Goal: Communication & Community: Participate in discussion

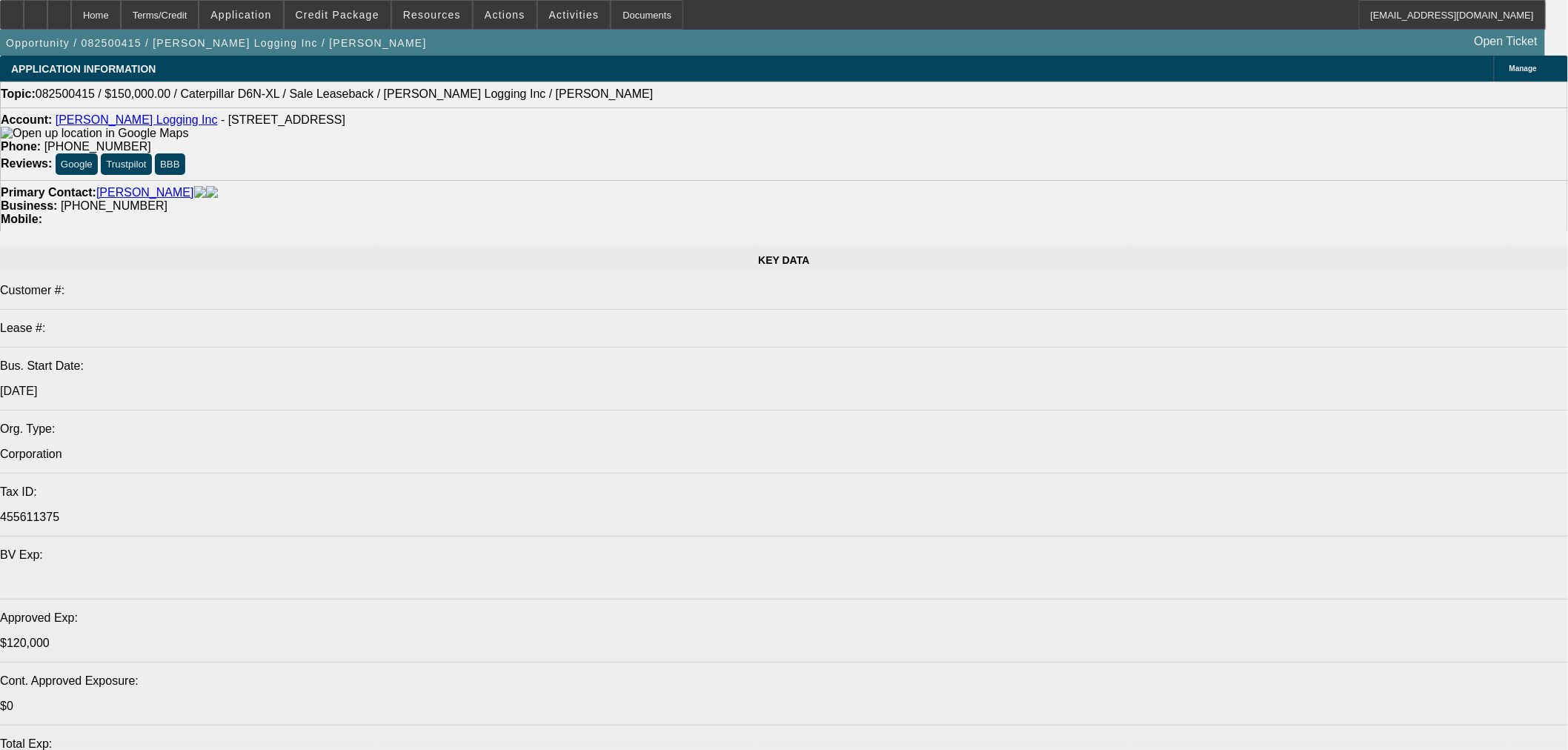
select select "0"
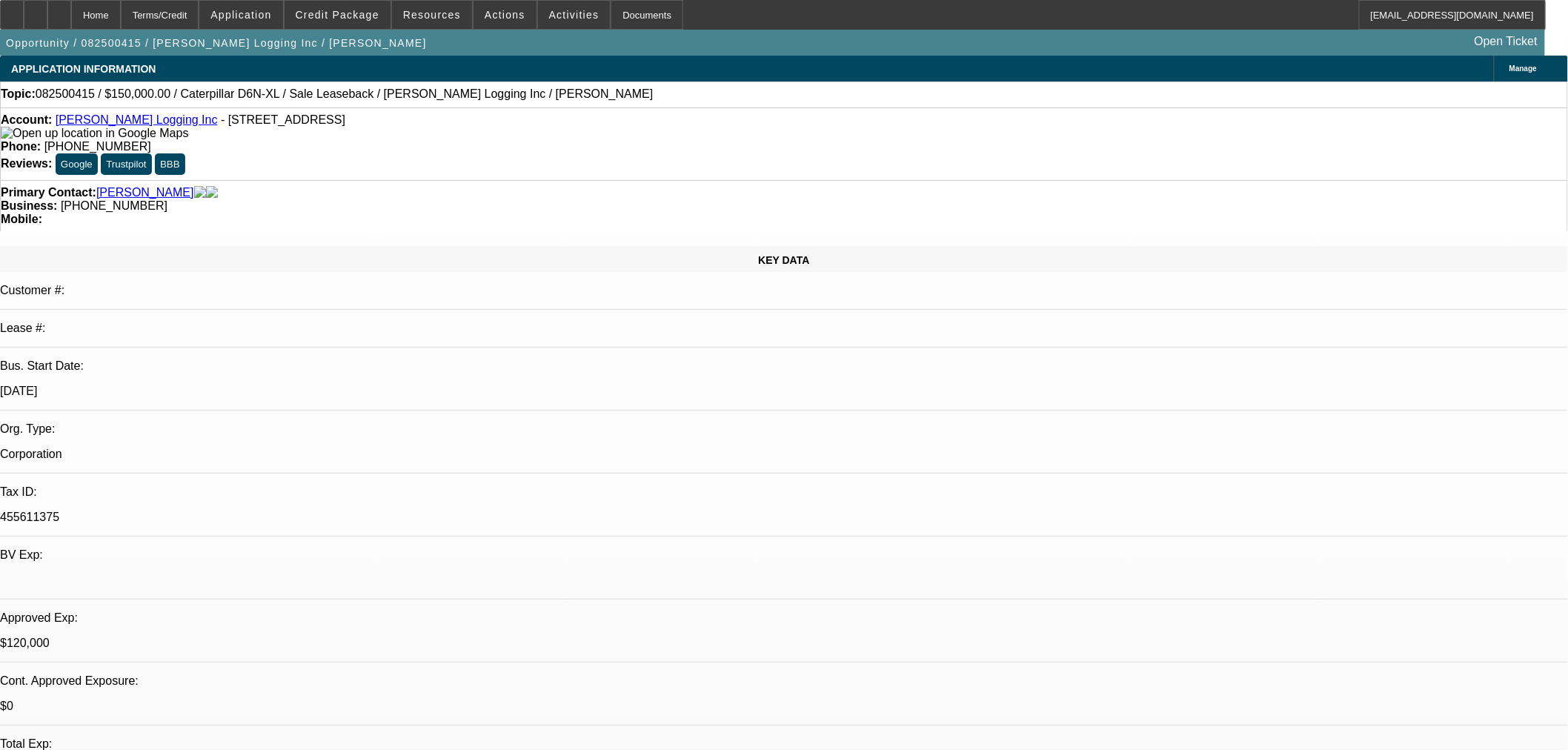
select select "2"
select select "0"
select select "6"
select select "0"
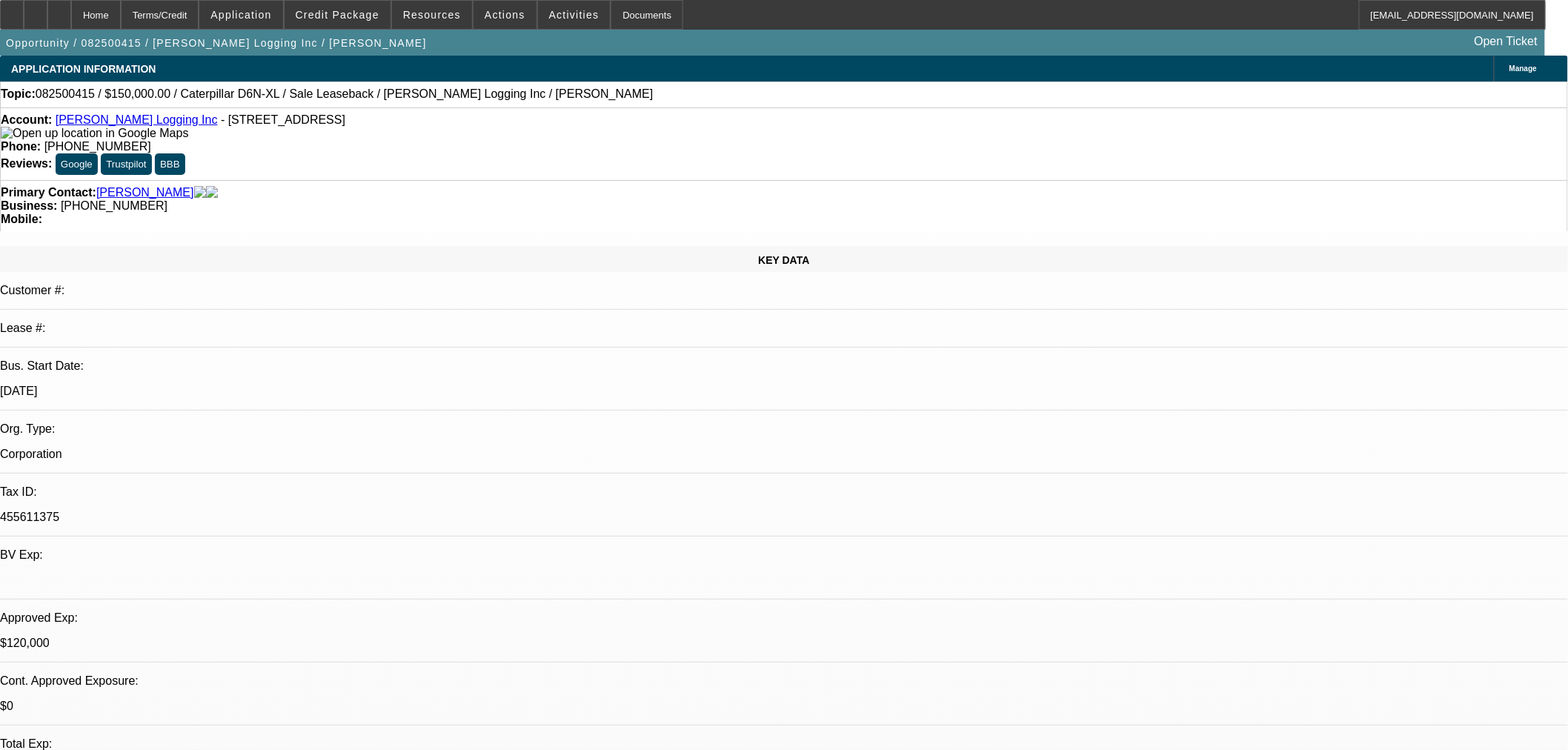
select select "2"
select select "0"
select select "6"
select select "0"
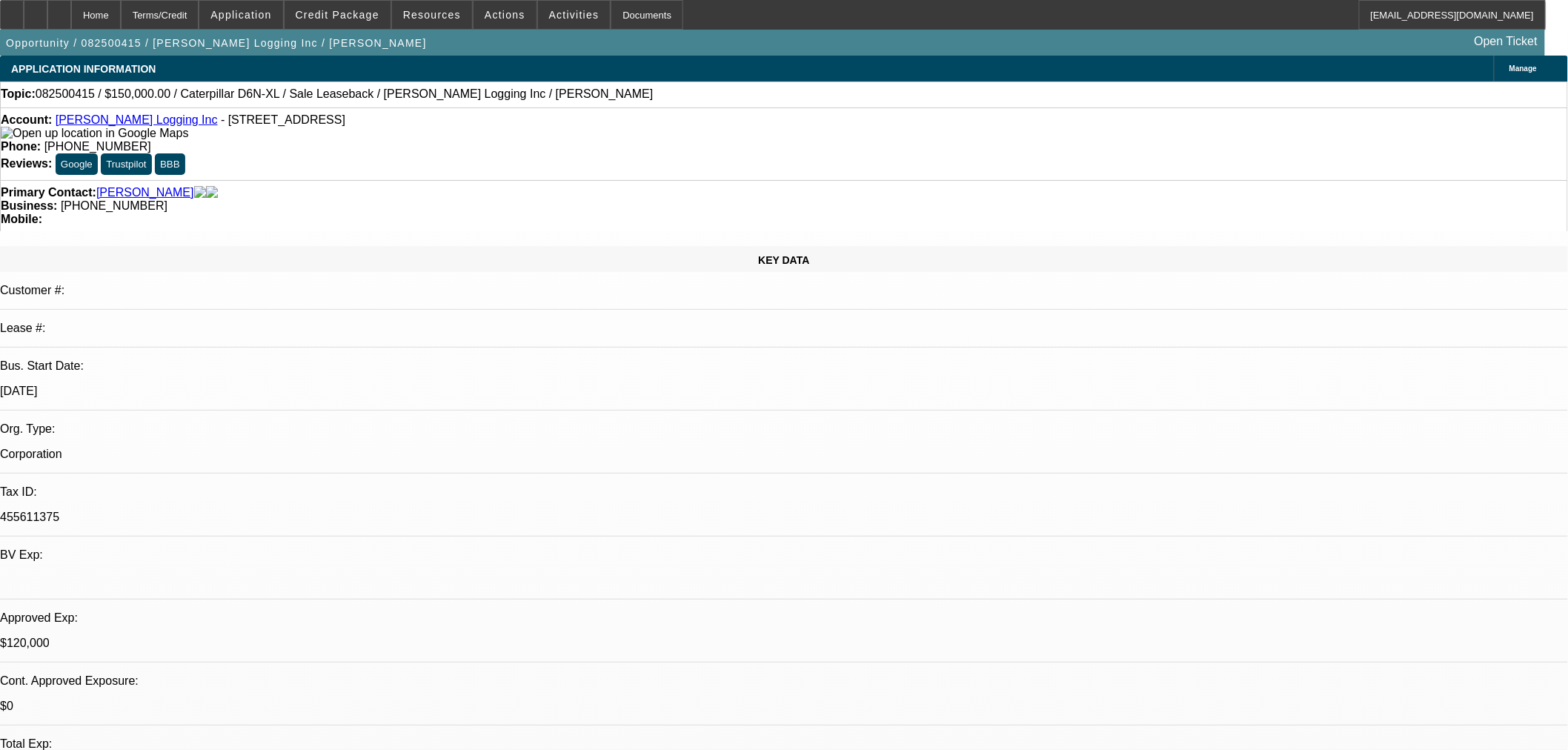
select select "2"
select select "0"
select select "6"
select select "0"
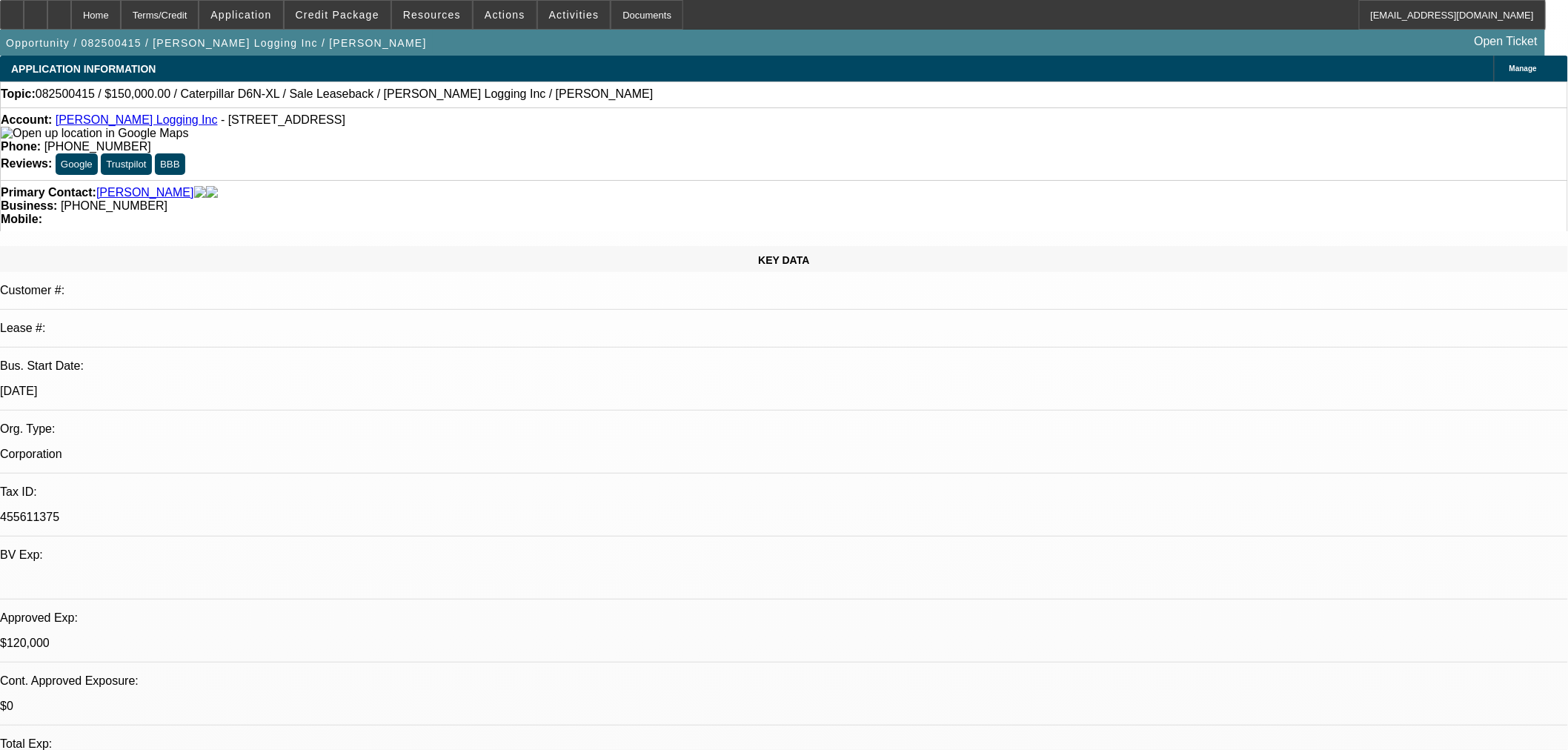
select select "2"
select select "0"
select select "6"
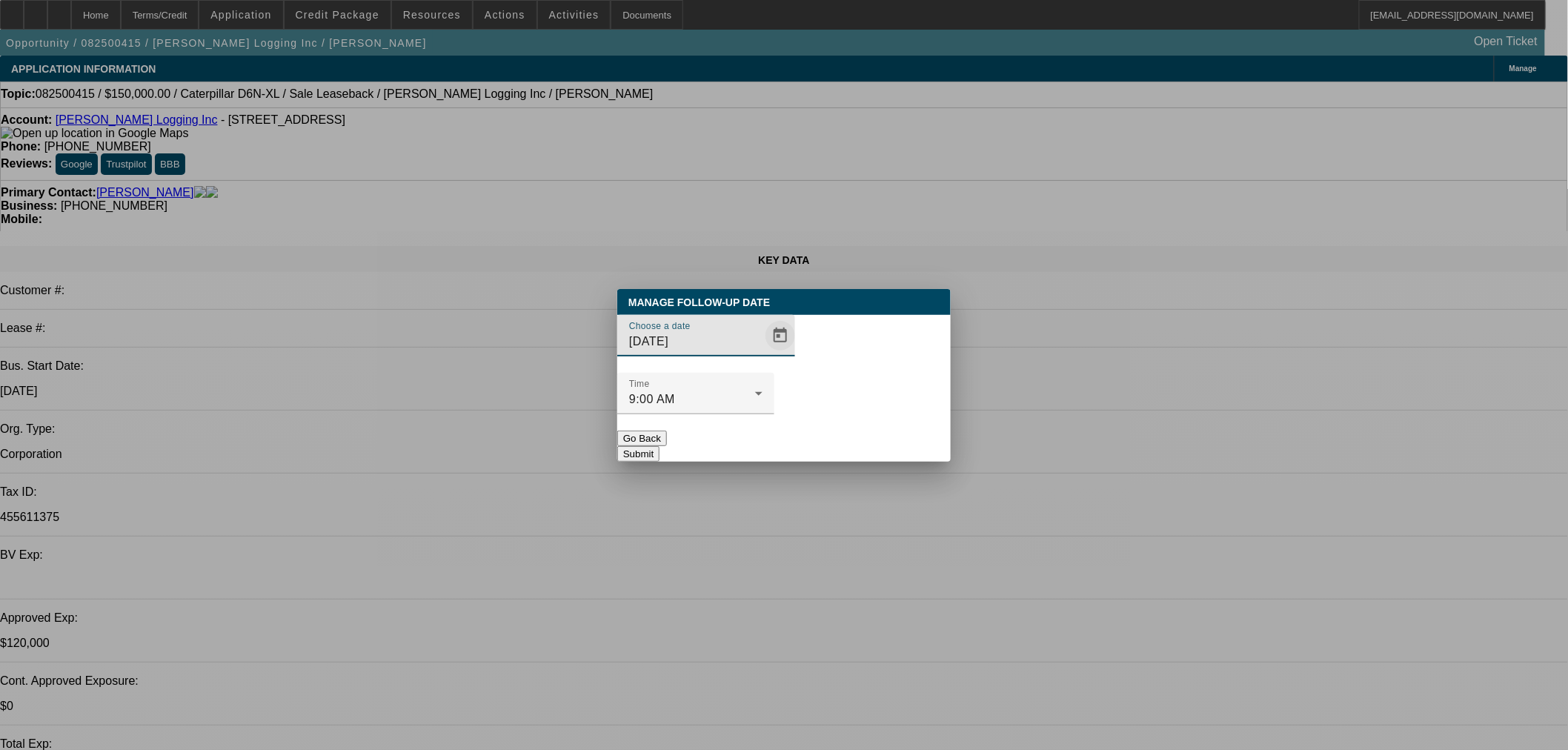
click at [762, 353] on span "Open calendar" at bounding box center [780, 336] width 35 height 35
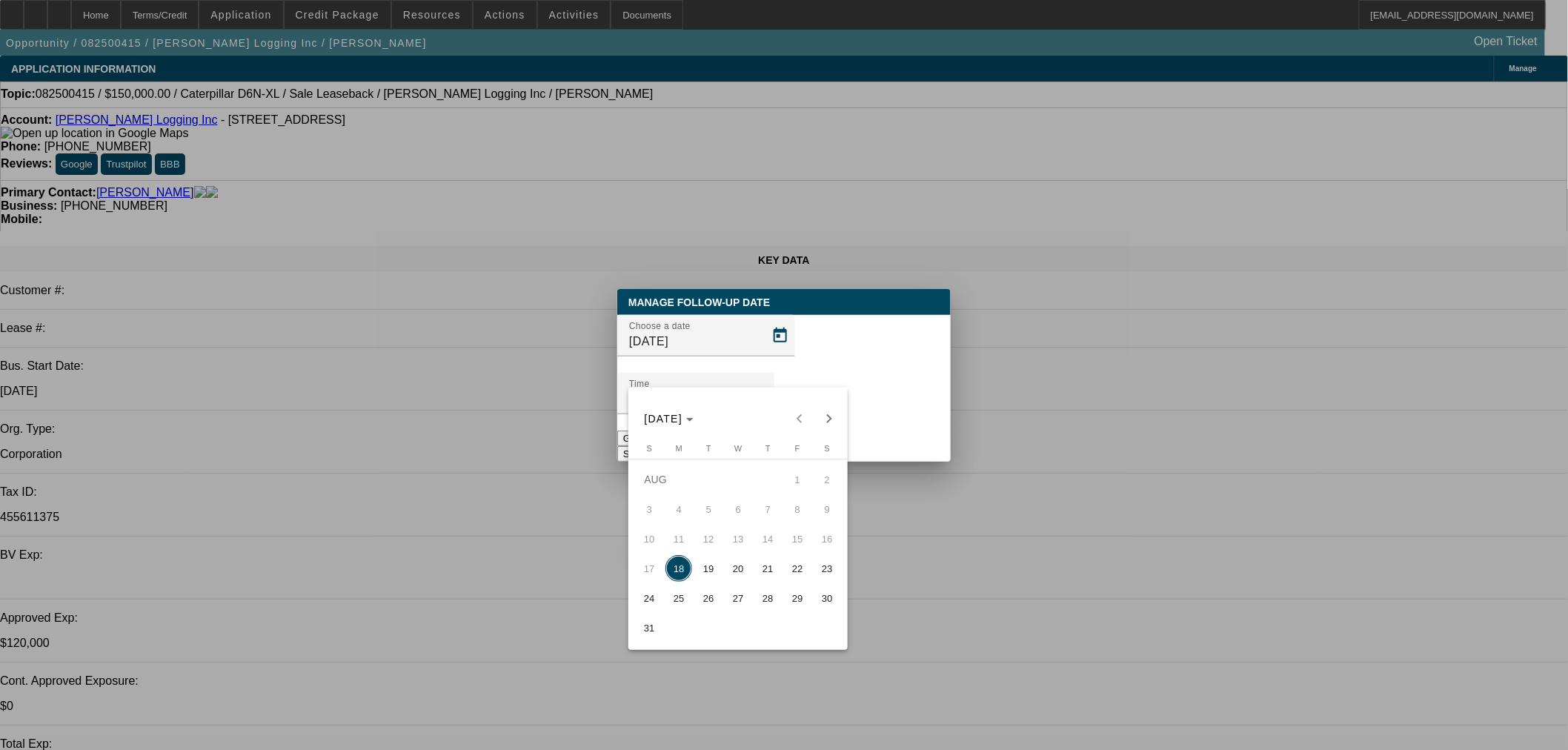
click at [672, 569] on span "18" at bounding box center [678, 568] width 26 height 26
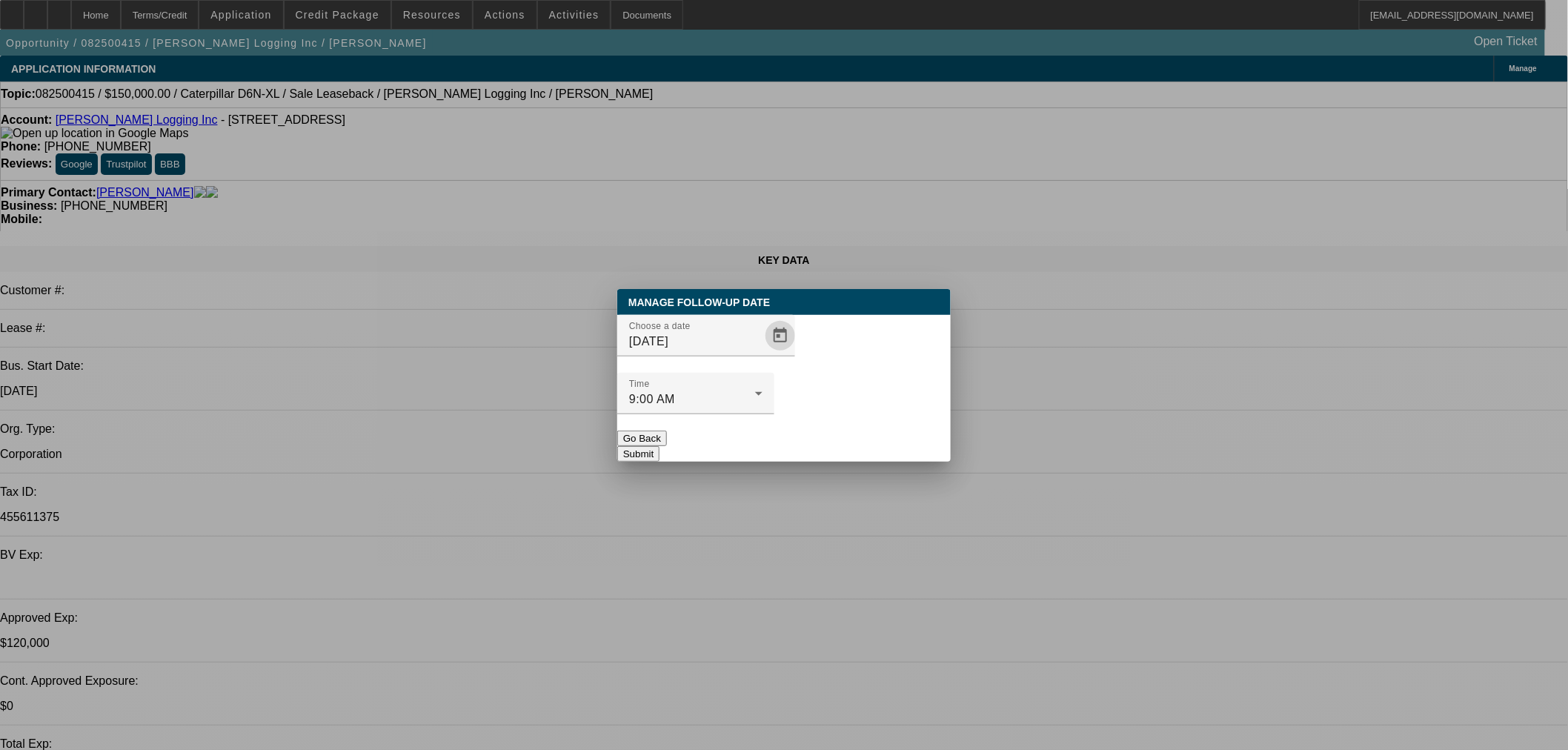
click at [659, 446] on button "Submit" at bounding box center [639, 454] width 42 height 16
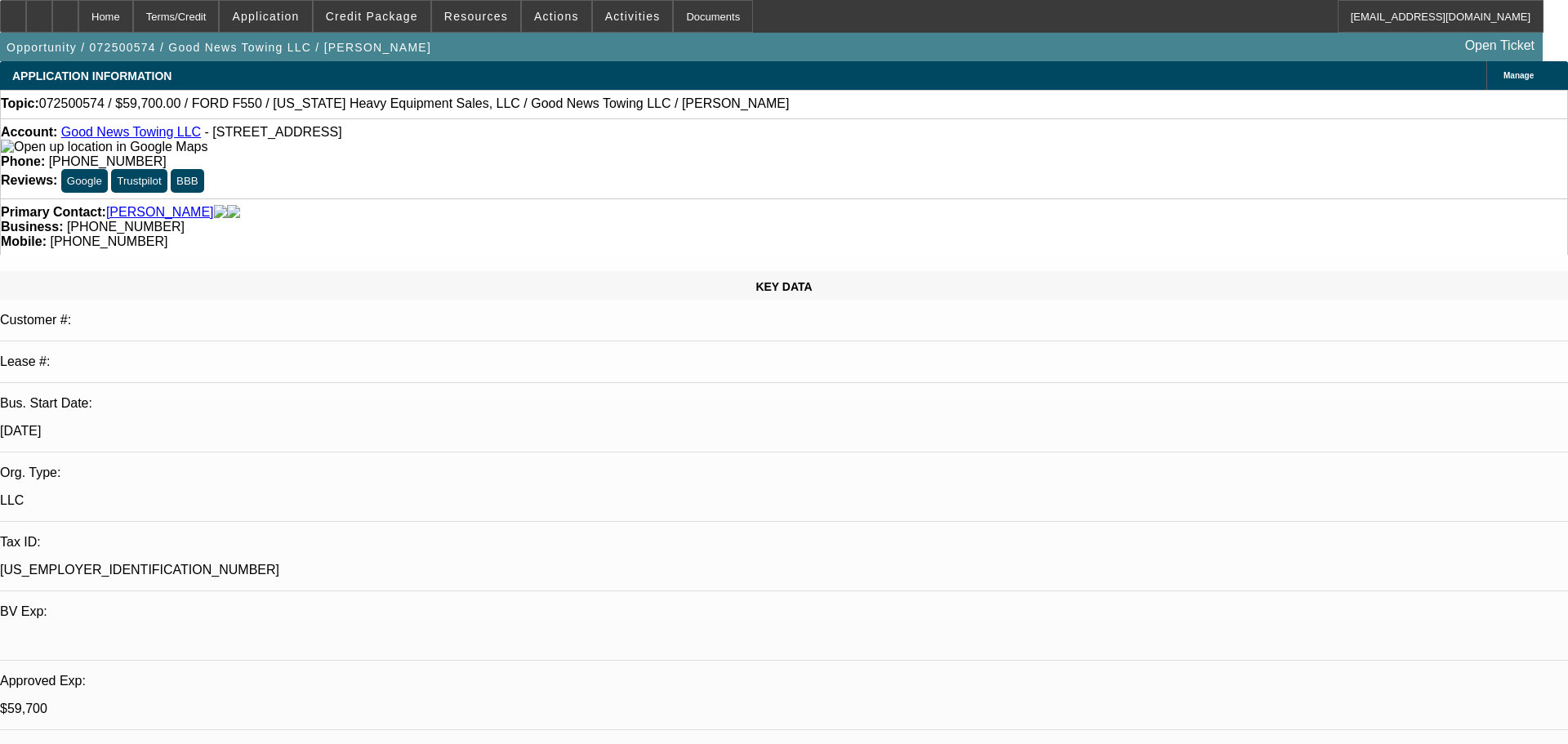
select select "0"
select select "2"
select select "0"
select select "6"
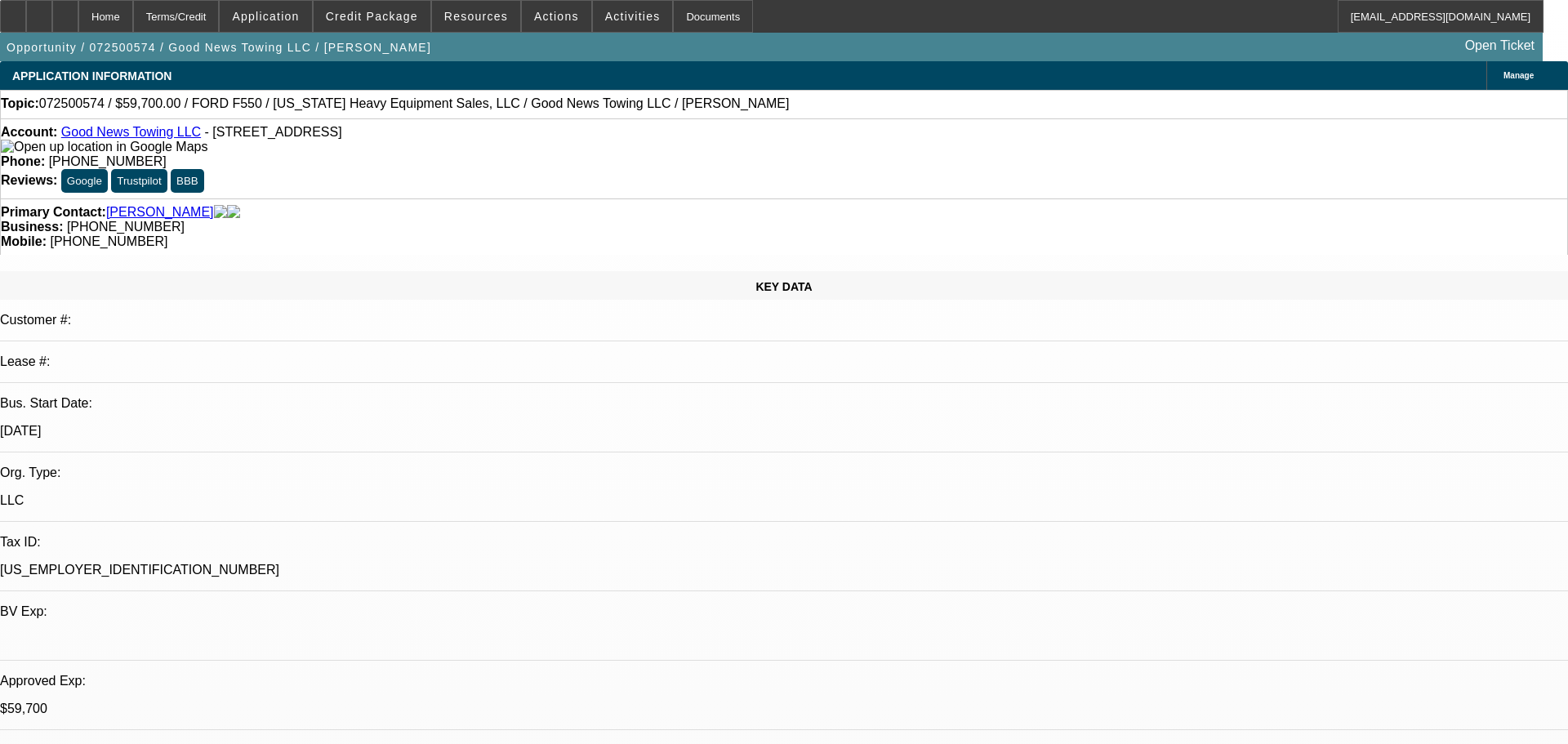
select select "0"
select select "2"
select select "0"
select select "6"
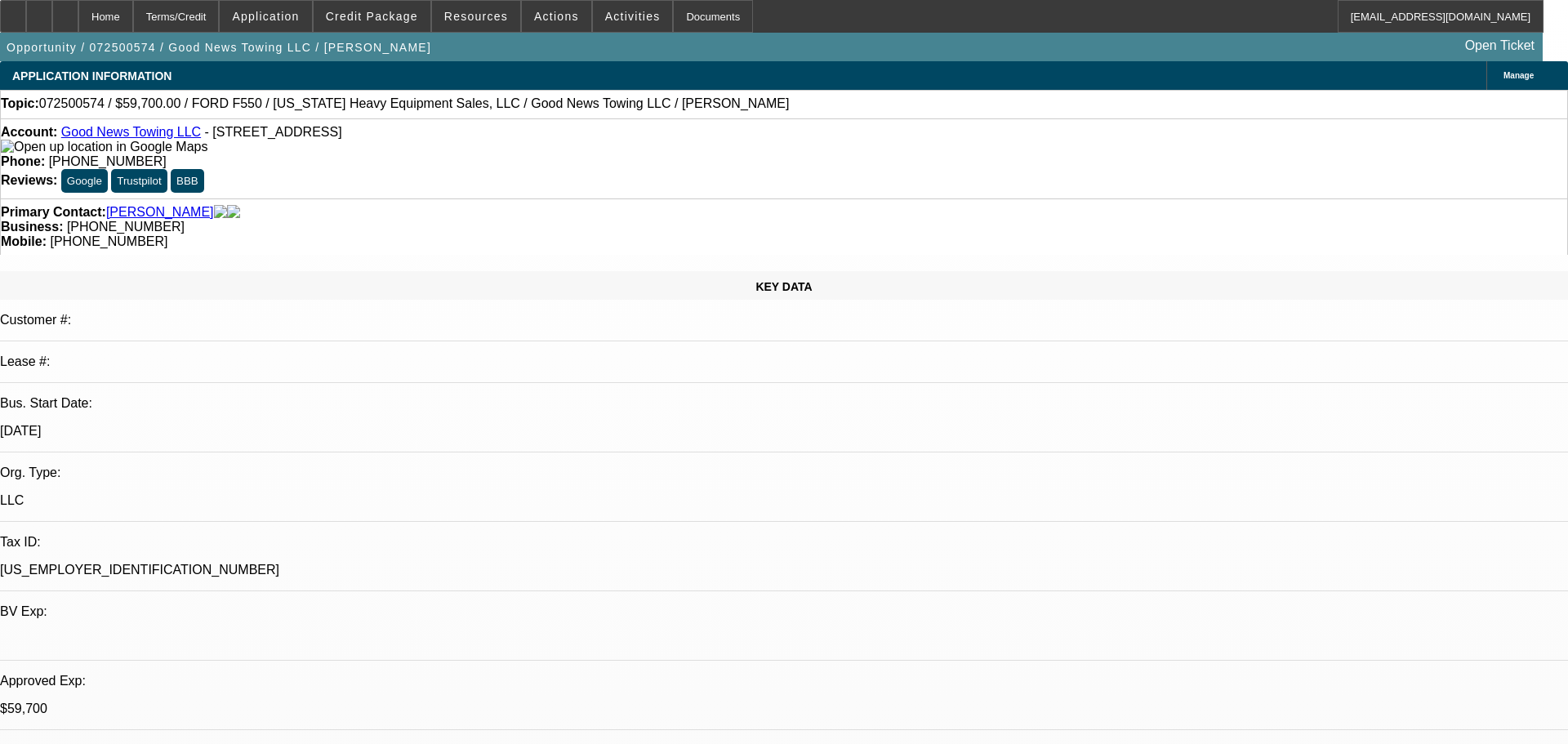
select select "0"
select select "2"
select select "0"
select select "6"
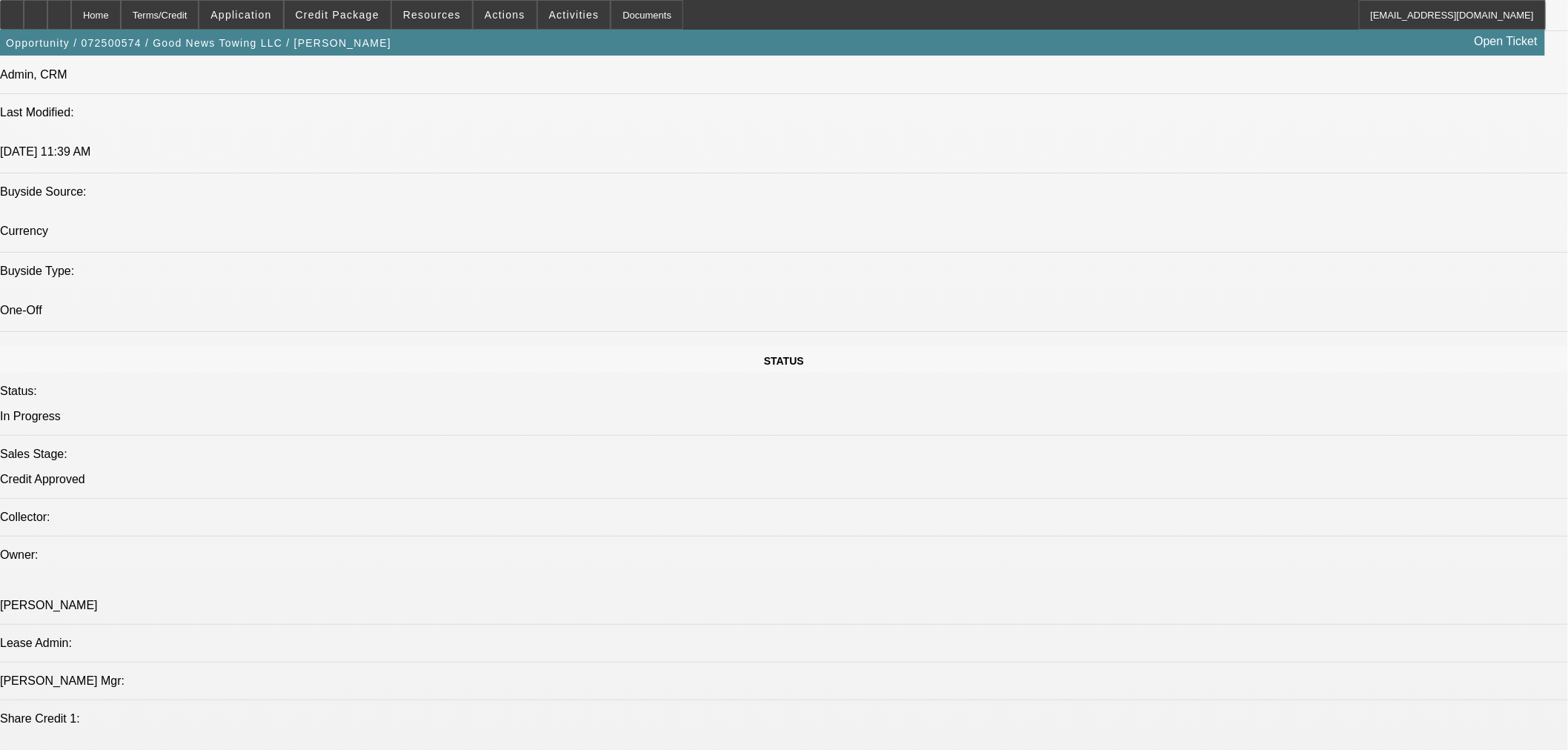
scroll to position [494, 0]
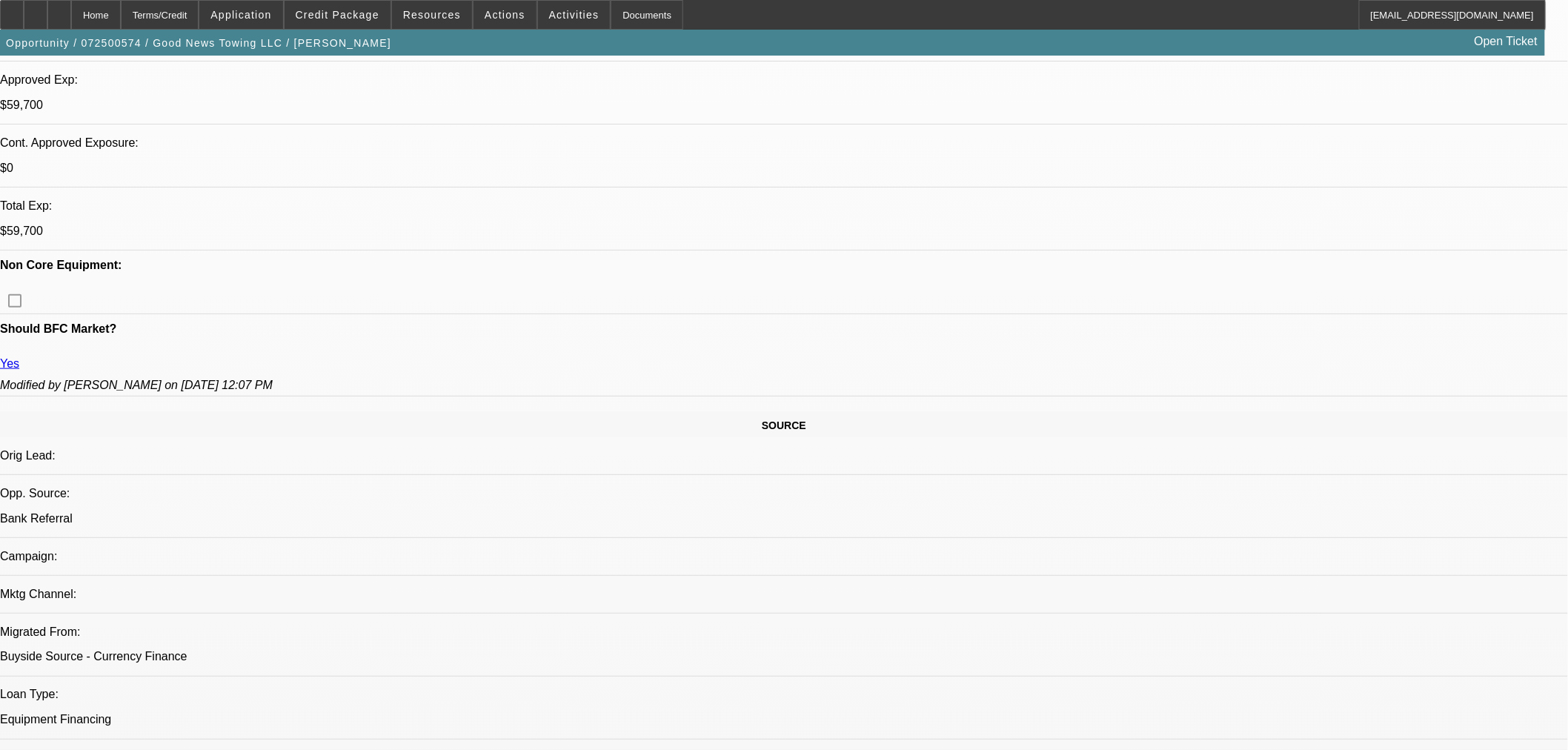
scroll to position [412, 0]
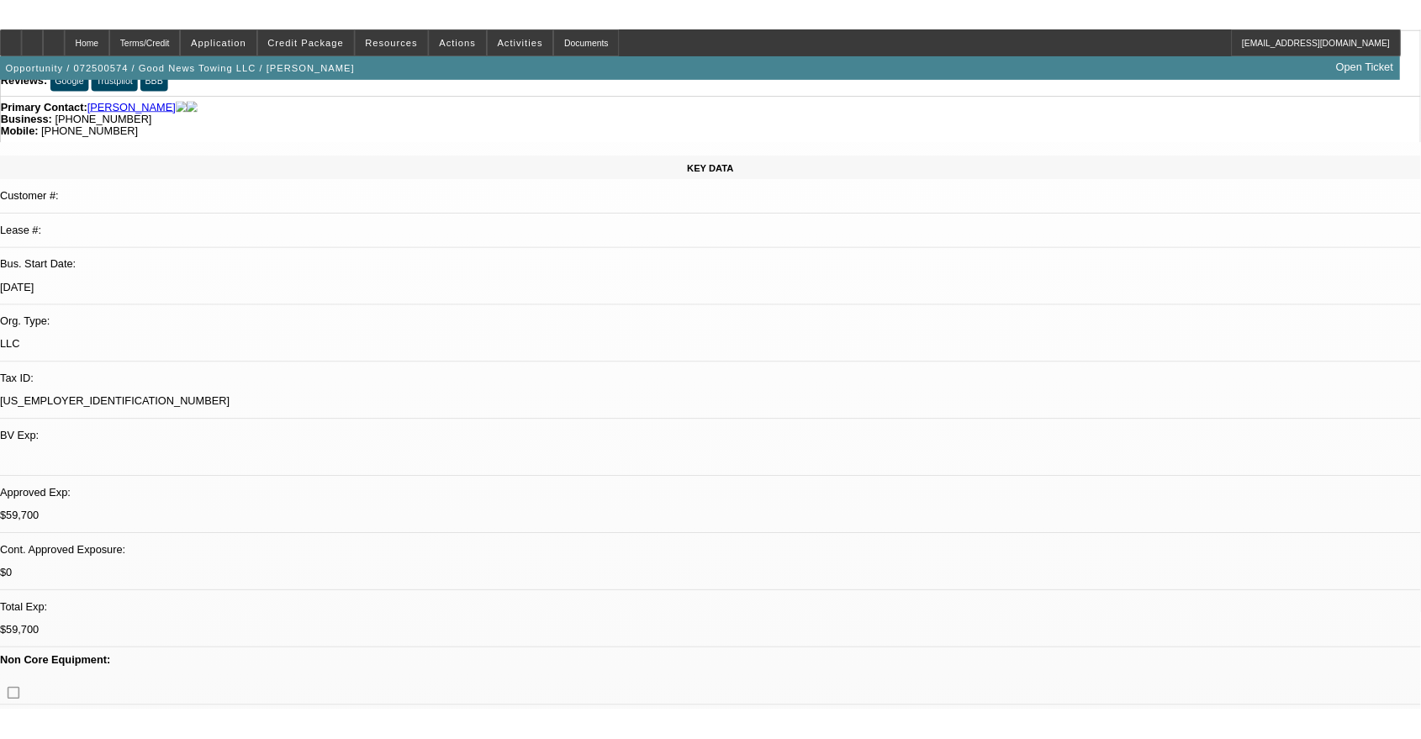
scroll to position [0, 0]
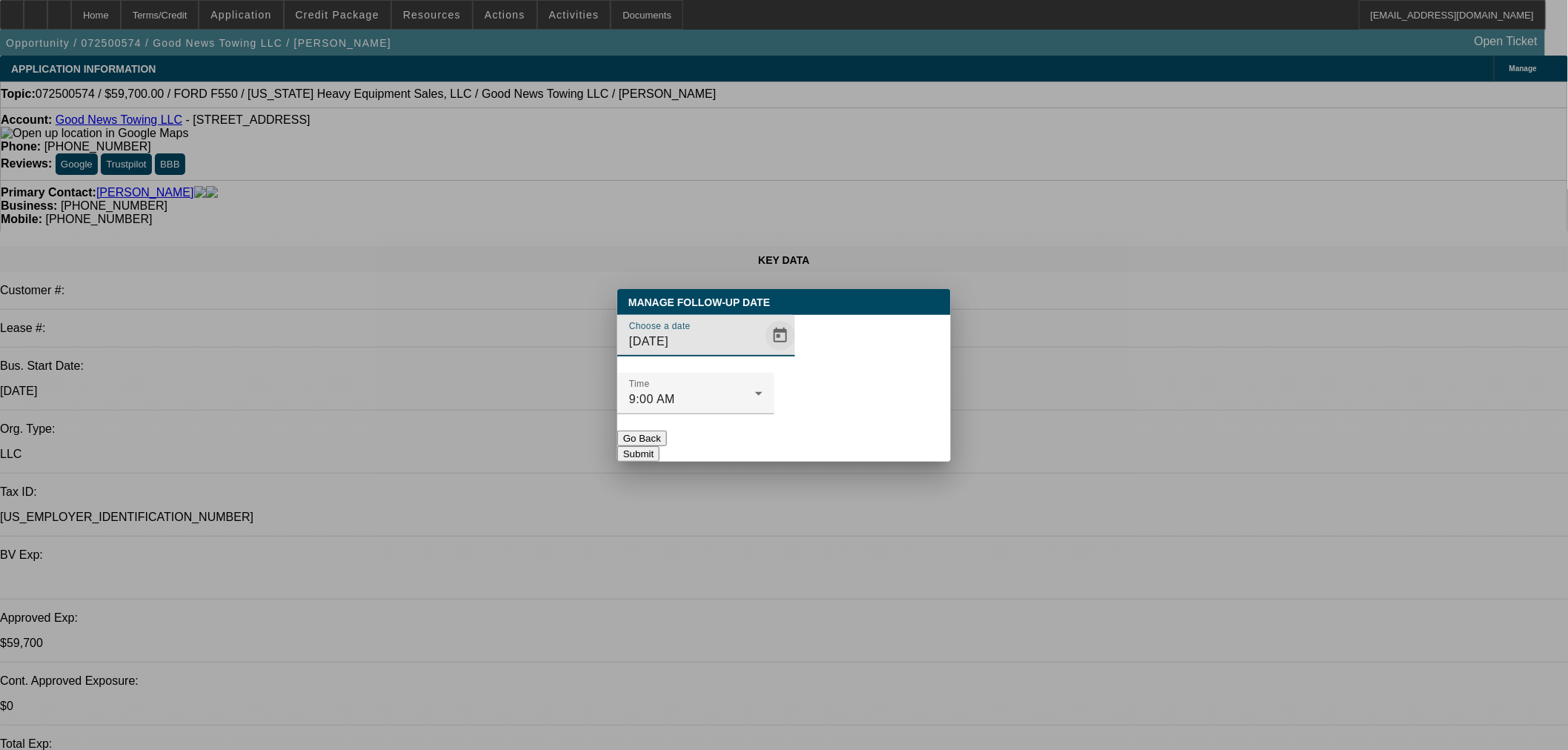
click at [766, 353] on span "Open calendar" at bounding box center [780, 336] width 35 height 35
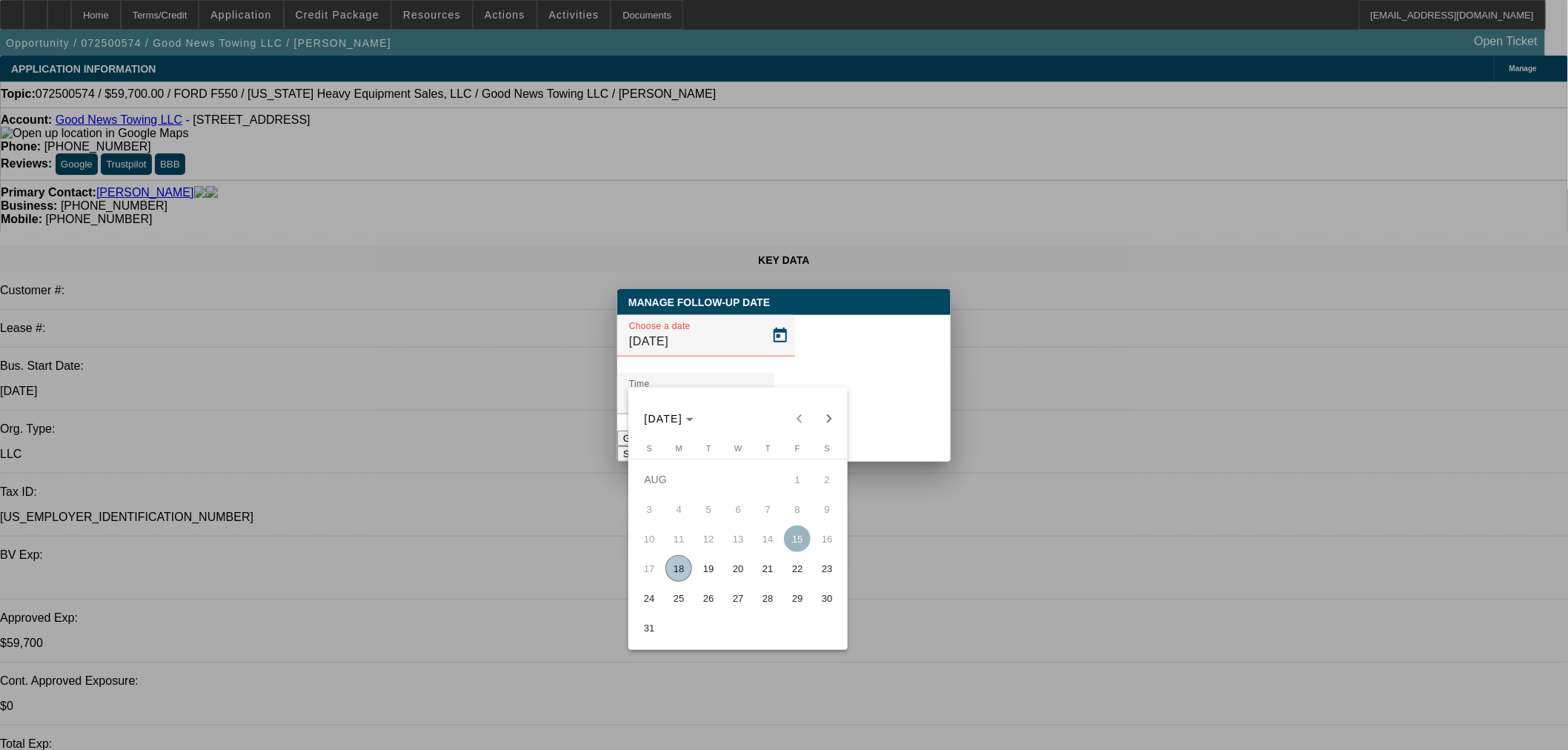
click at [796, 600] on span "29" at bounding box center [797, 598] width 26 height 26
type input "[DATE]"
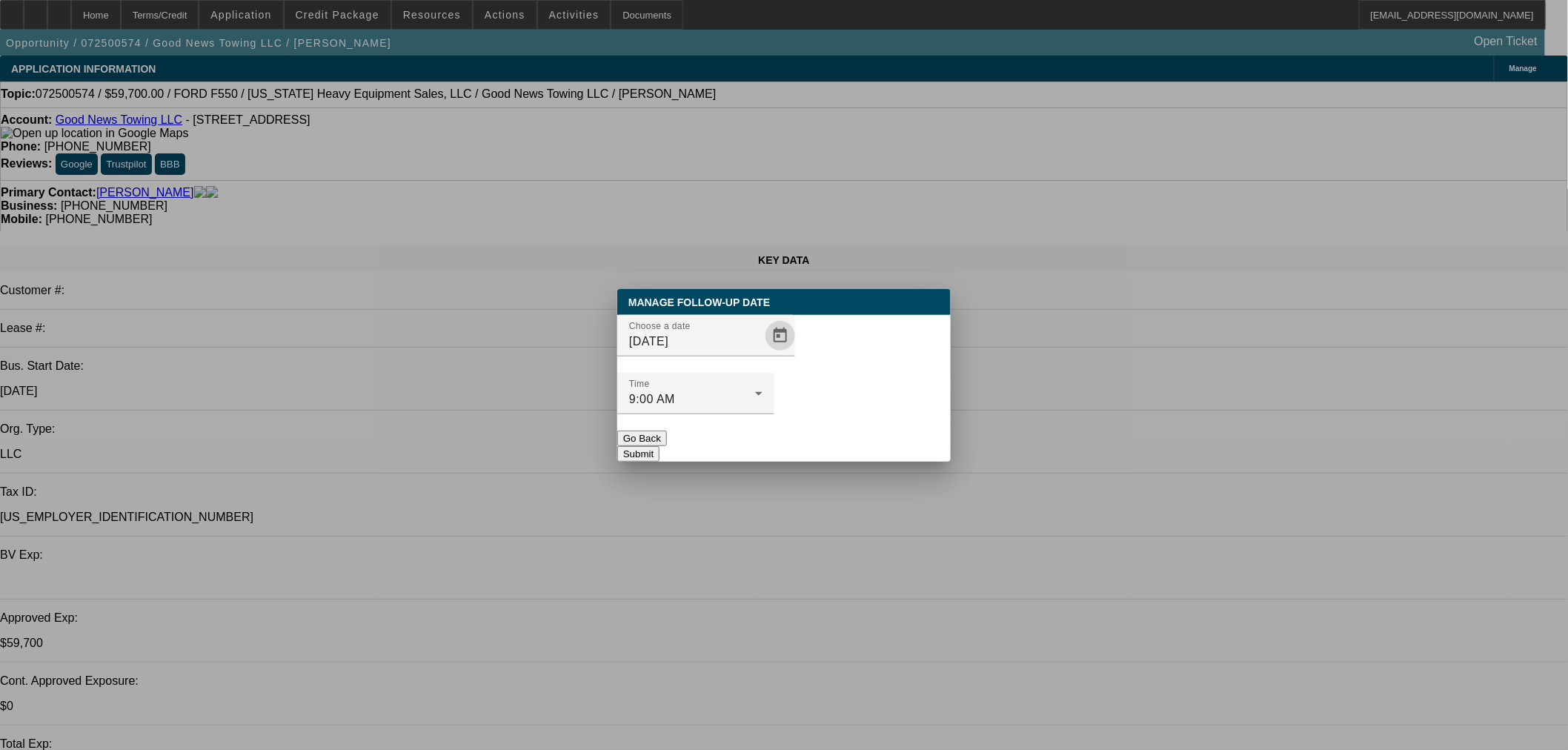
click at [659, 446] on button "Submit" at bounding box center [639, 454] width 42 height 16
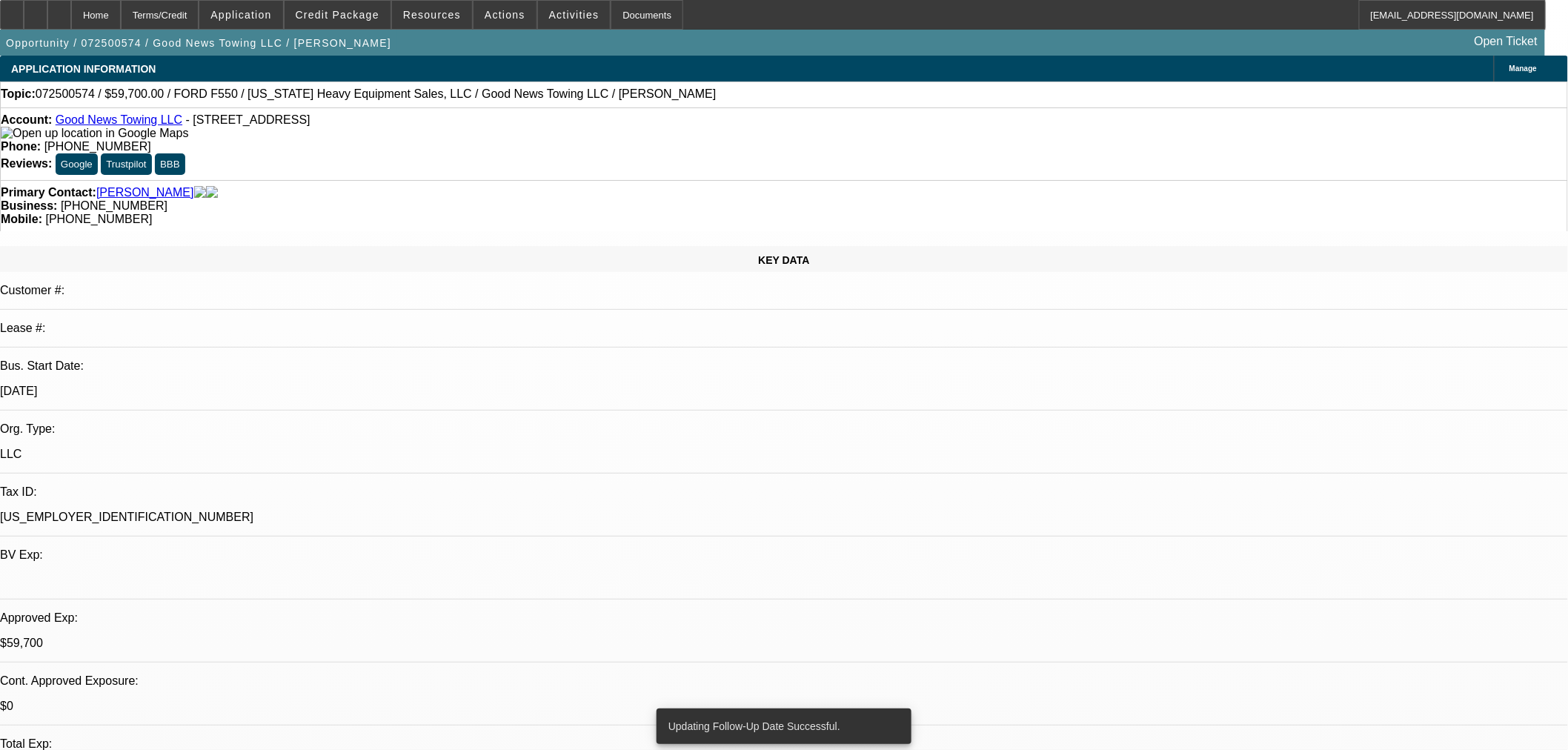
radio input "true"
type textarea "Close out in 2 weeks if no update."
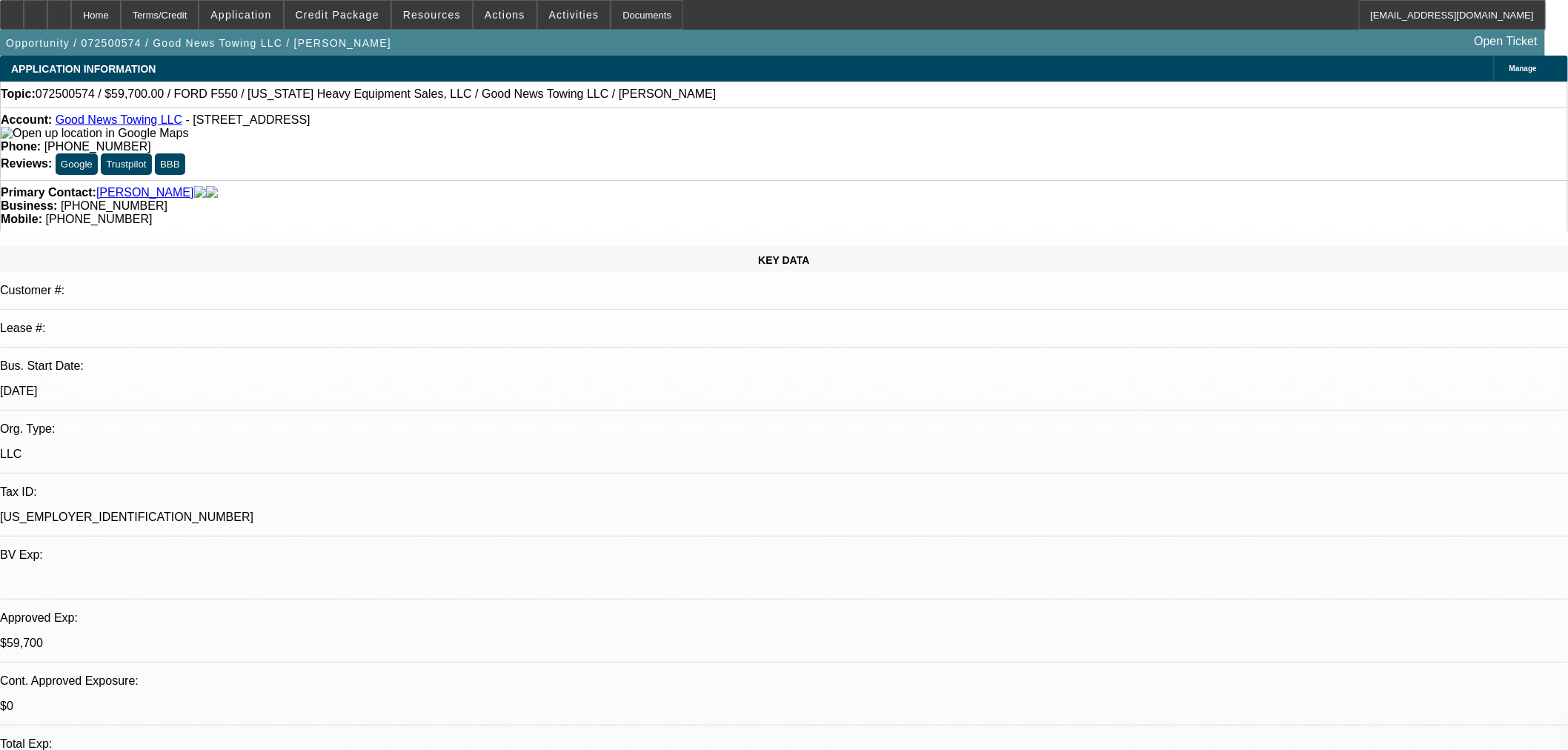
radio input "true"
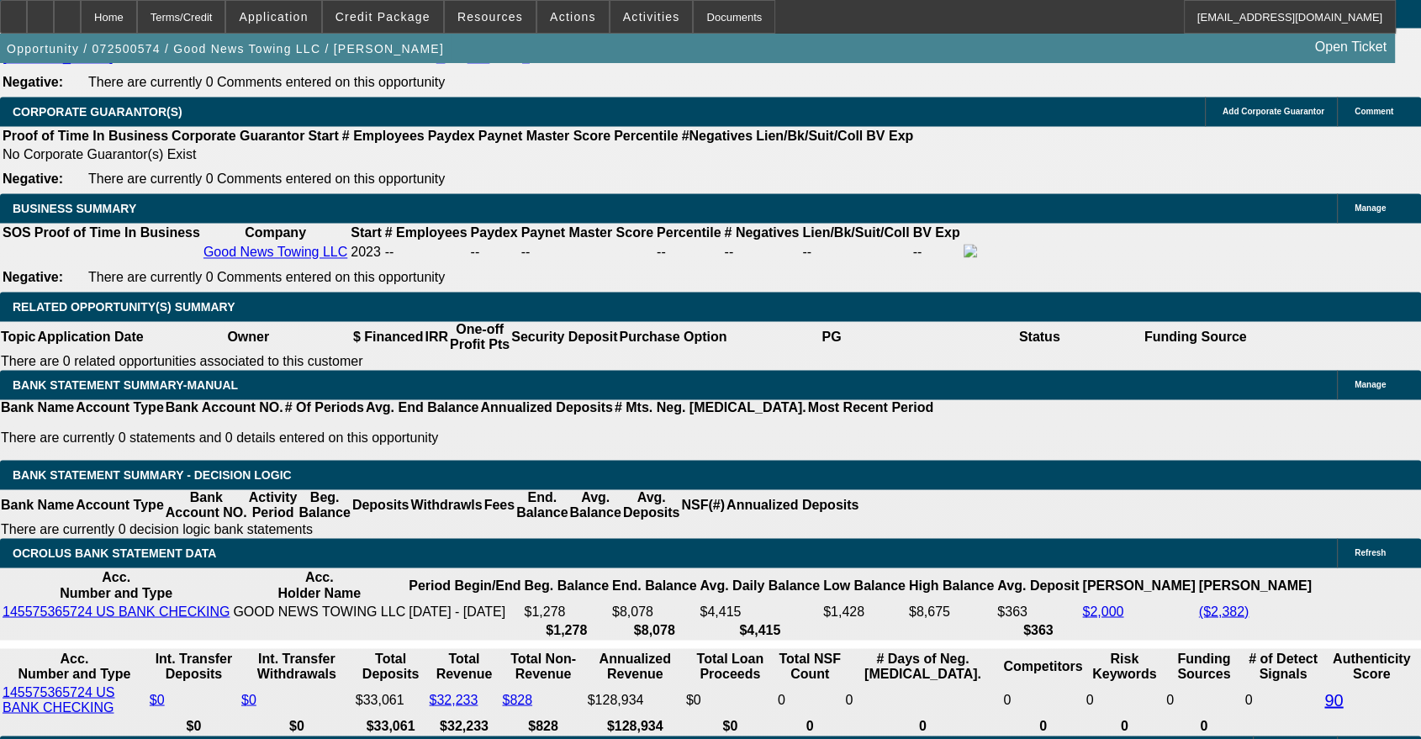
scroll to position [2647, 0]
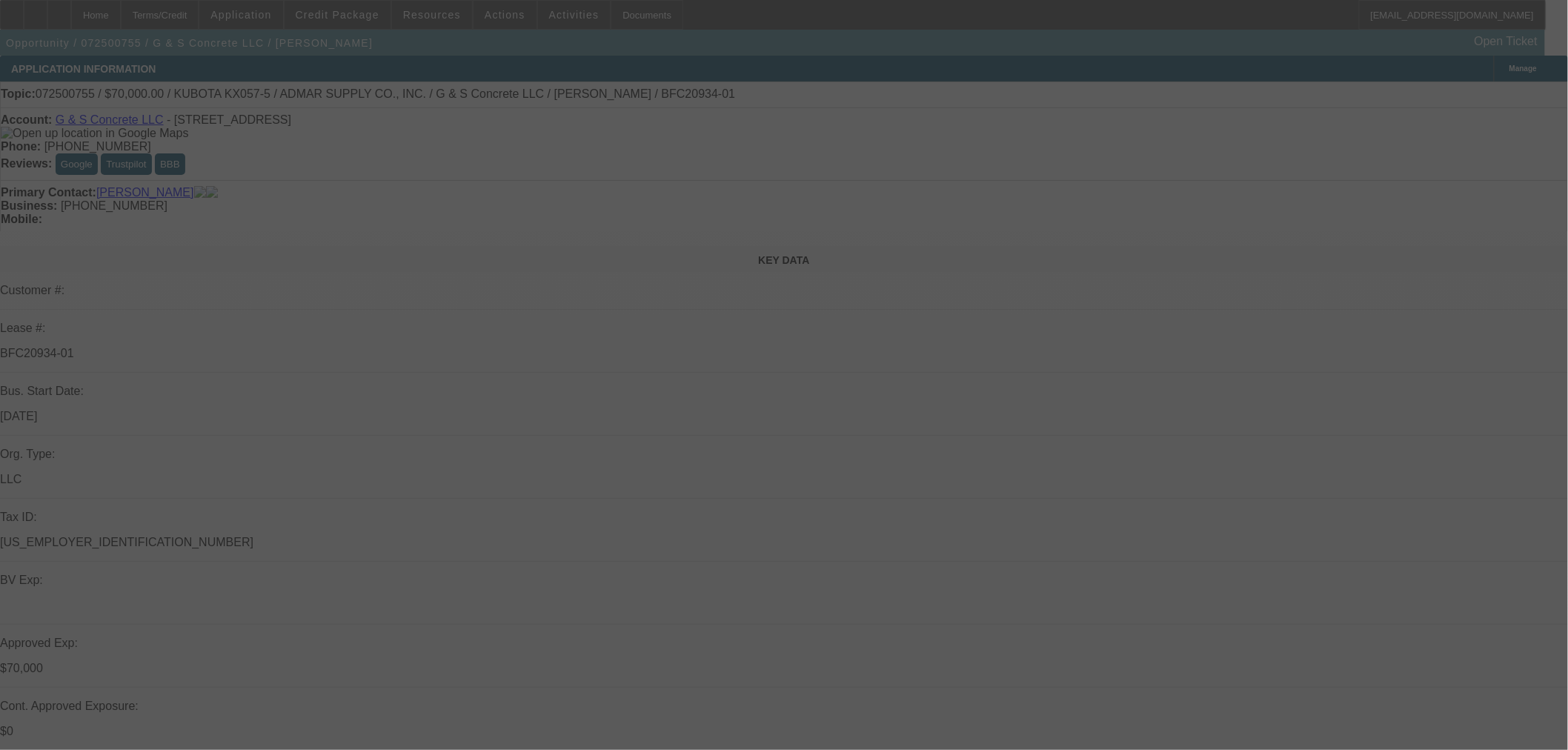
select select "0"
select select "2"
select select "0"
select select "2"
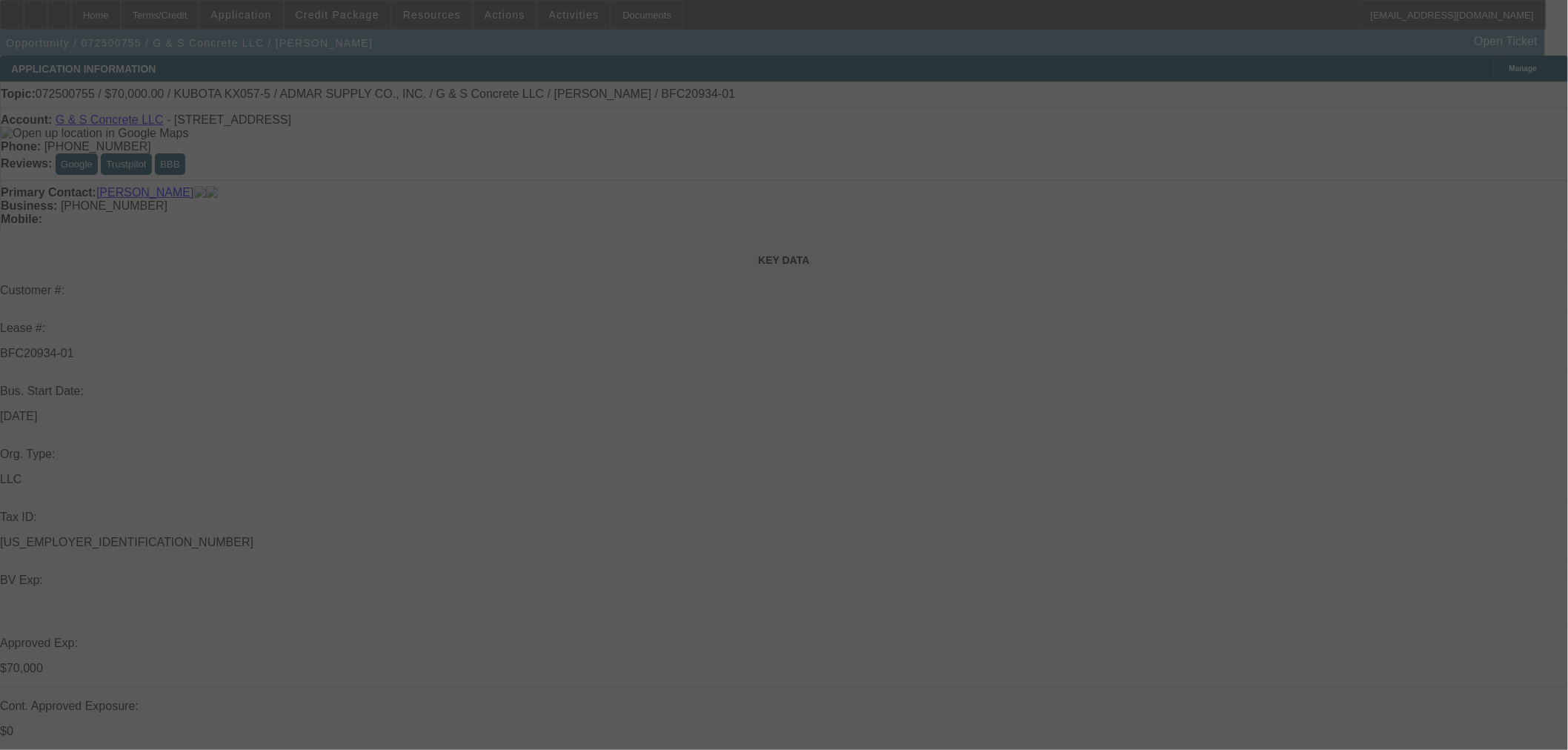
select select "0"
select select "2"
select select "0"
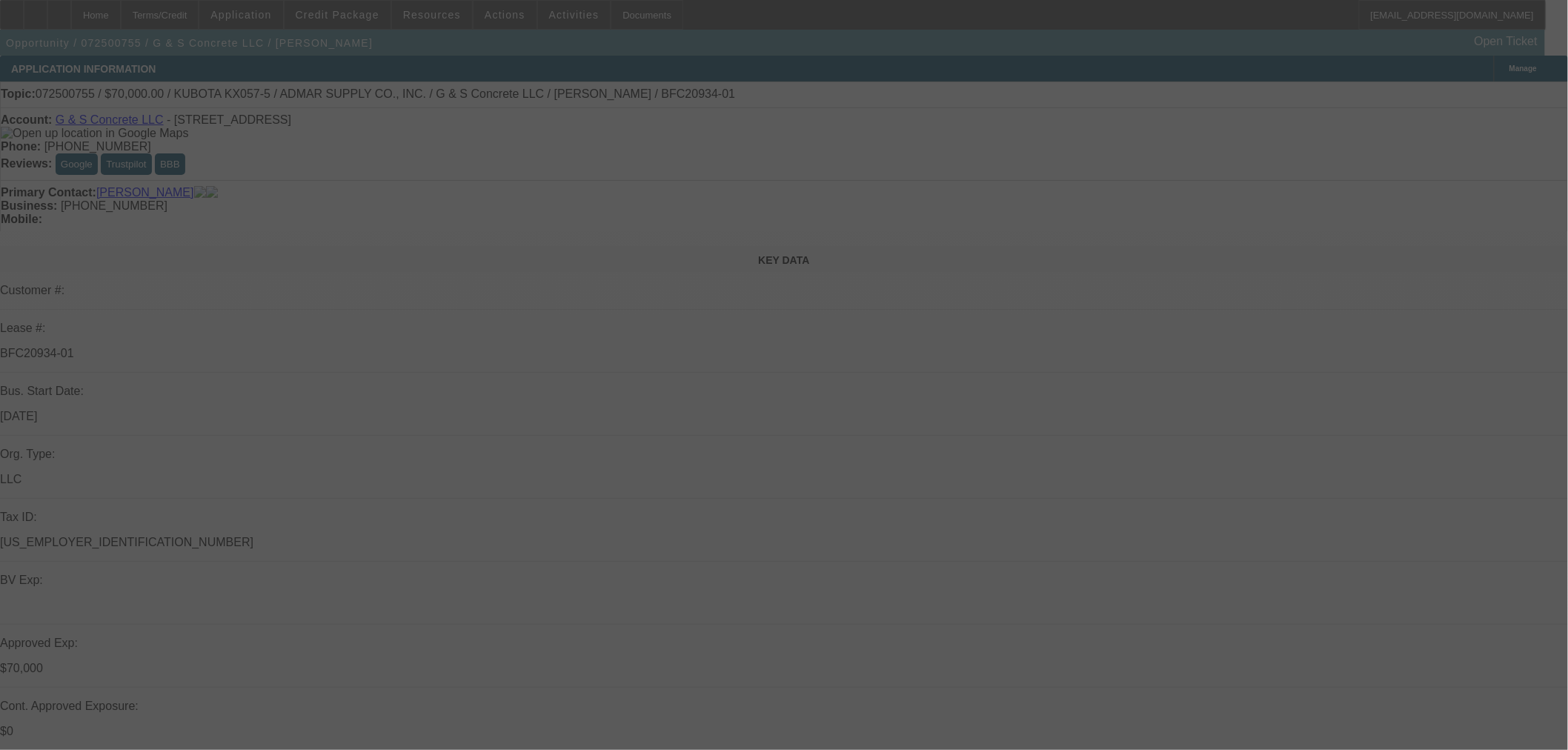
select select "2"
select select "0"
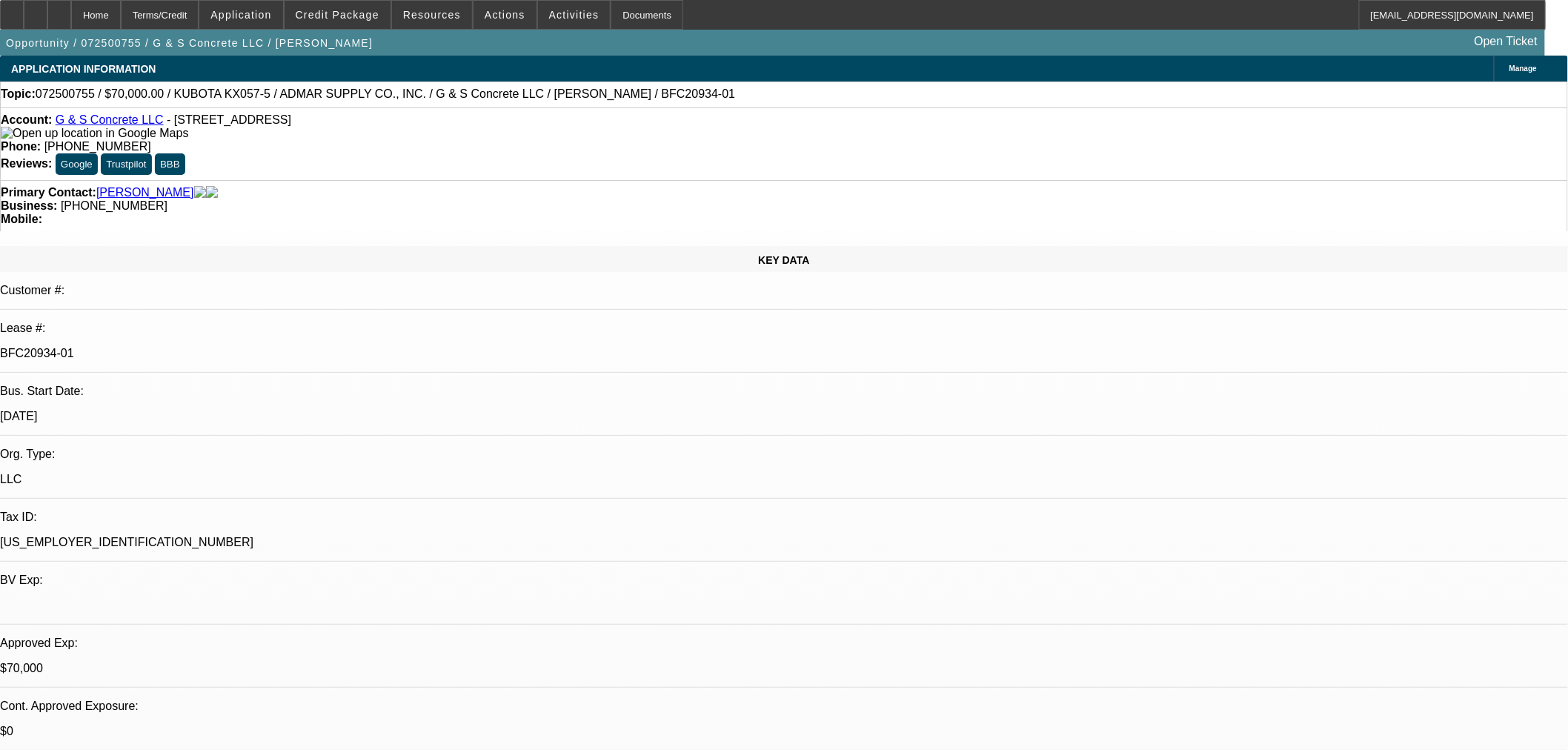
select select "1"
select select "2"
select select "6"
select select "1"
select select "2"
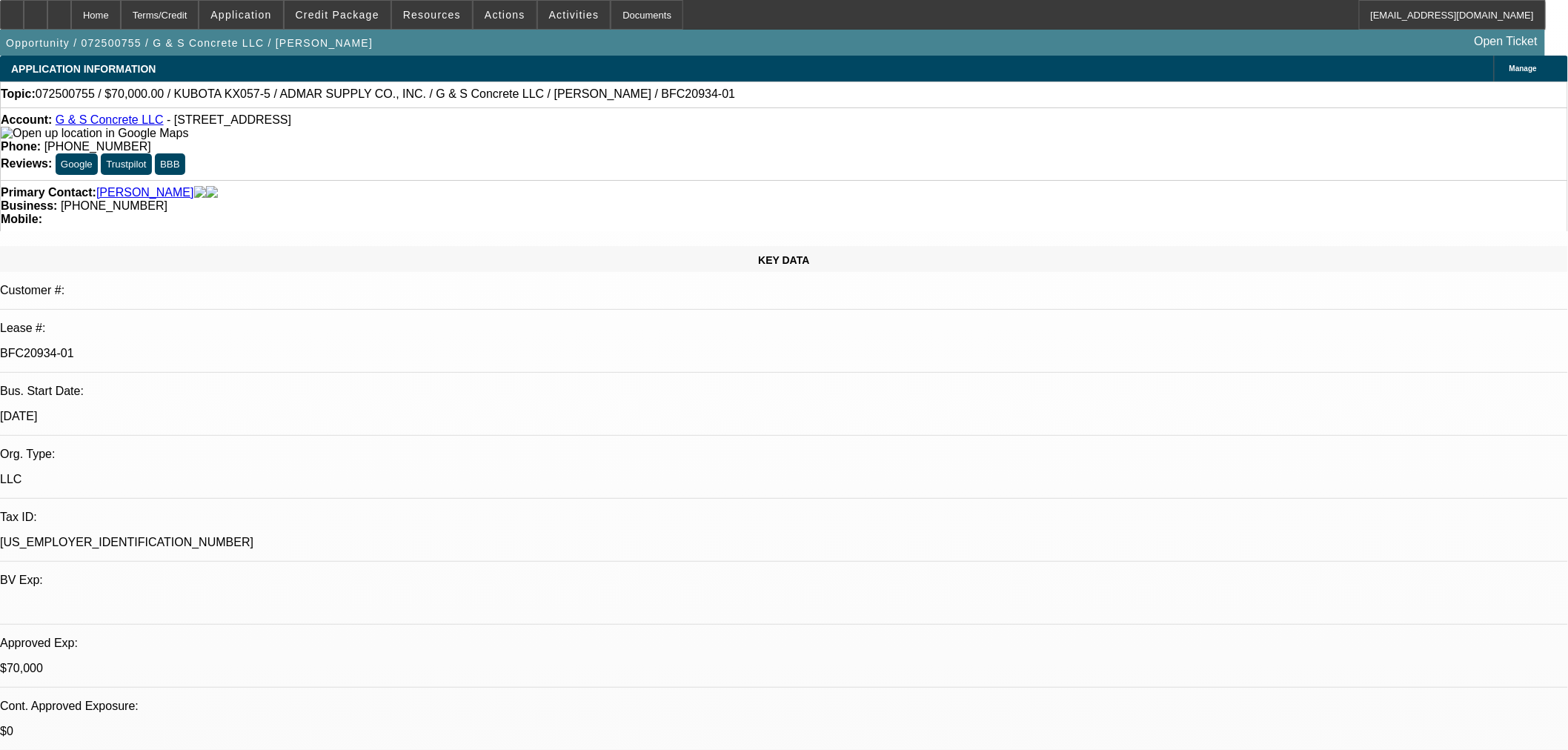
select select "6"
select select "1"
select select "2"
select select "6"
select select "1"
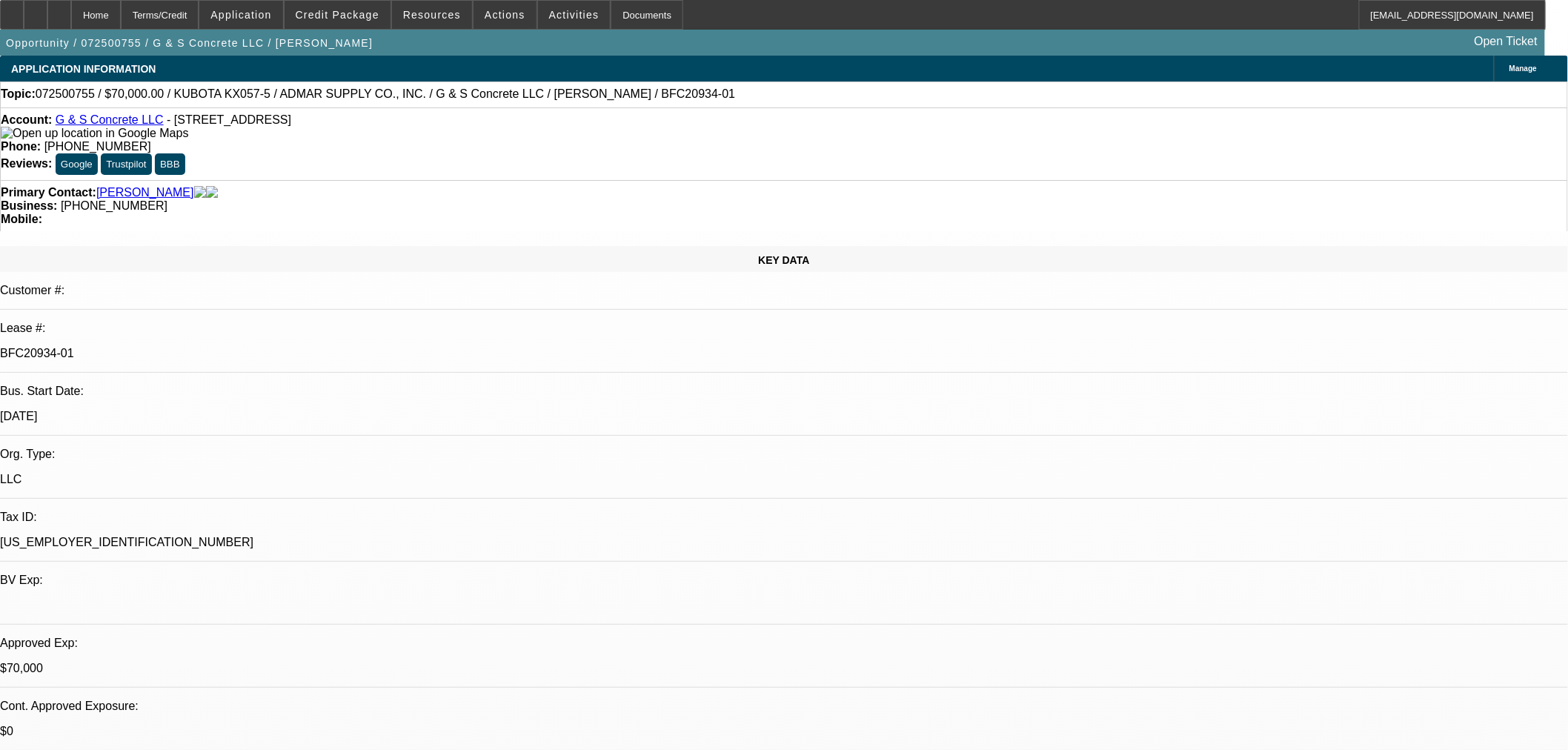
select select "2"
select select "6"
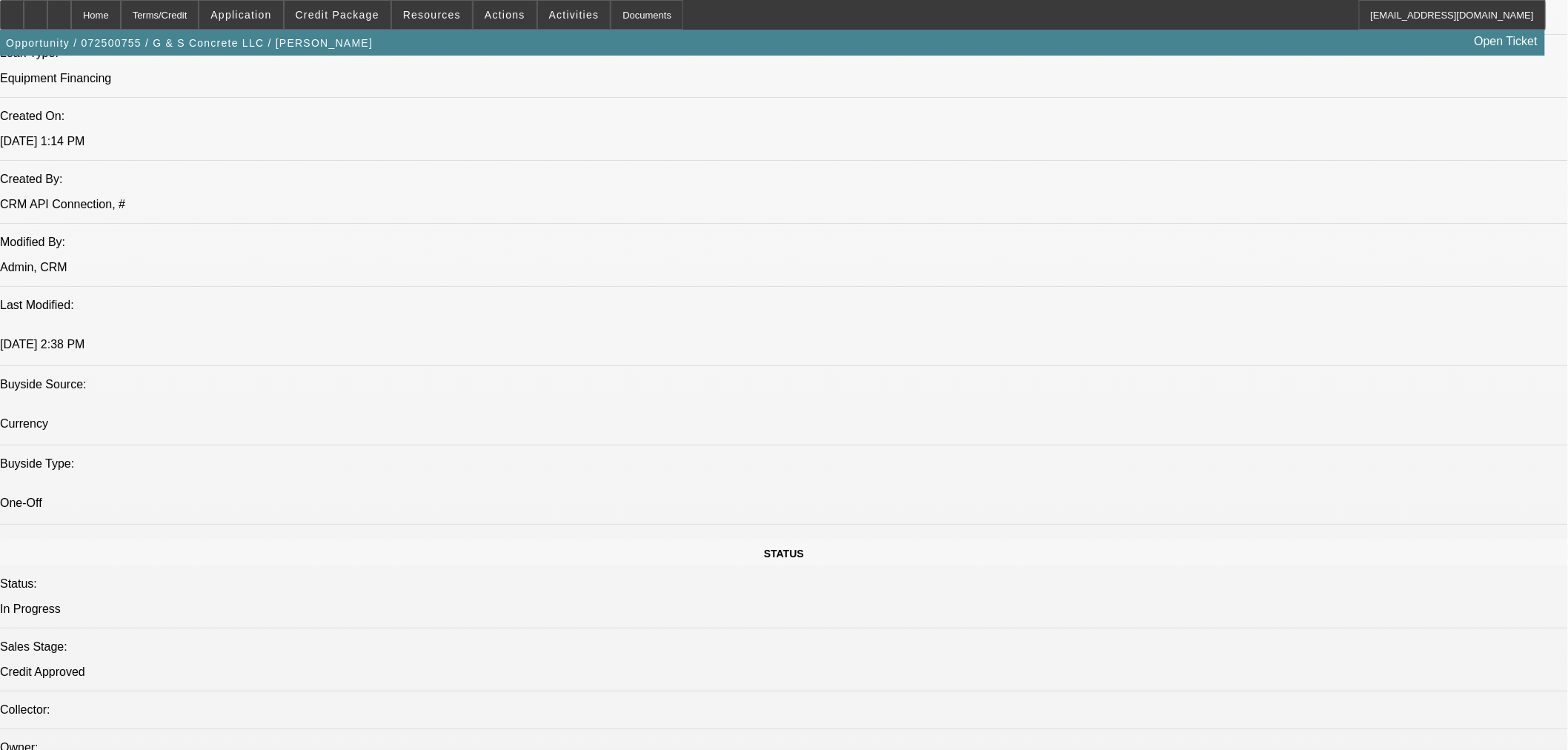
scroll to position [823, 0]
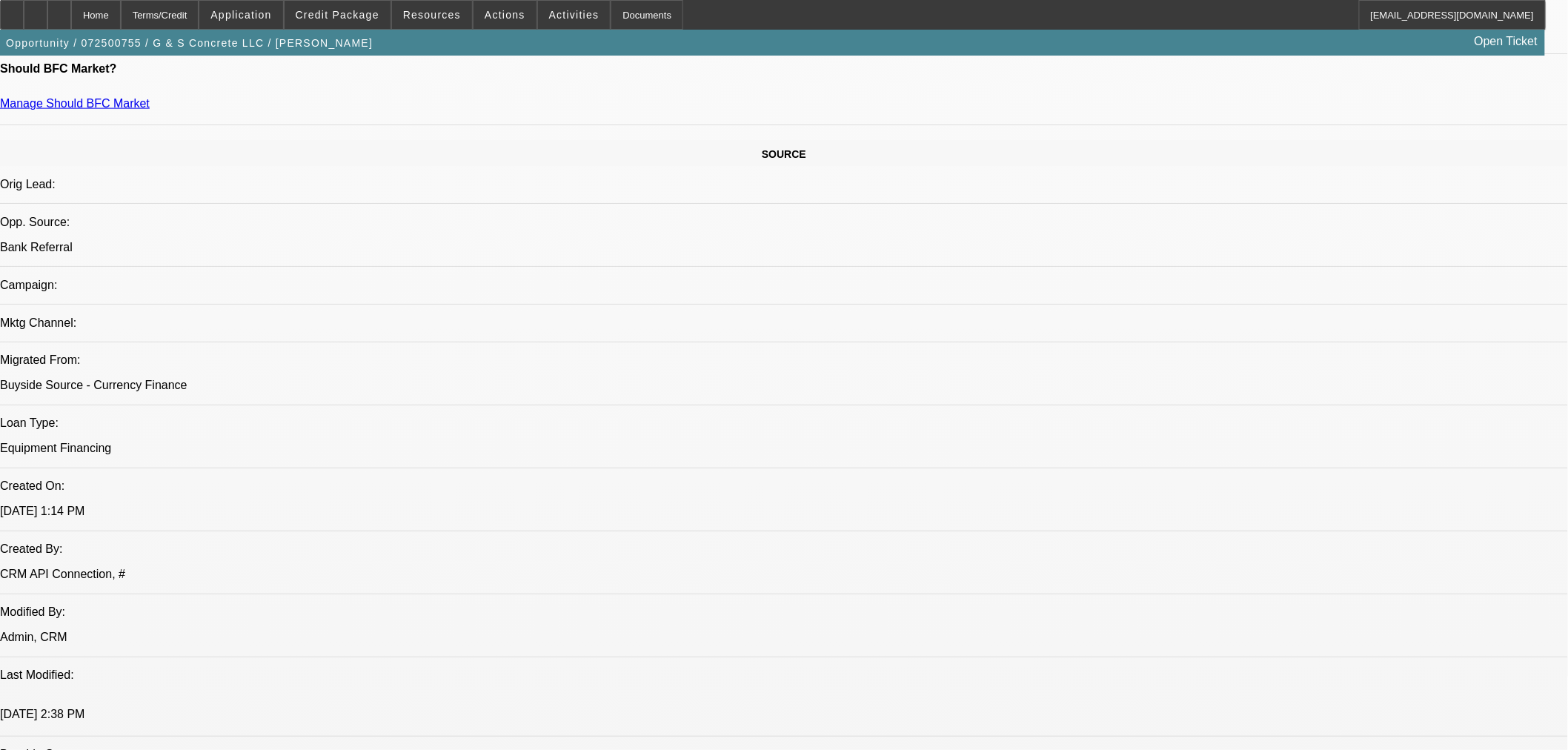
drag, startPoint x: 1084, startPoint y: 599, endPoint x: 1302, endPoint y: 608, distance: 218.2
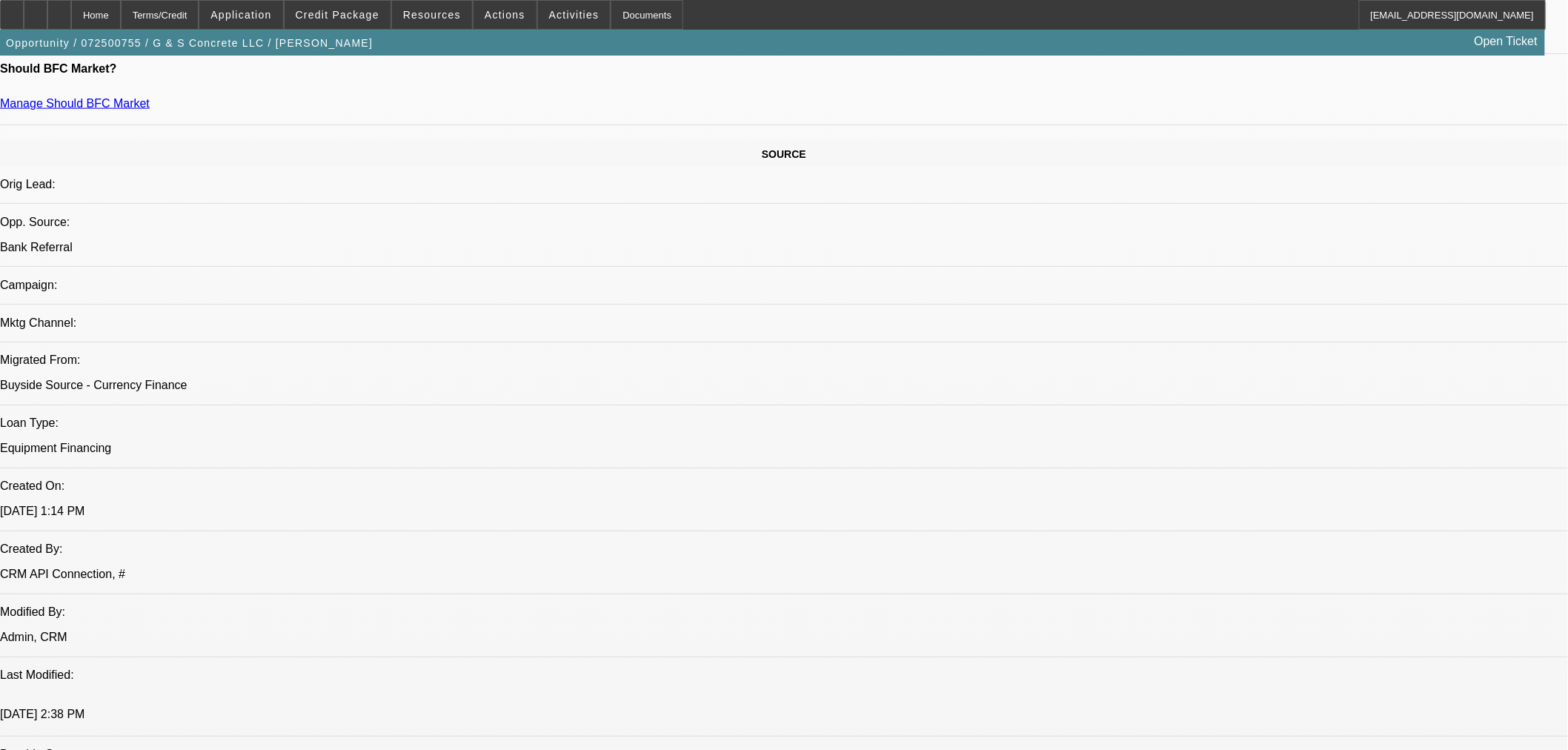
copy div "Brian Sercu Email: briansercu@gnsconcrete.com Home: 1272 E Park Rd Grand Island…"
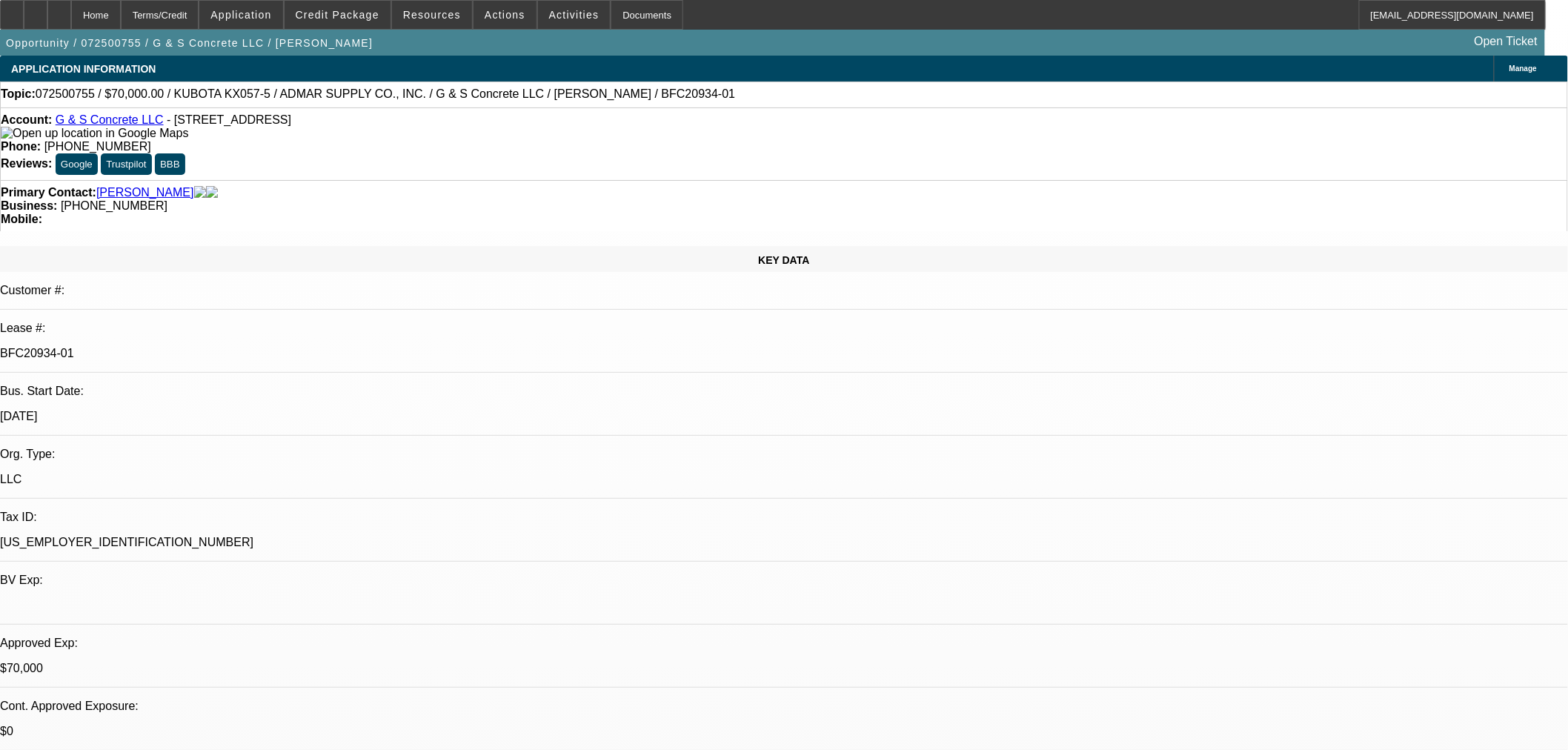
click at [127, 126] on link "G & S Concrete LLC" at bounding box center [109, 120] width 108 height 12
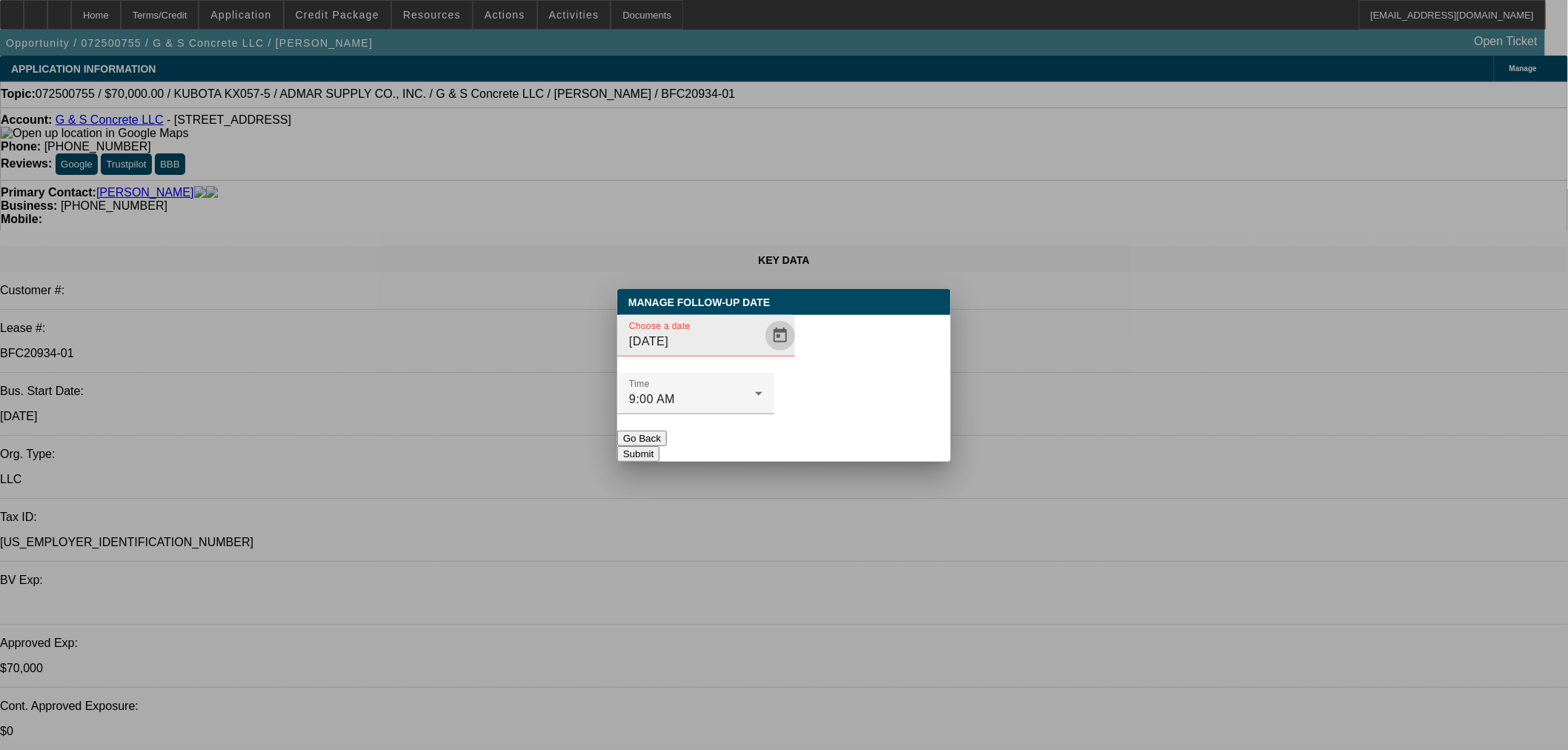
click at [762, 353] on span "Open calendar" at bounding box center [780, 336] width 35 height 35
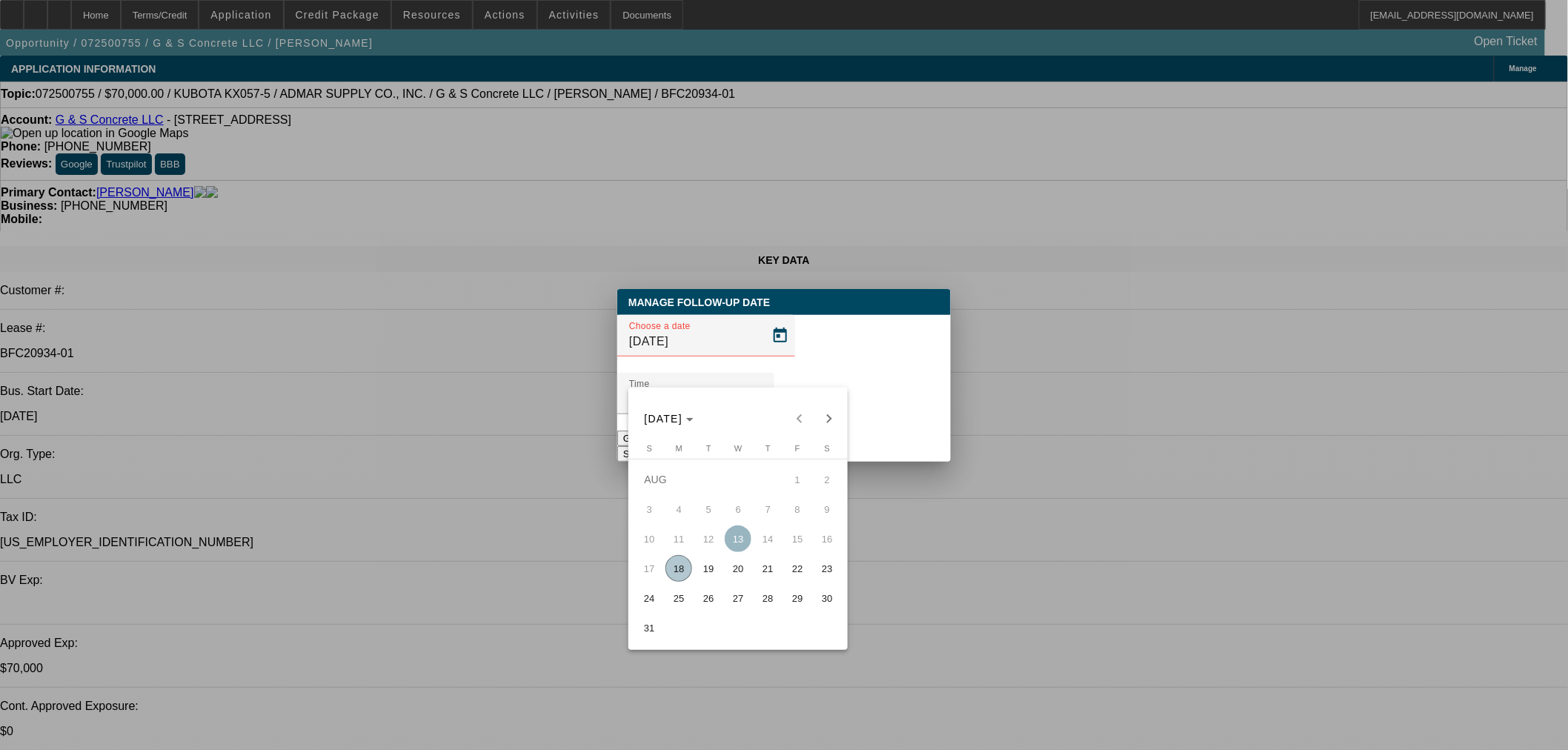
click at [736, 573] on span "20" at bounding box center [737, 568] width 26 height 26
type input "8/20/2025"
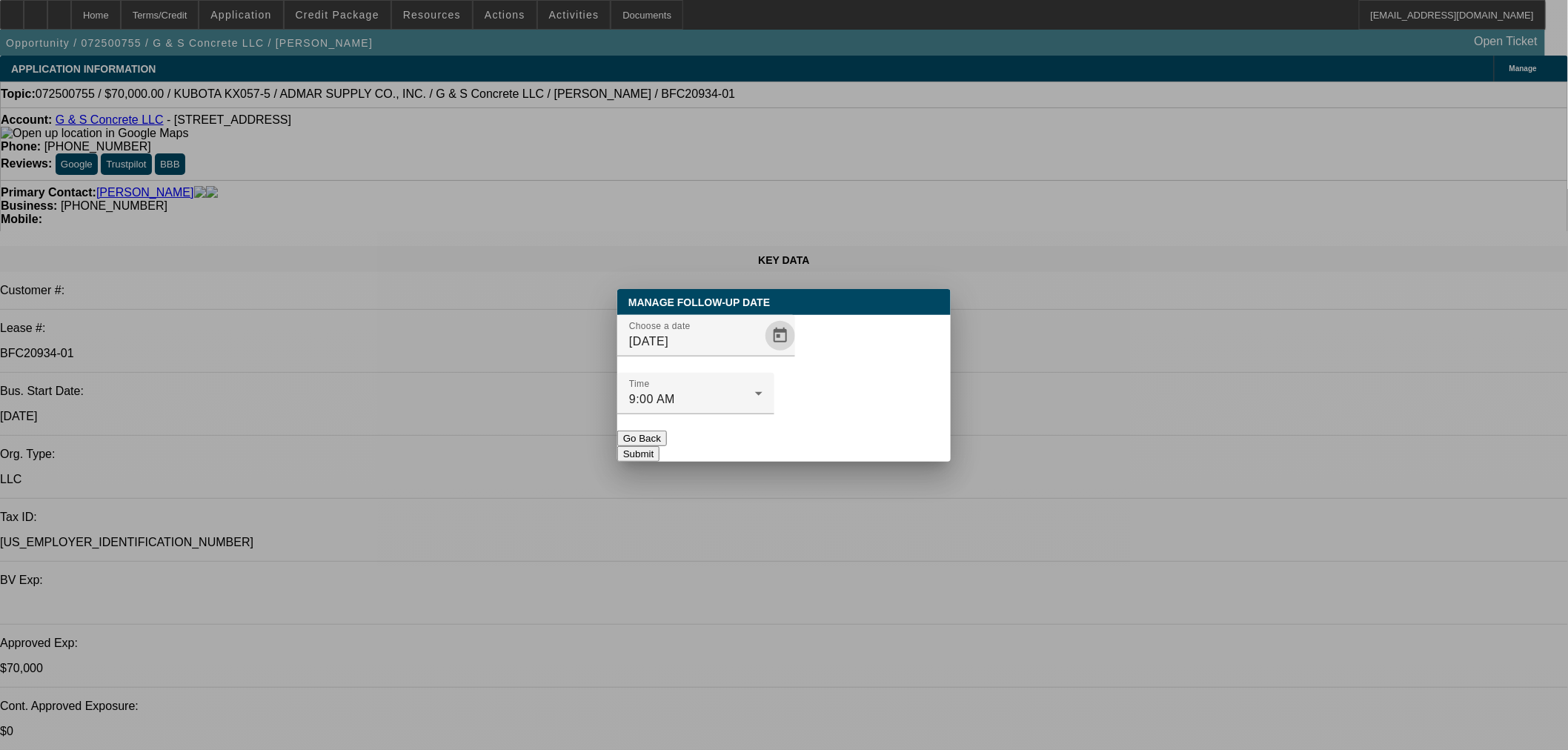
click at [659, 446] on button "Submit" at bounding box center [639, 454] width 42 height 16
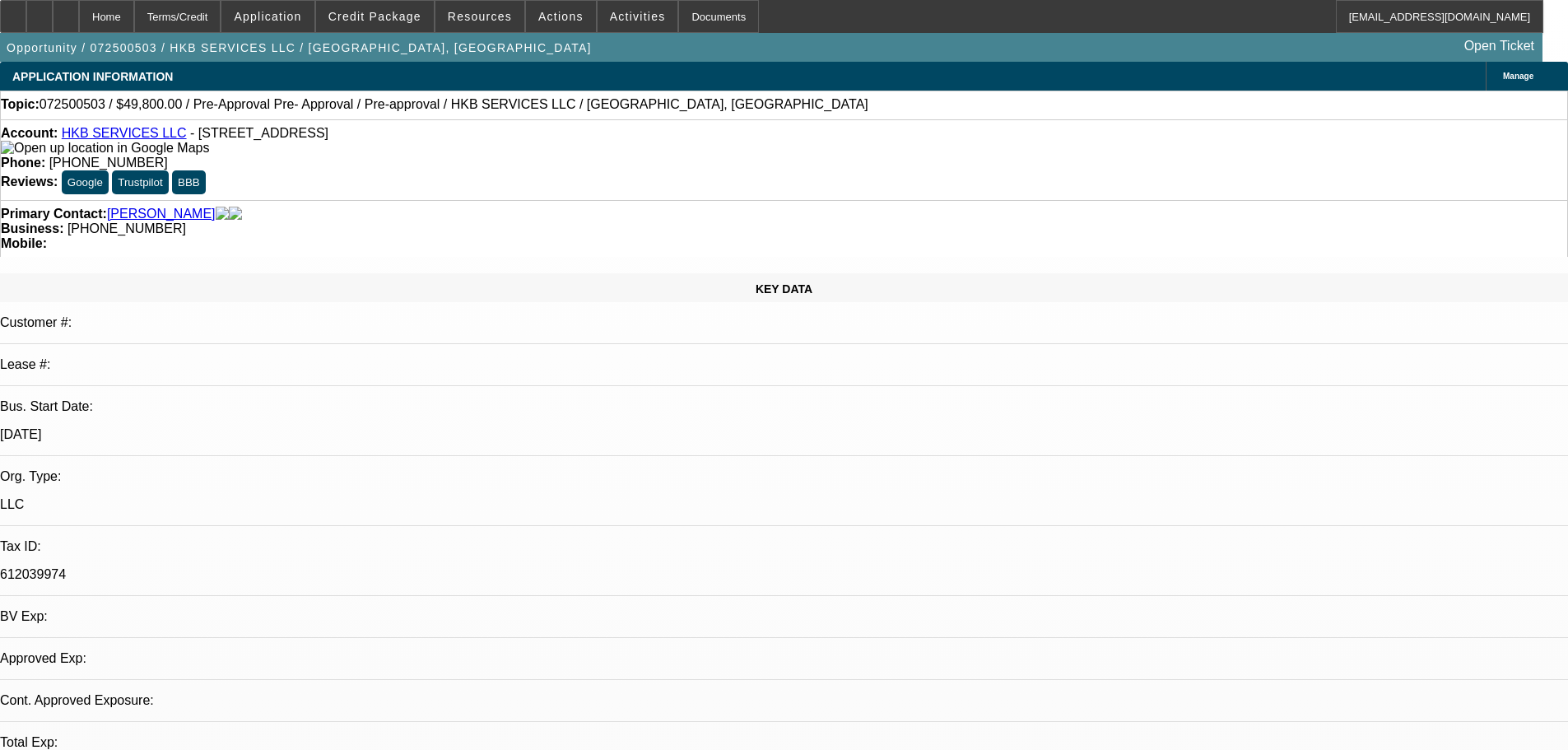
select select "0"
select select "2"
select select "0"
select select "2"
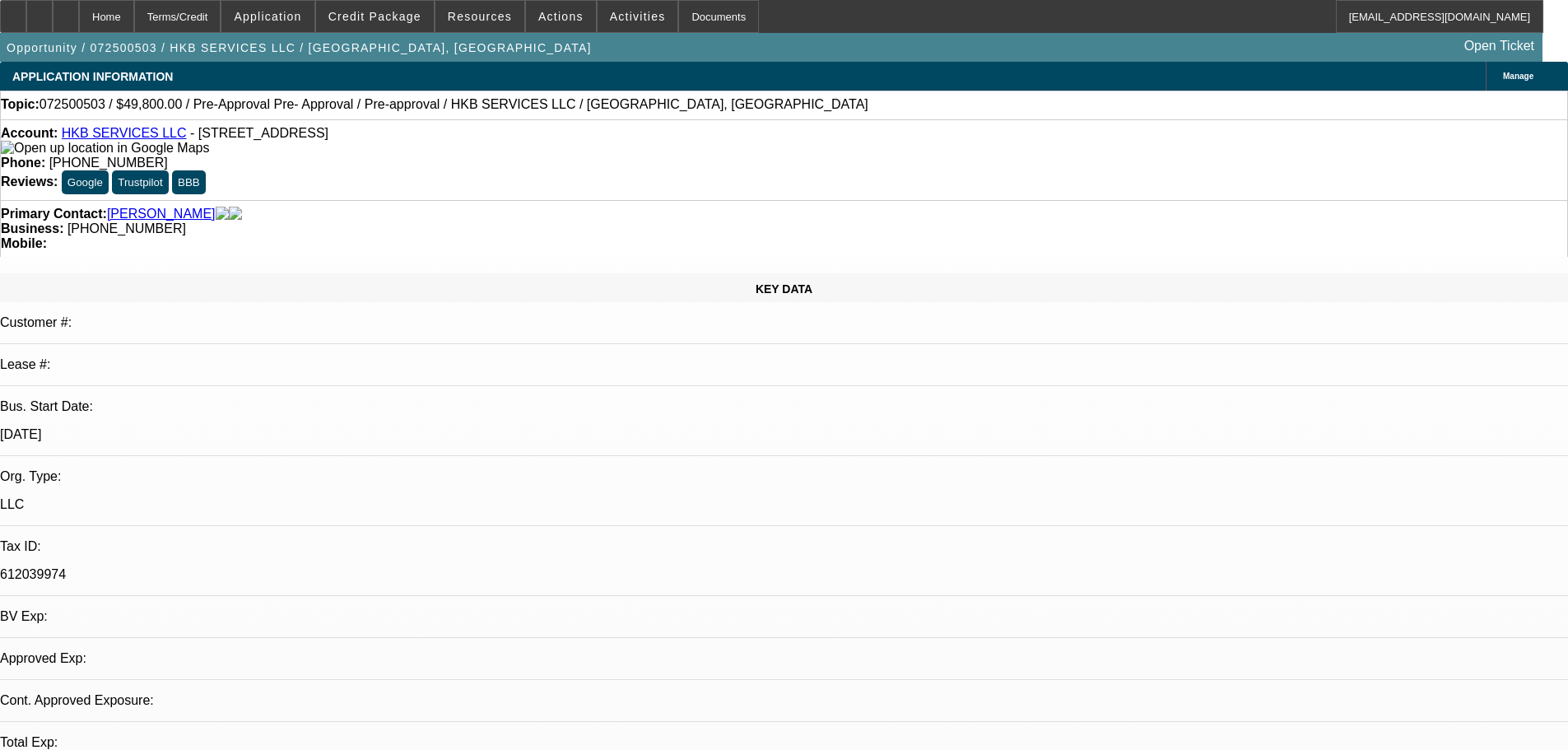
select select "0"
select select "2"
select select "0"
select select "1"
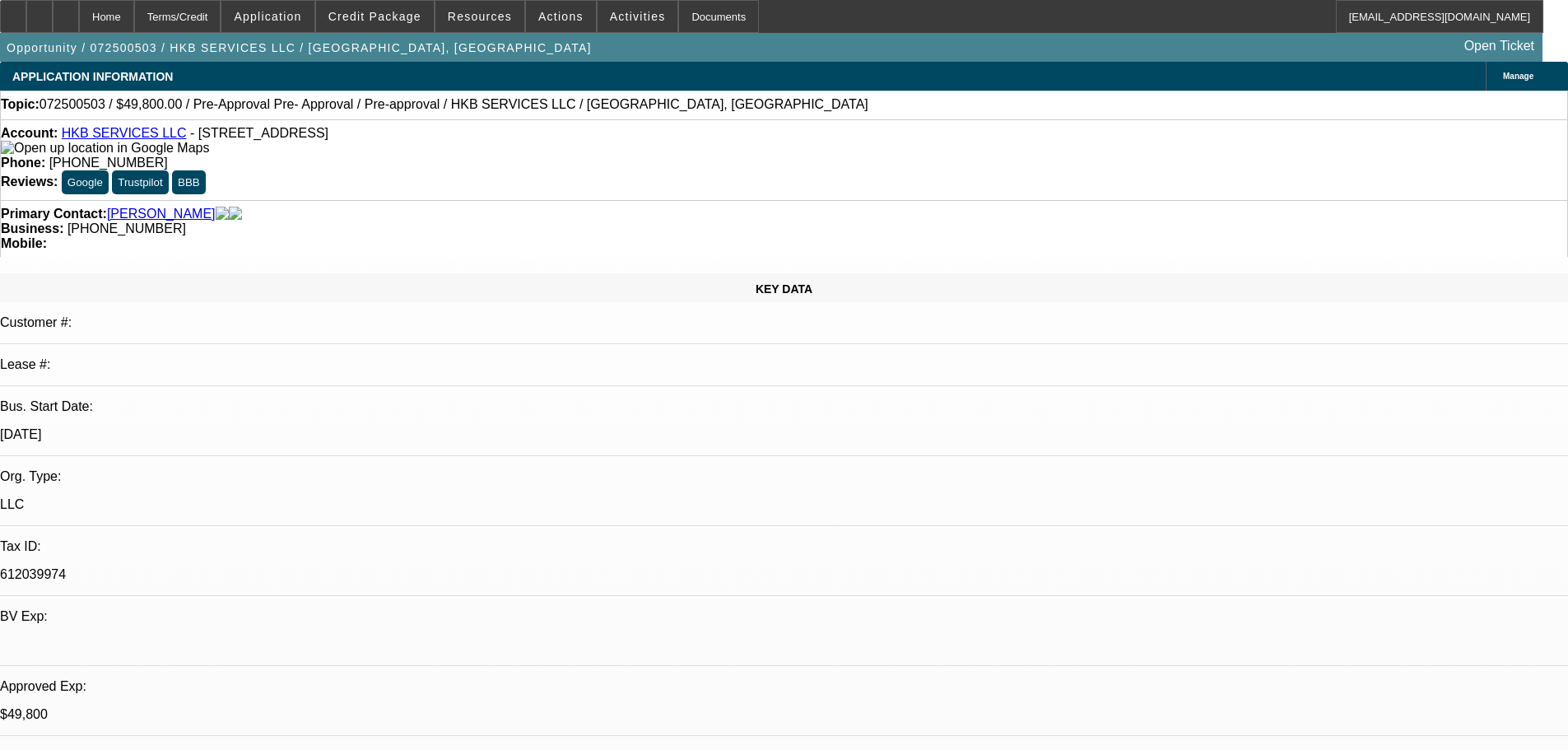
select select "2"
select select "6"
select select "1"
select select "2"
select select "6"
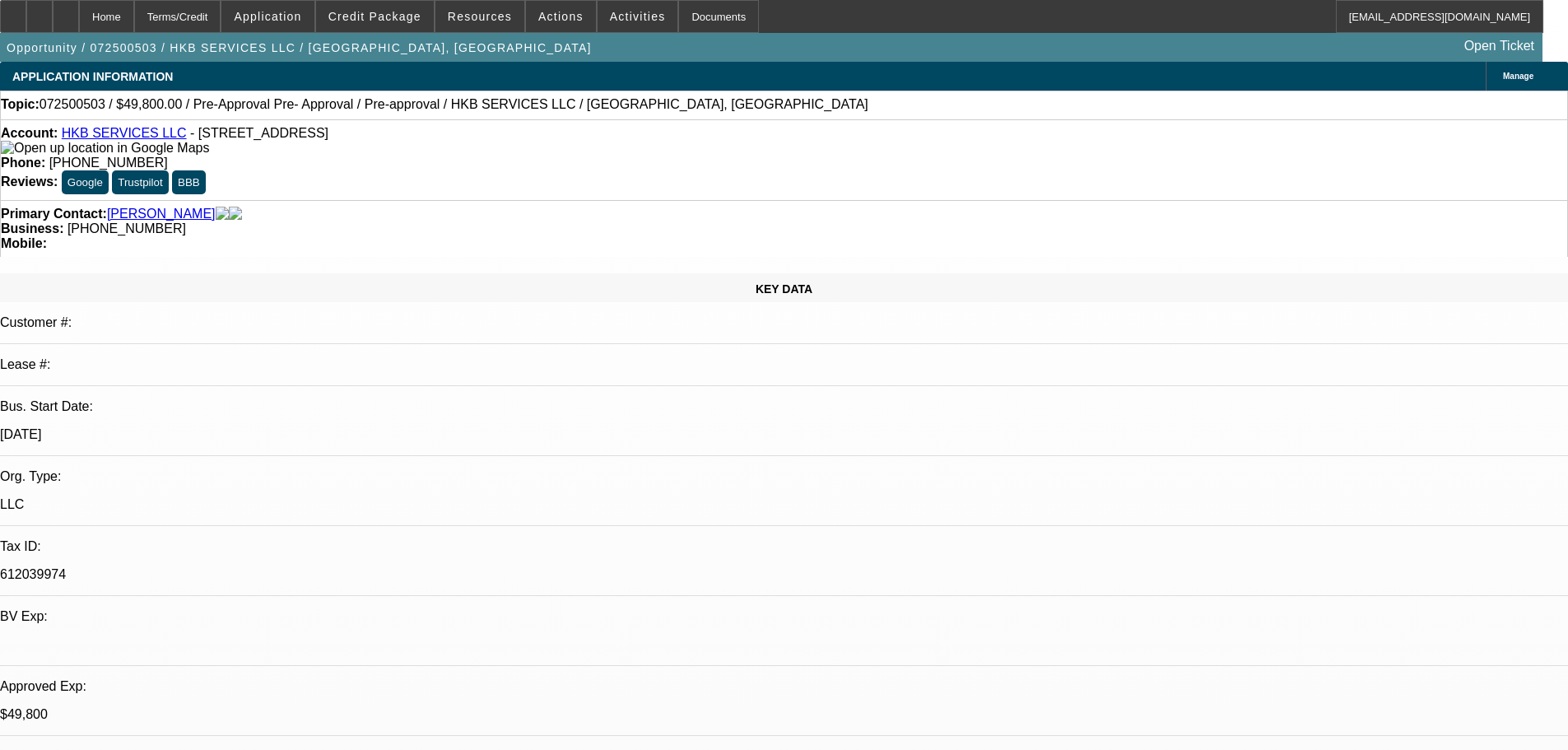
select select "1"
select select "2"
select select "6"
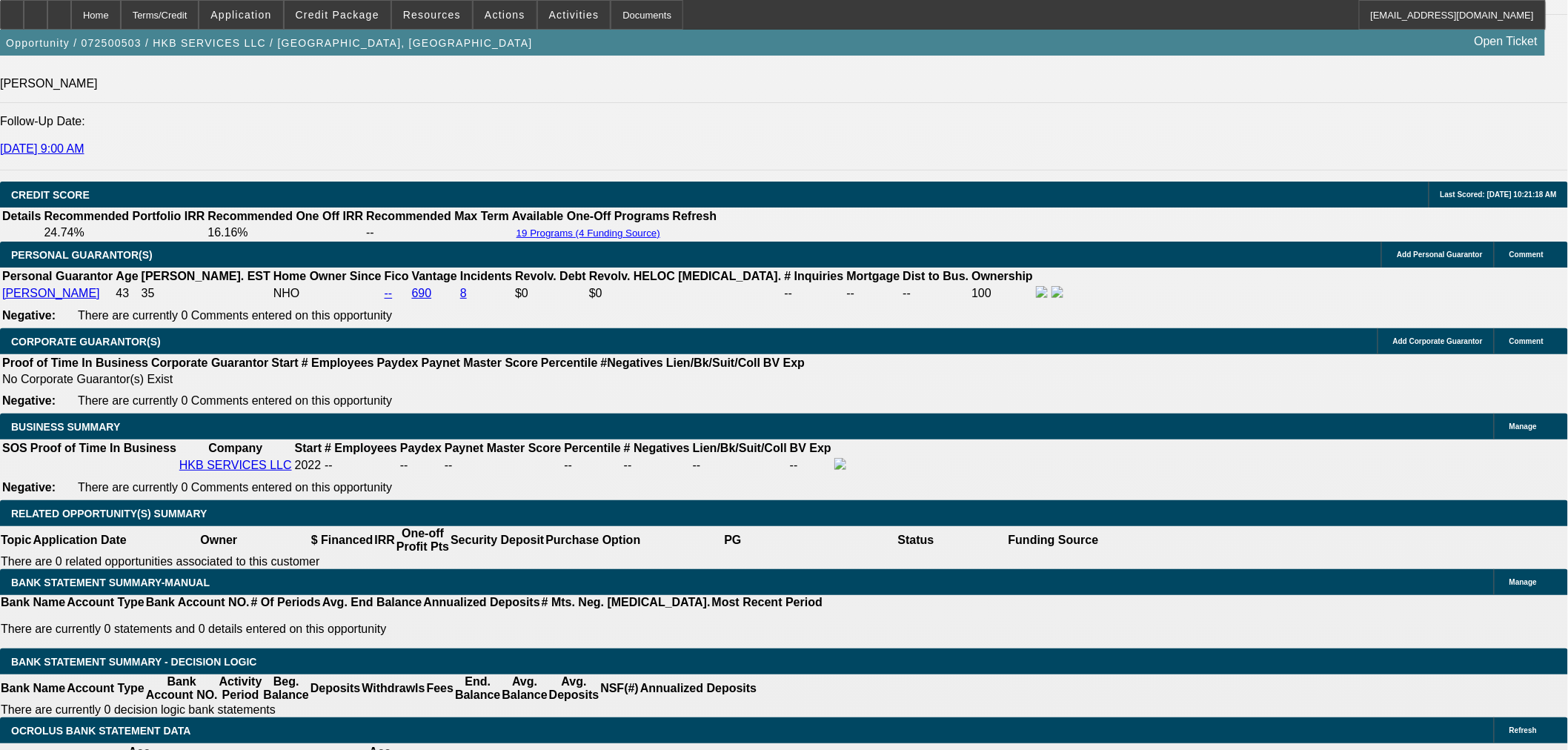
scroll to position [731, 0]
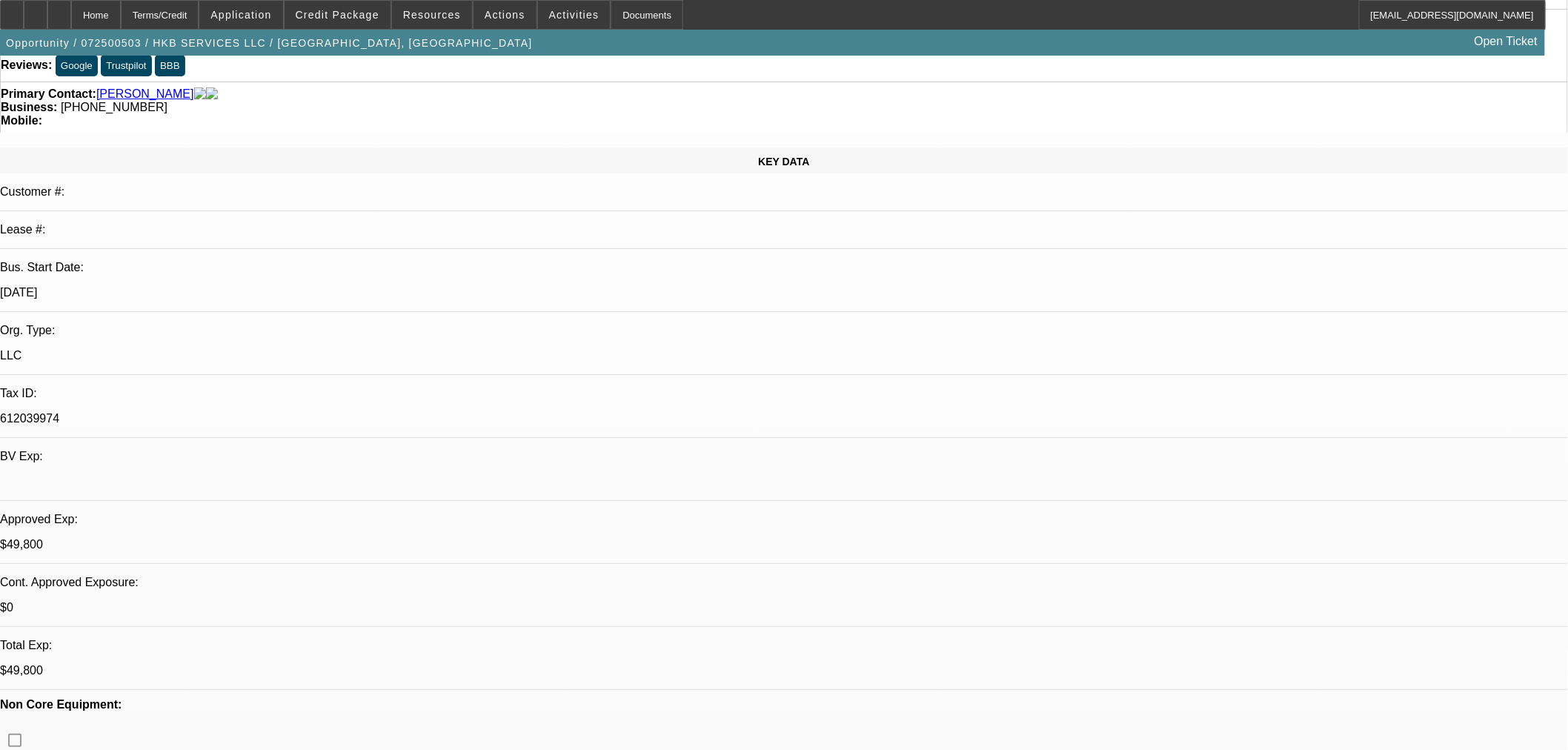
scroll to position [0, 0]
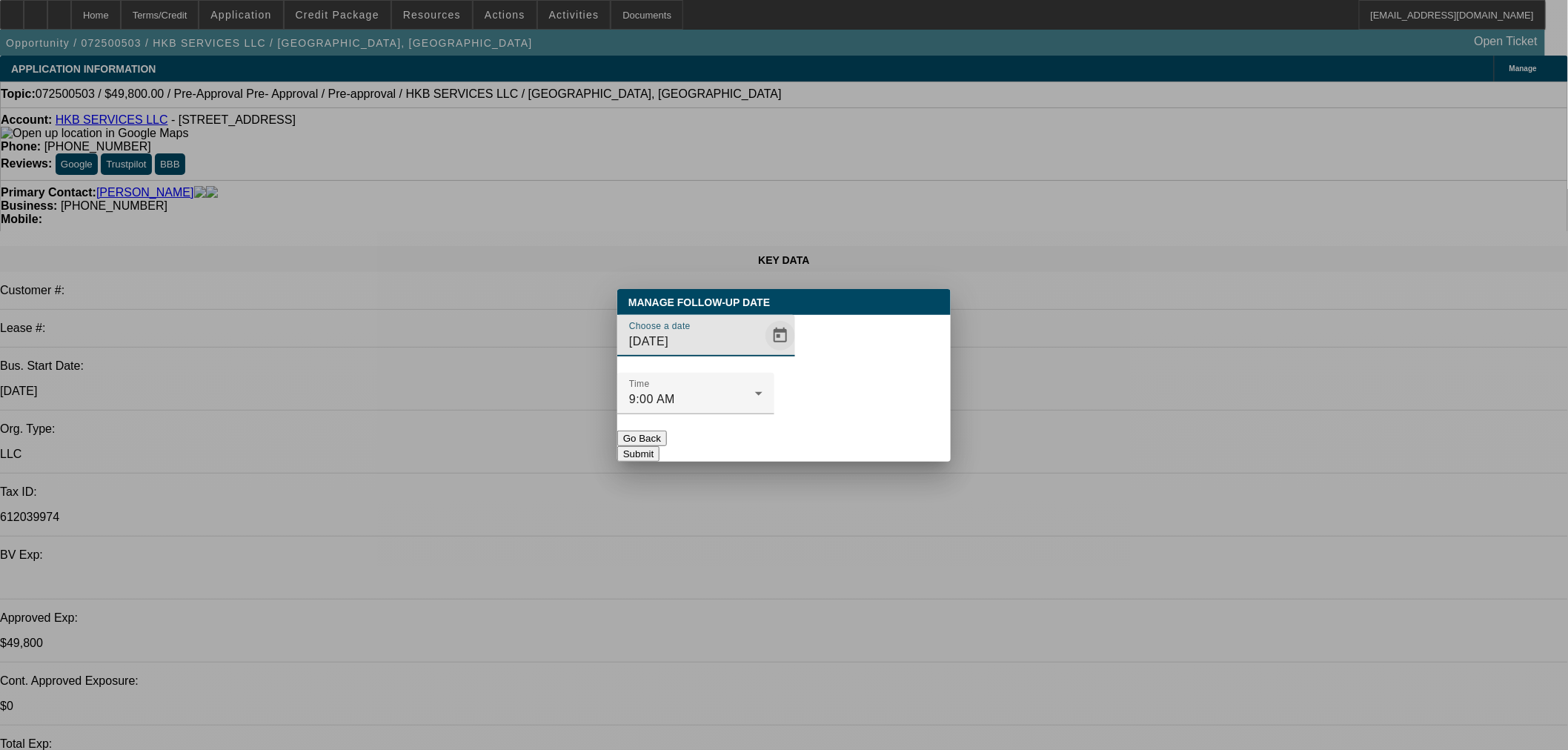
click at [765, 353] on span "Open calendar" at bounding box center [780, 336] width 35 height 35
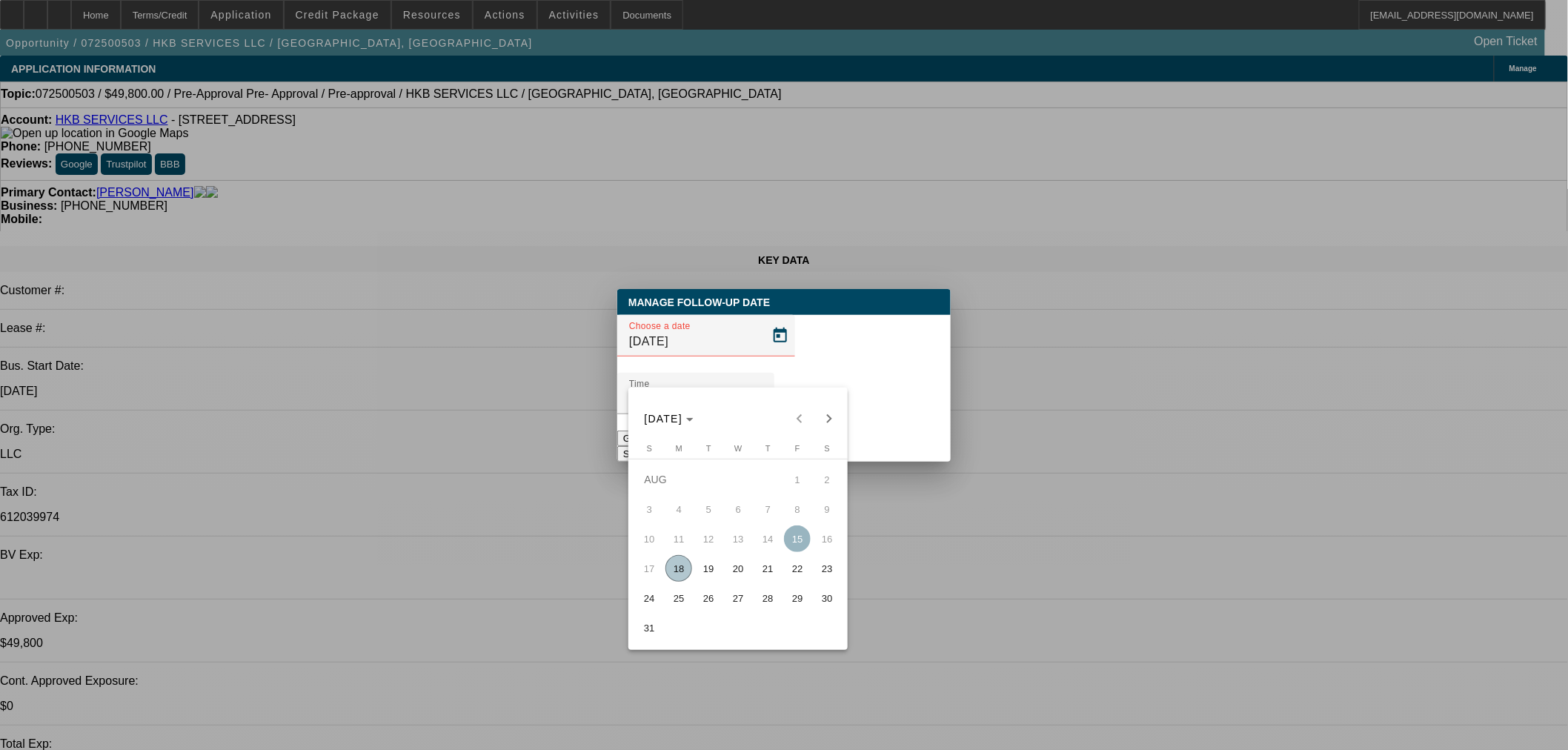
click at [790, 598] on span "29" at bounding box center [797, 598] width 26 height 26
type input "[DATE]"
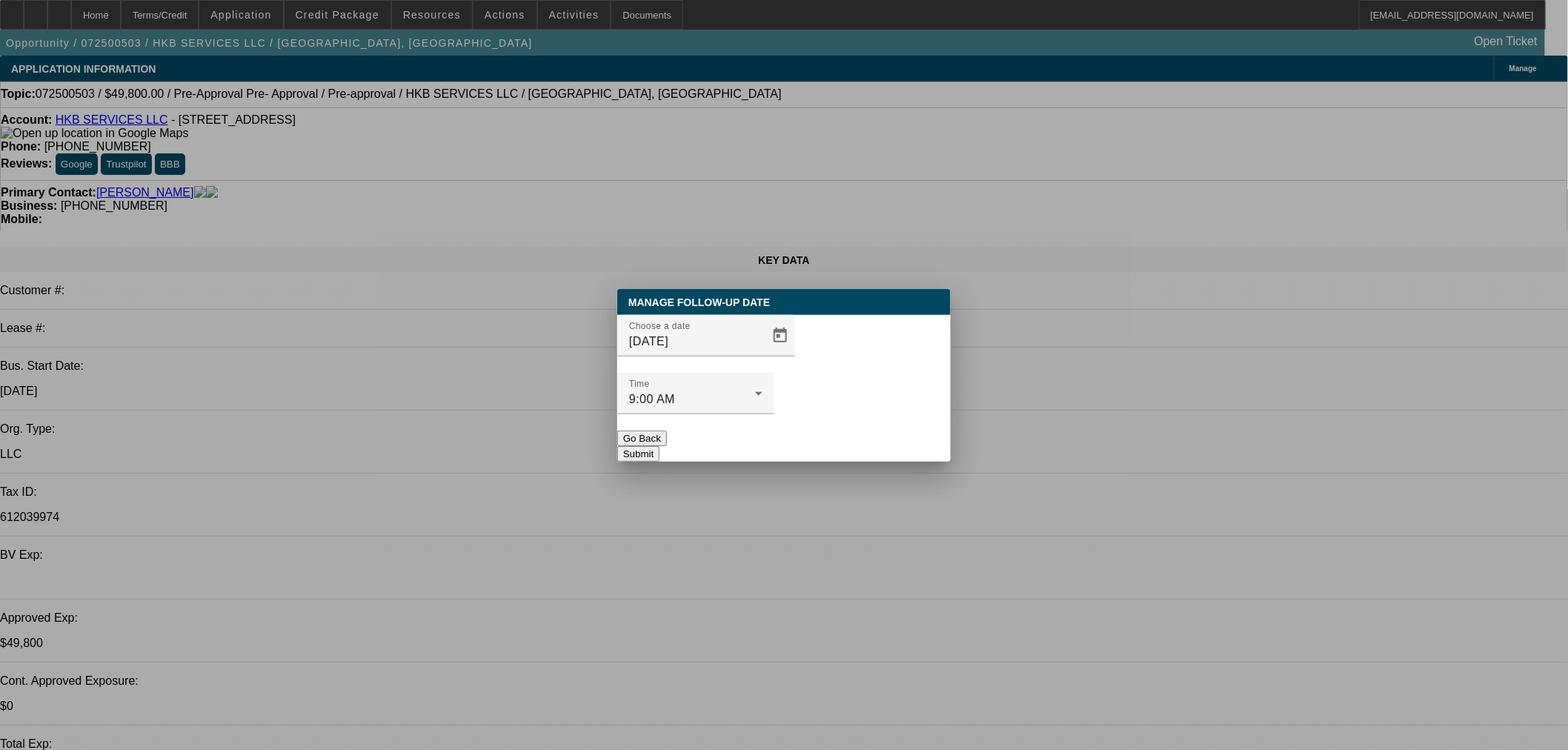
click at [659, 446] on button "Submit" at bounding box center [639, 454] width 42 height 16
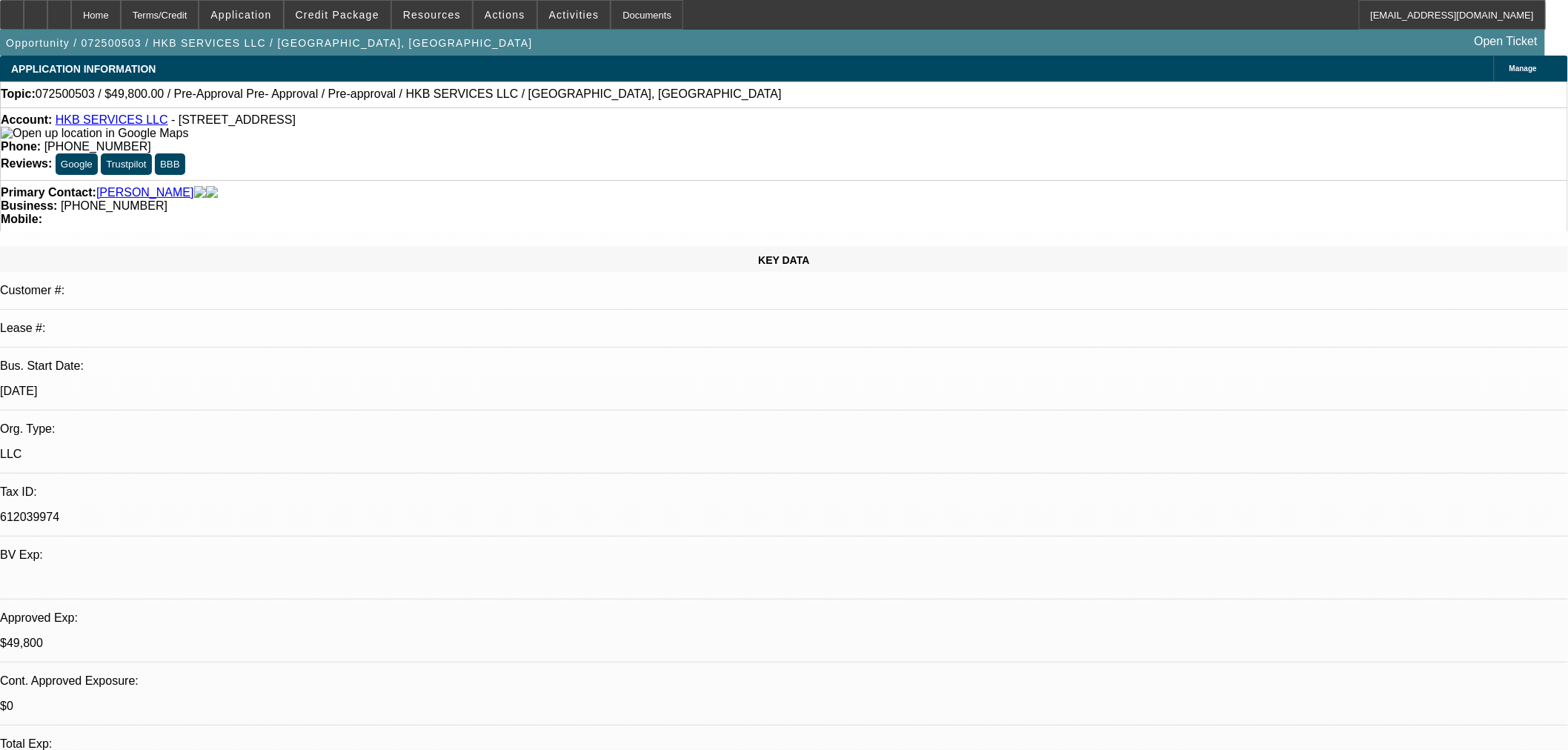
radio input "true"
type textarea "Close out in 2 weeks if no change."
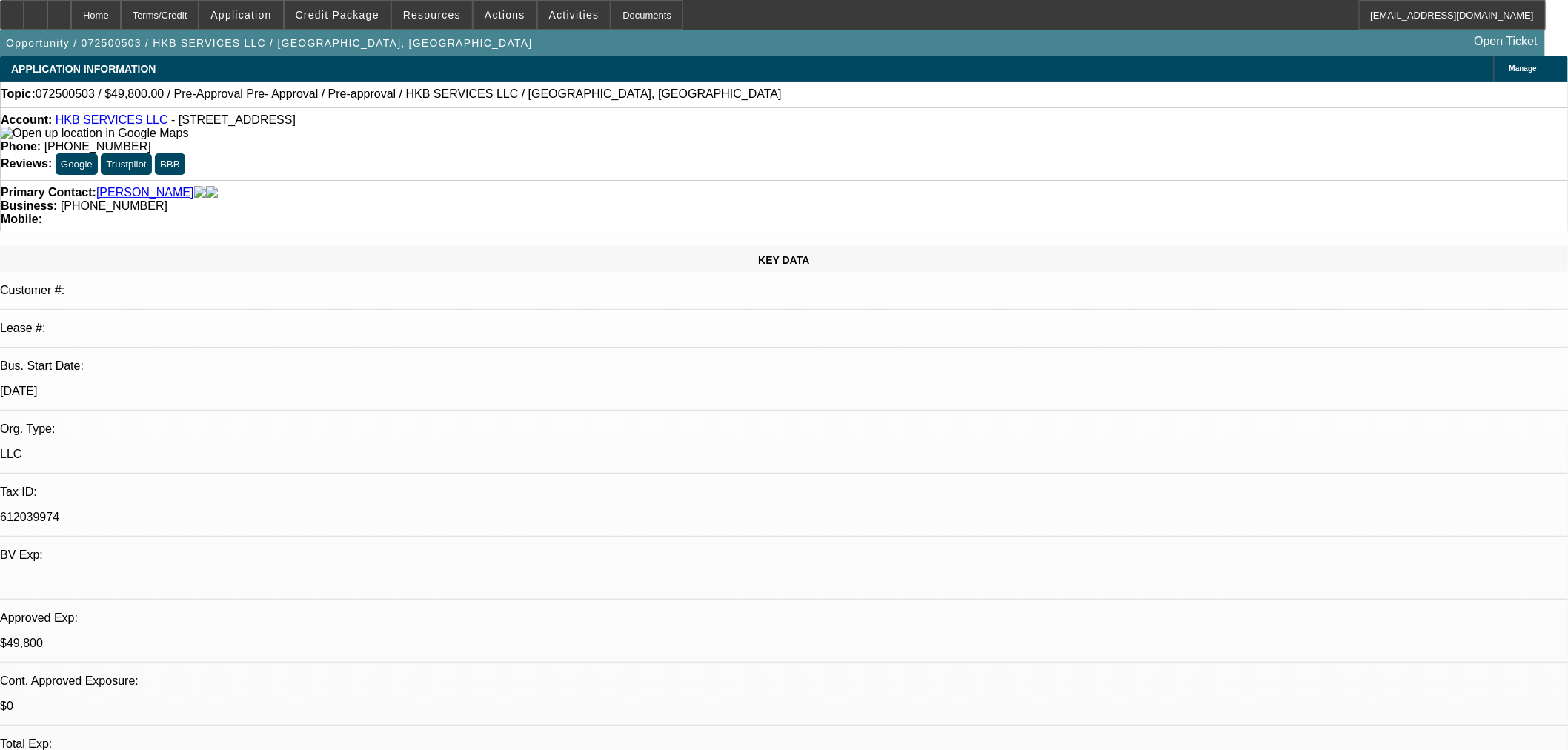
radio input "true"
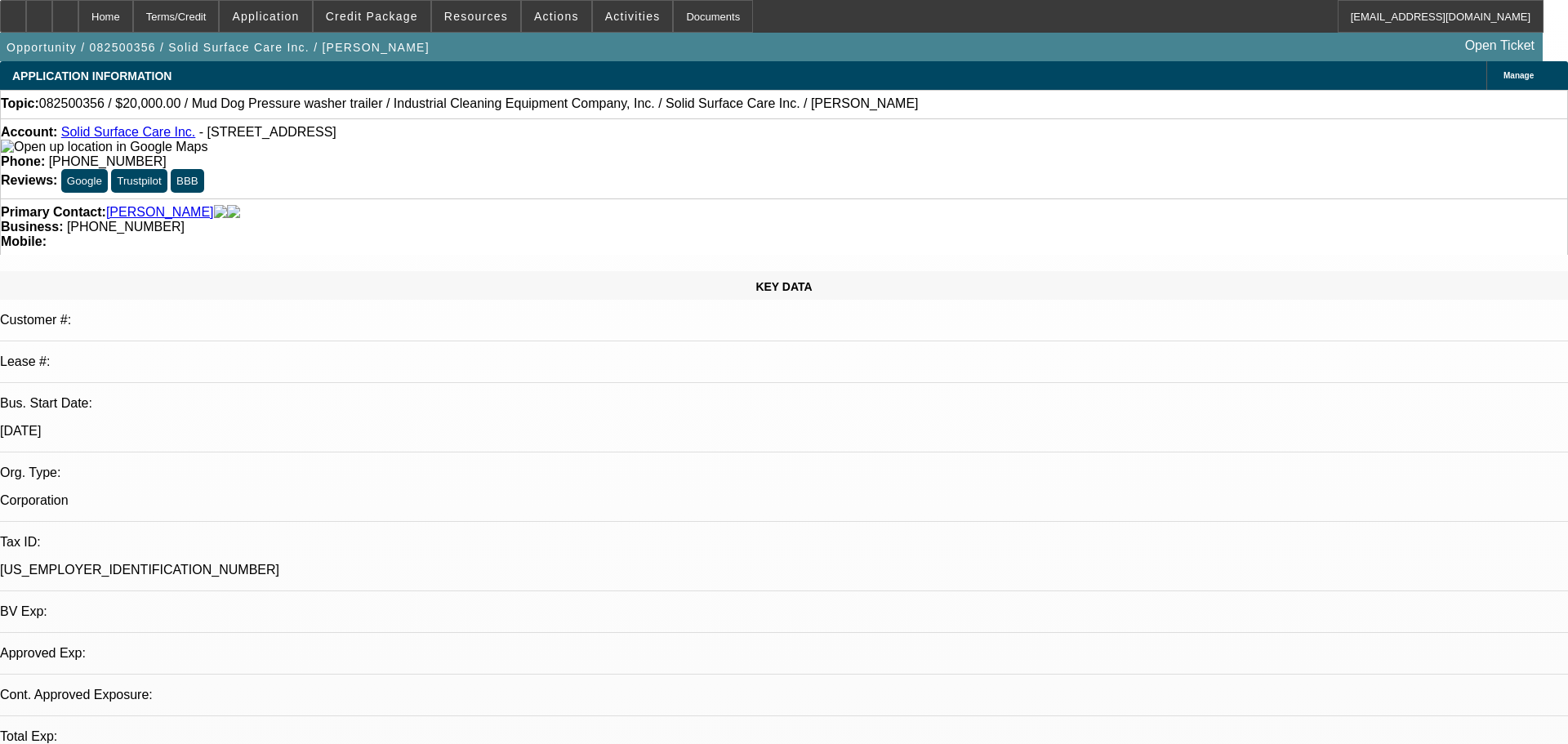
select select "0"
select select "2"
select select "0"
select select "6"
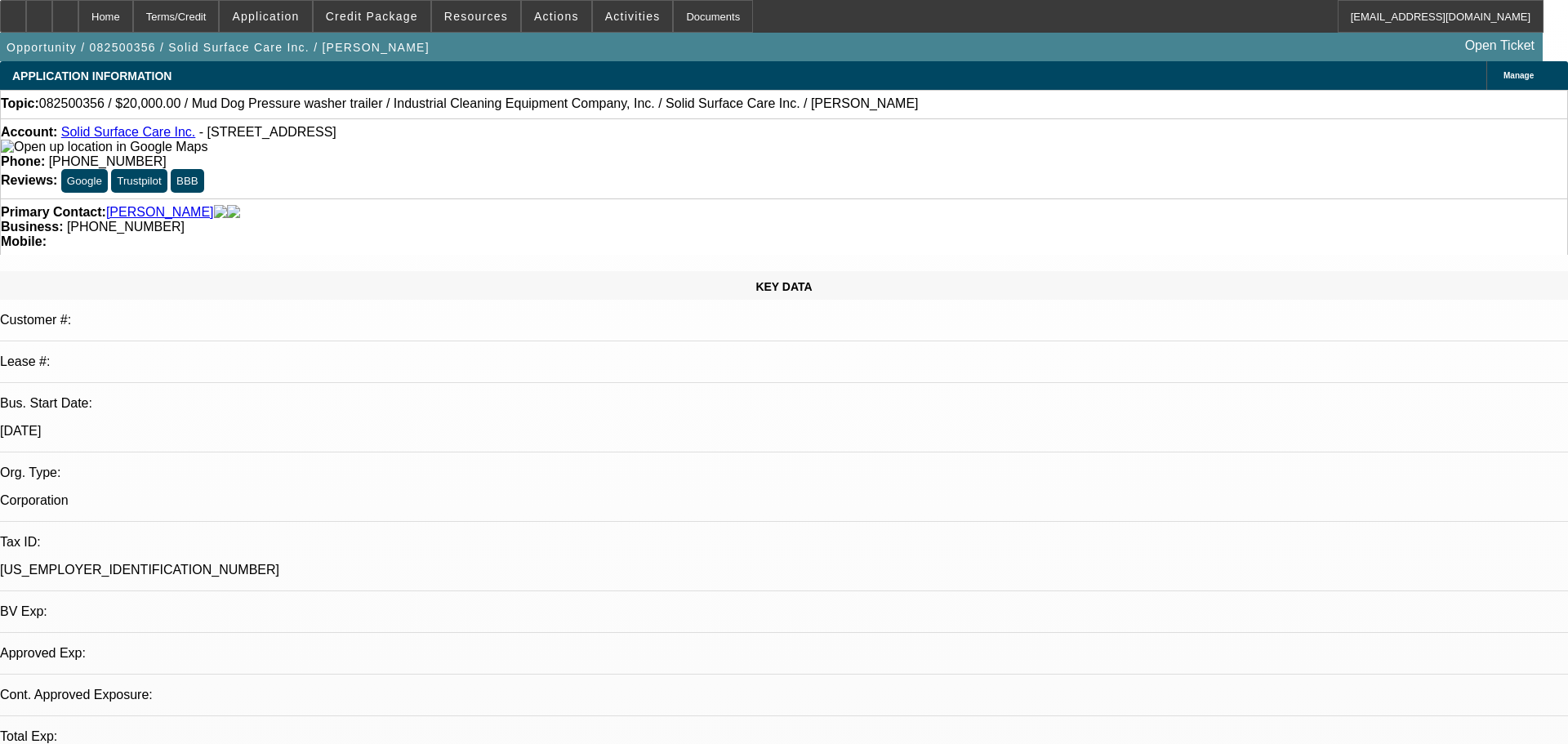
select select "0"
select select "2"
select select "0"
select select "6"
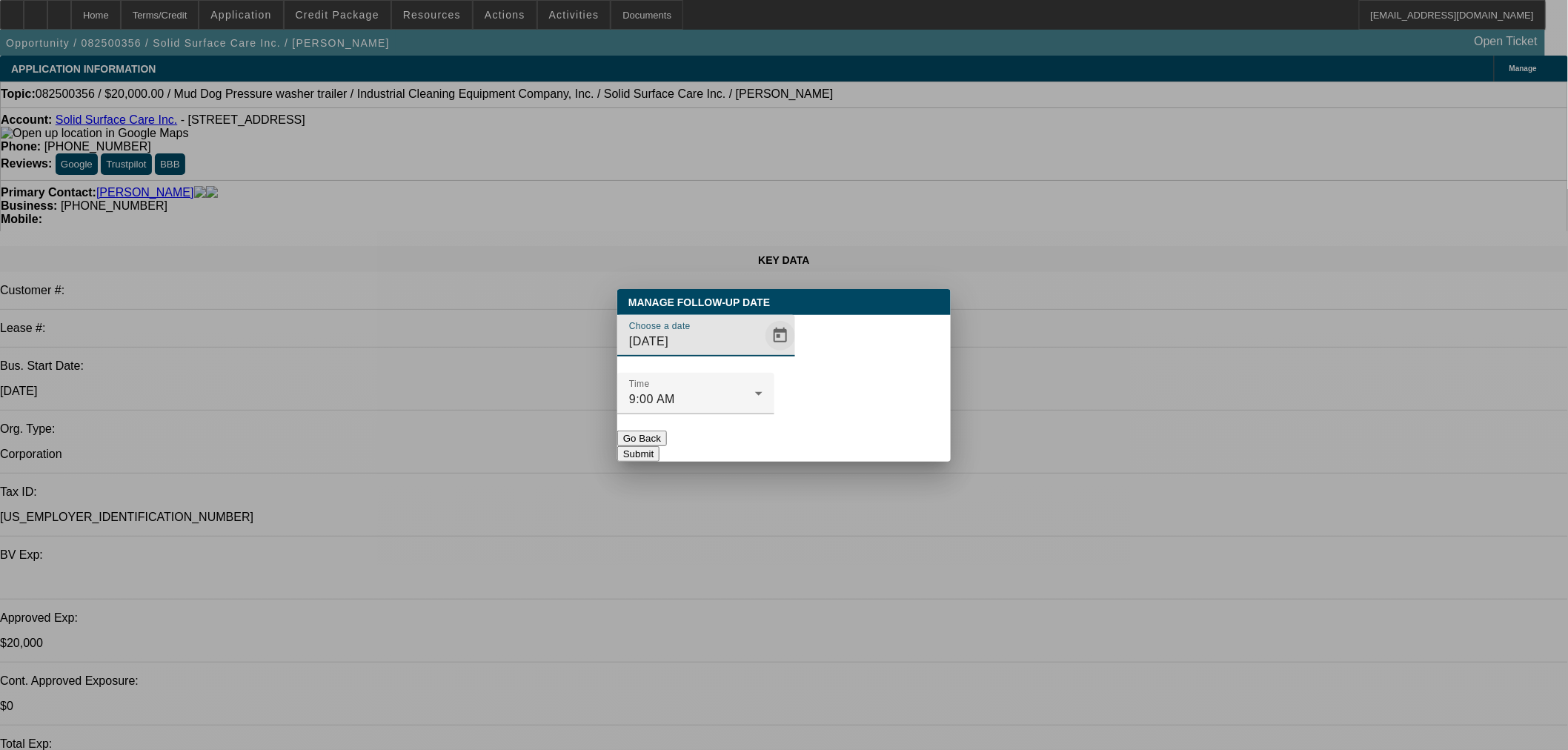
click at [764, 353] on span "Open calendar" at bounding box center [780, 336] width 35 height 35
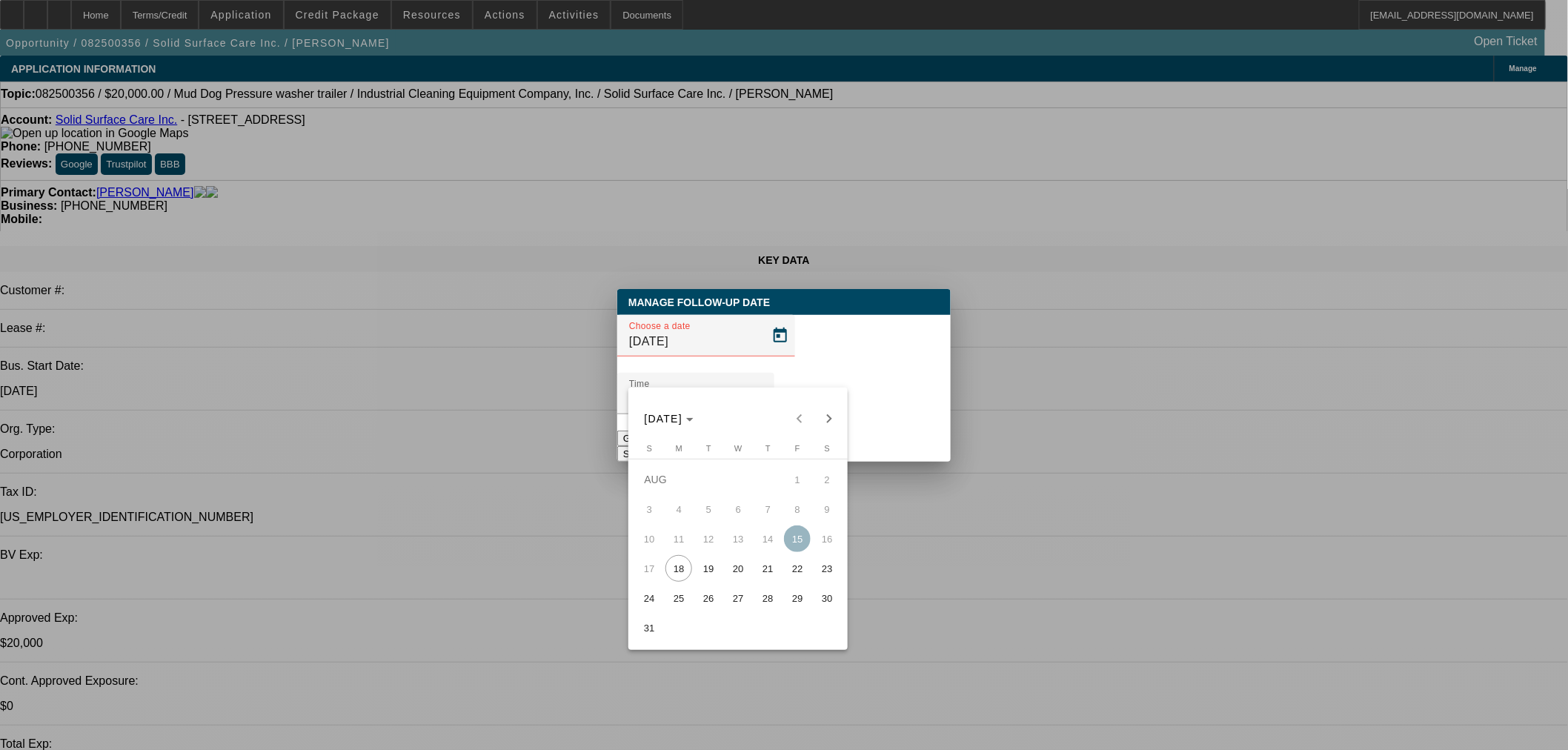
click at [798, 605] on span "29" at bounding box center [797, 598] width 26 height 26
type input "8/29/2025"
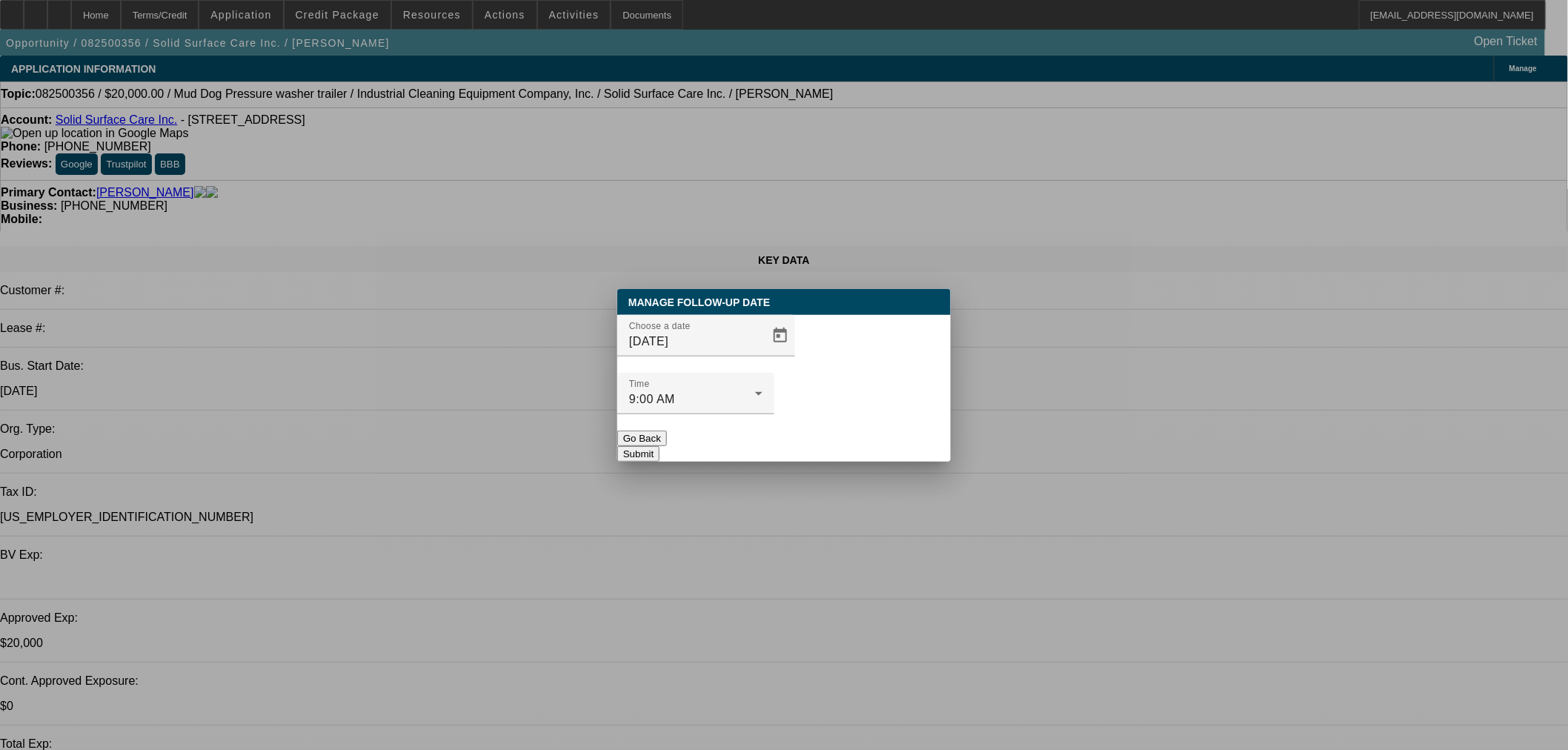
click at [659, 446] on button "Submit" at bounding box center [639, 454] width 42 height 16
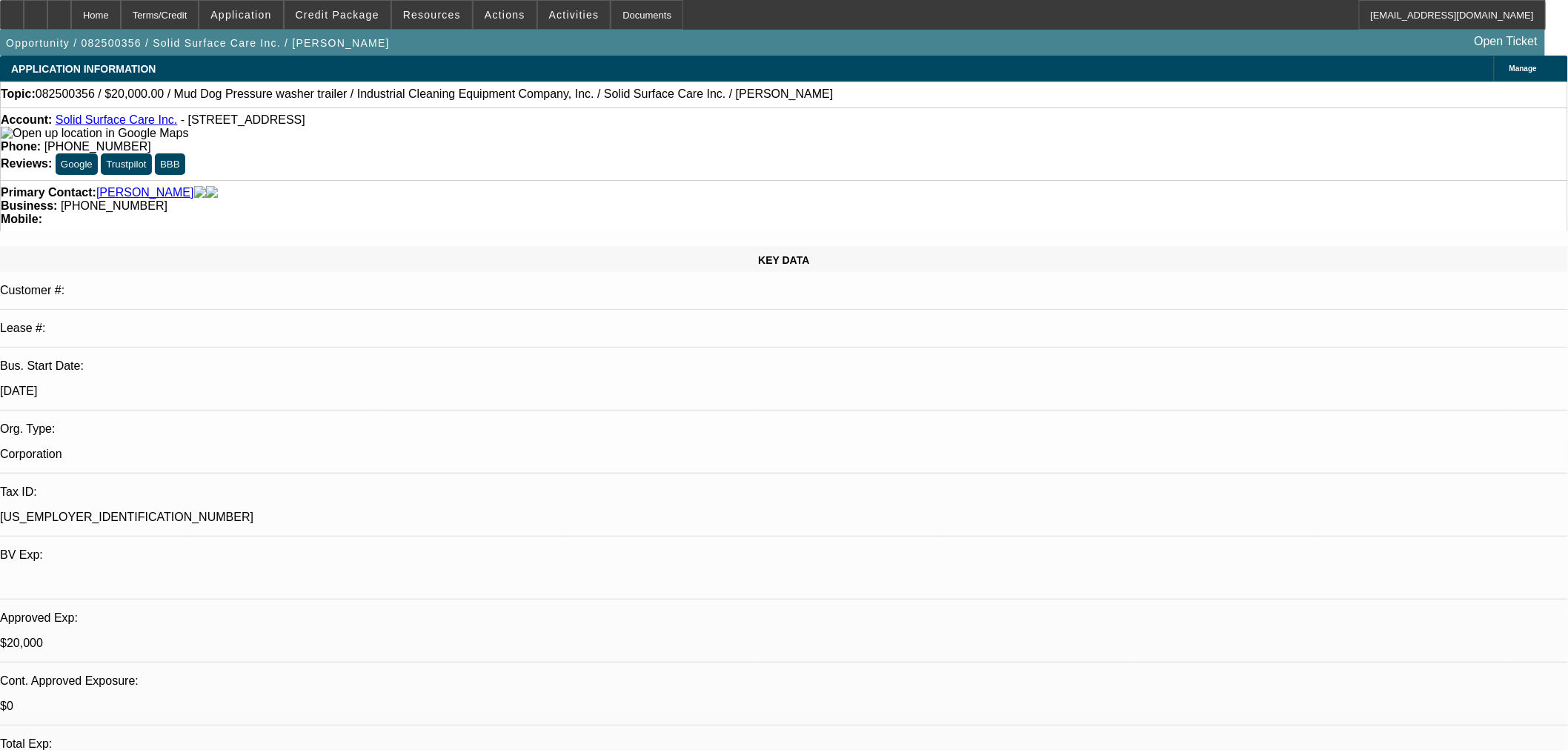
drag, startPoint x: 1255, startPoint y: 239, endPoint x: 1249, endPoint y: 283, distance: 44.4
radio input "true"
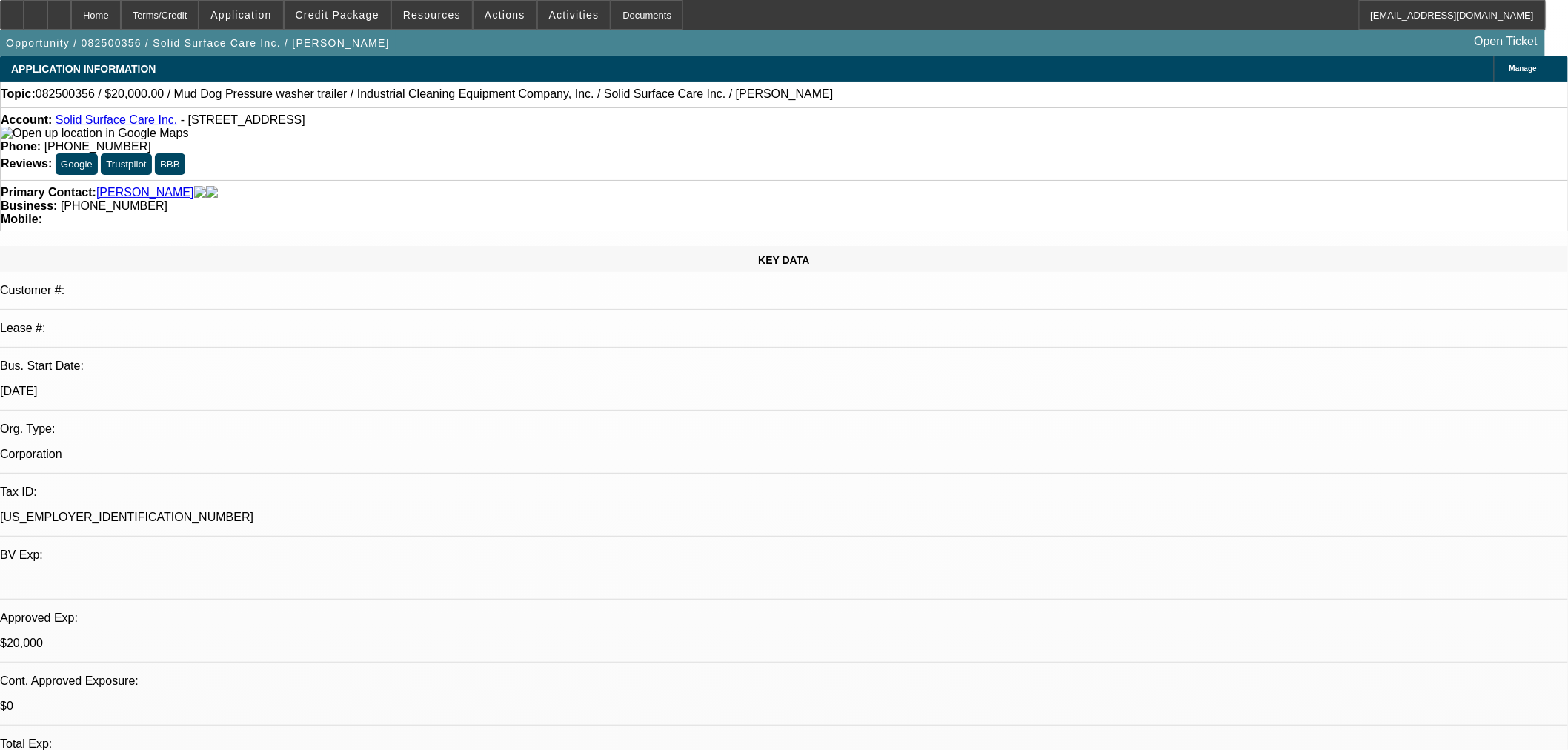
type textarea "FU [DATE]."
radio input "true"
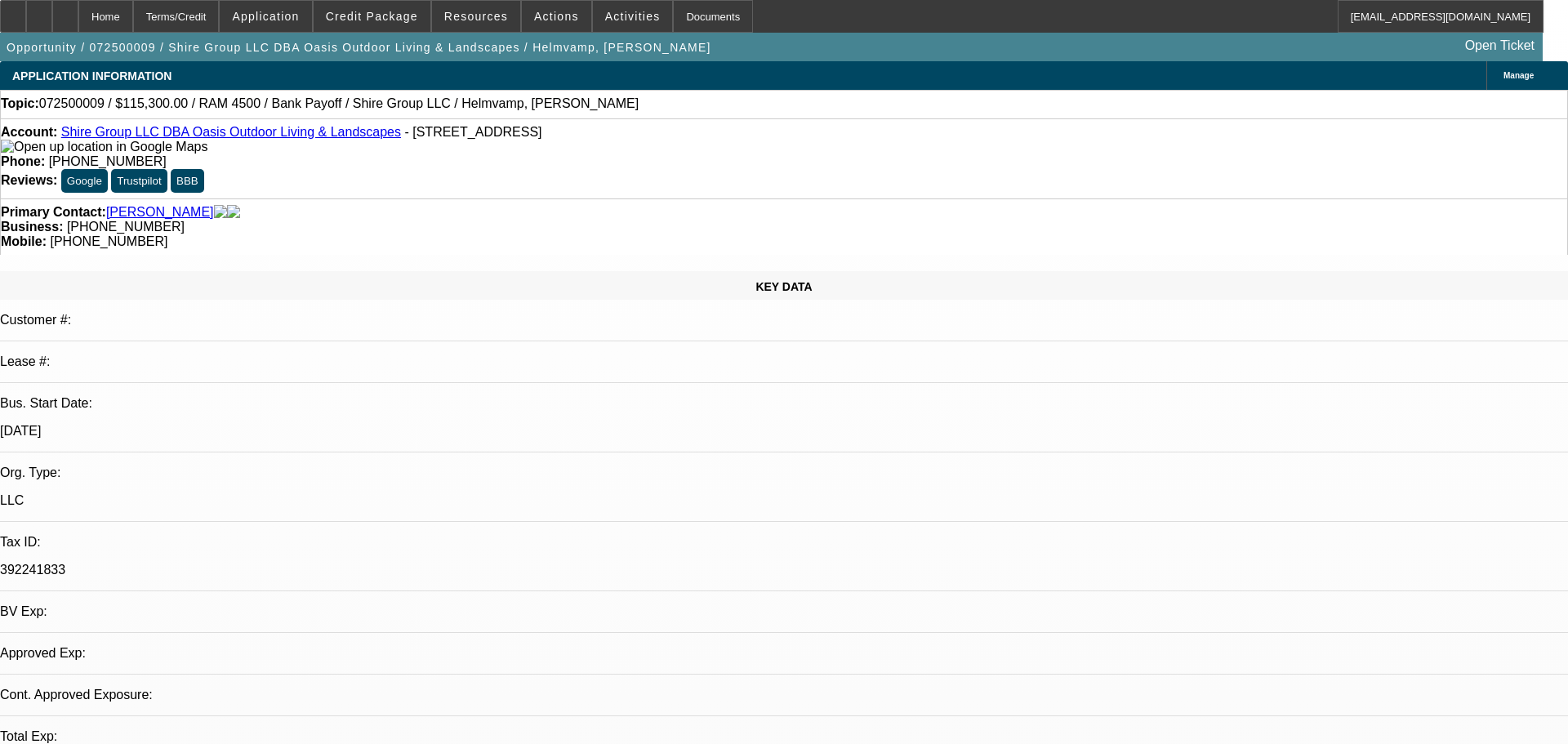
select select "0"
select select "2"
select select "0"
select select "6"
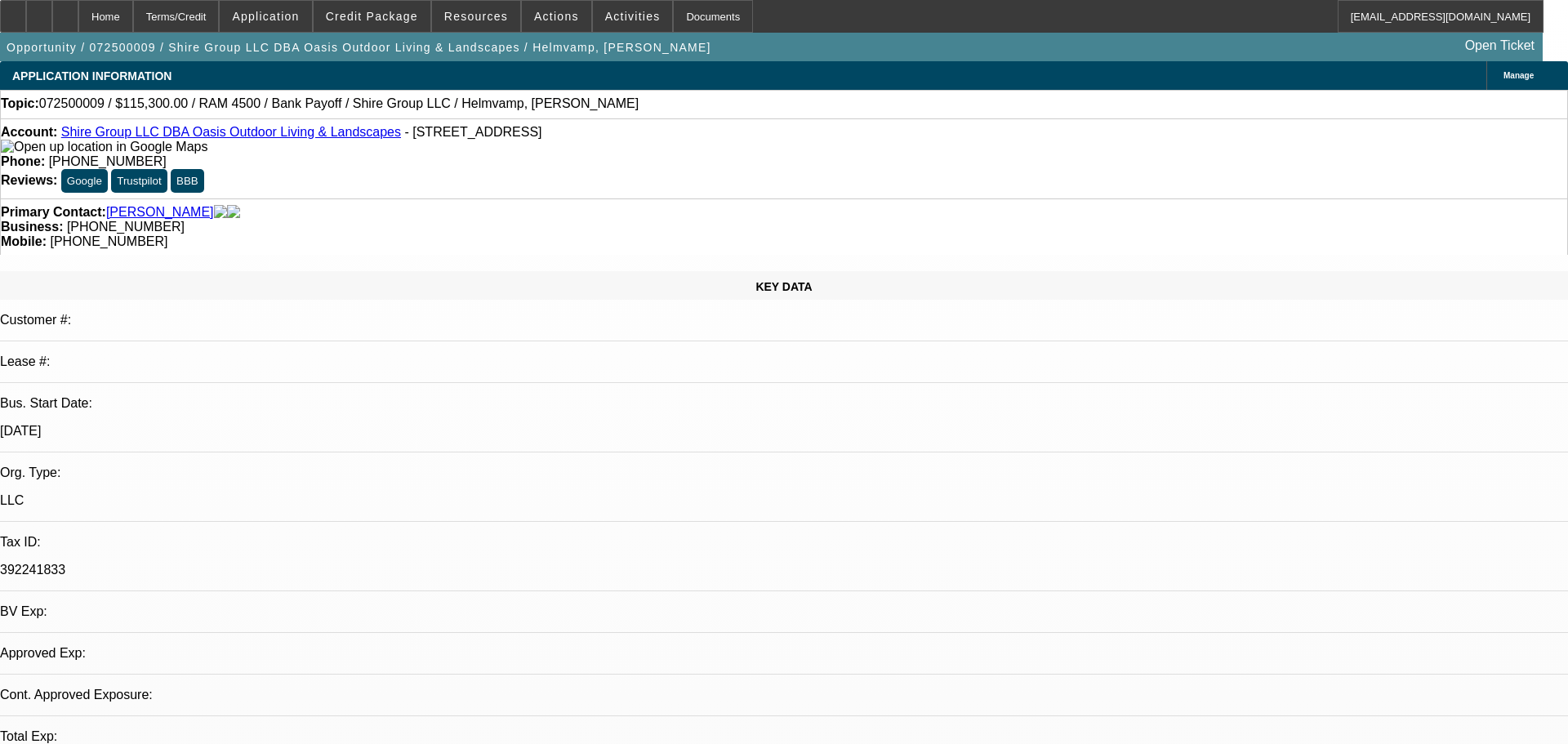
select select "0"
select select "2"
select select "0"
select select "6"
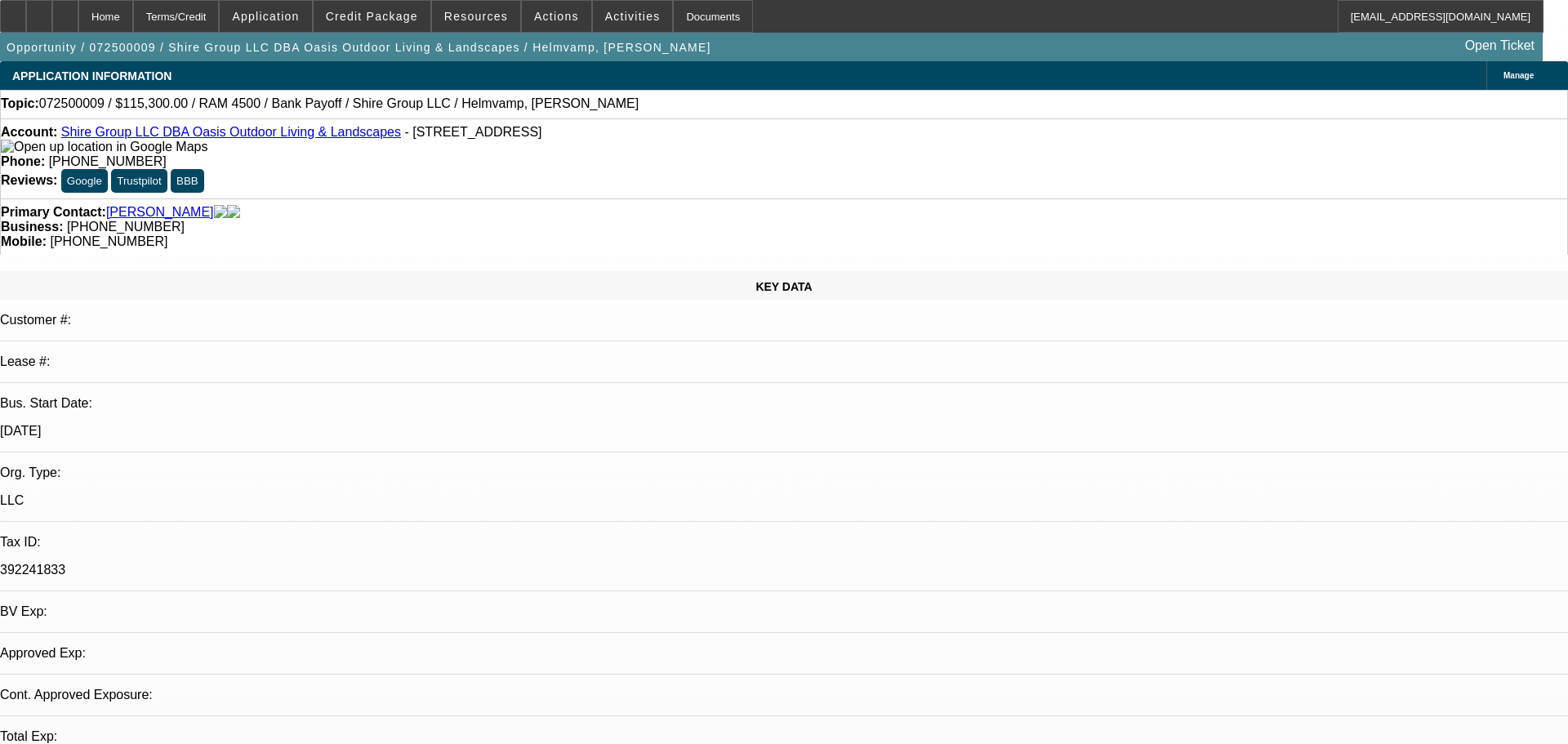
select select "0"
select select "2"
select select "0"
select select "6"
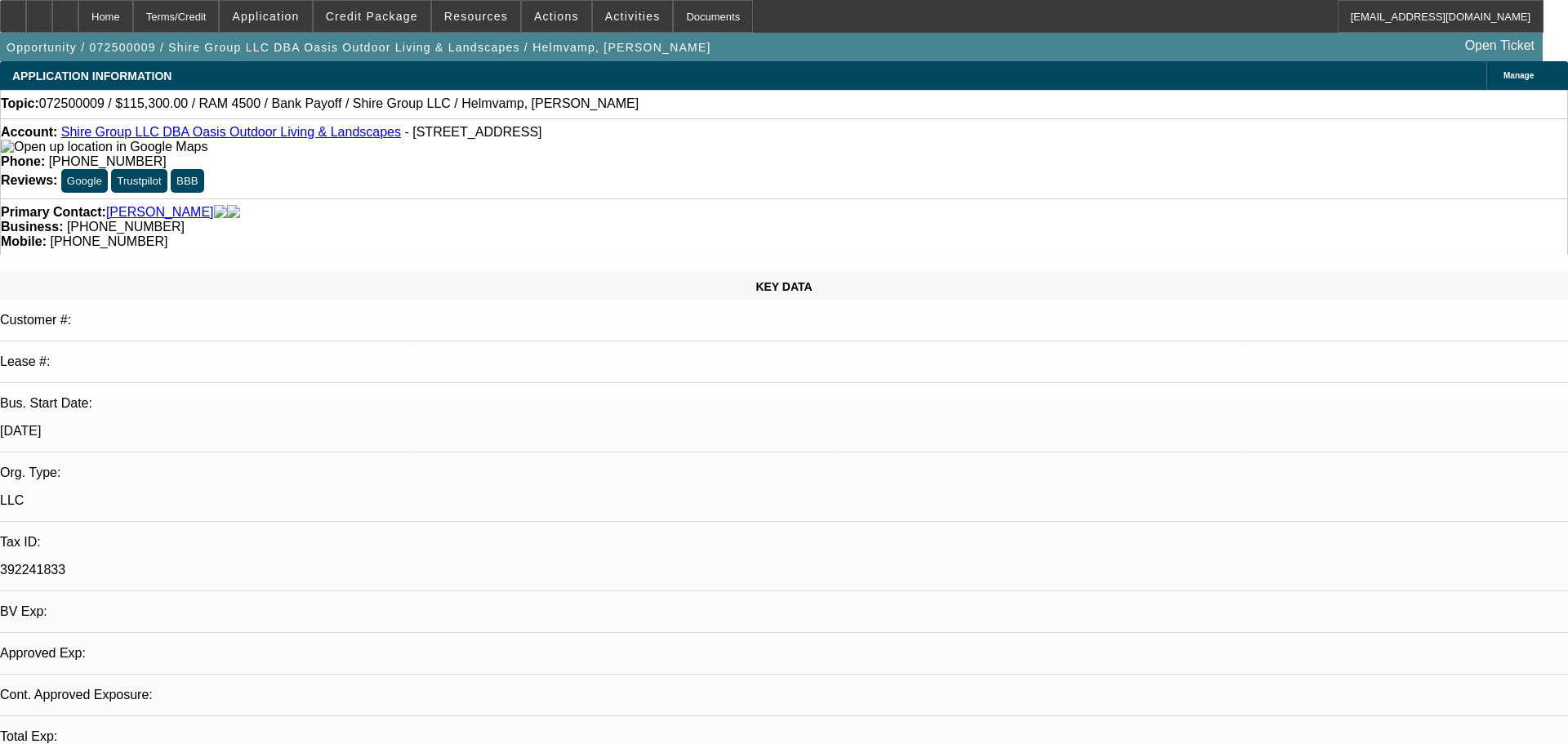
select select "0"
select select "2"
select select "0"
select select "6"
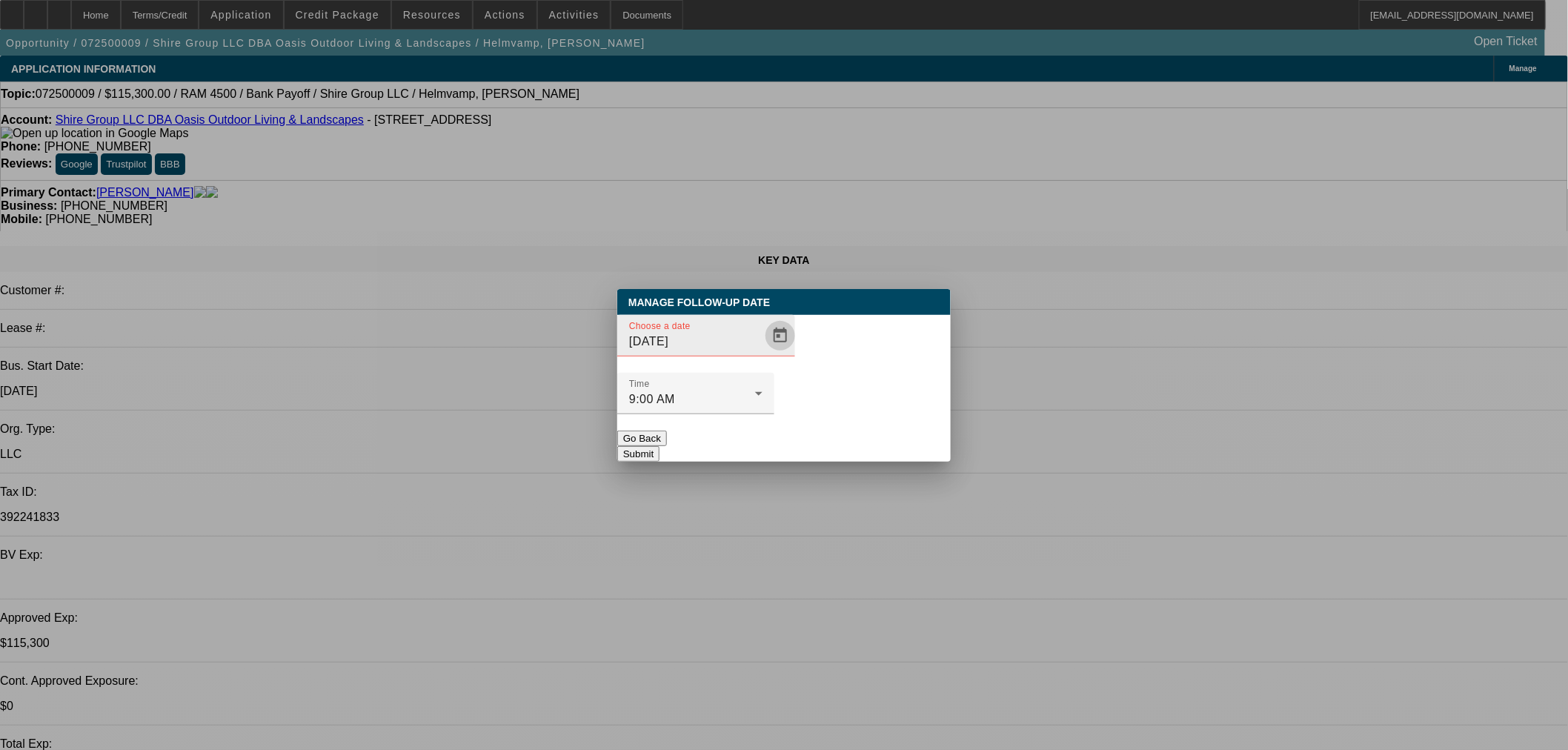
click at [762, 353] on span "Open calendar" at bounding box center [780, 336] width 35 height 35
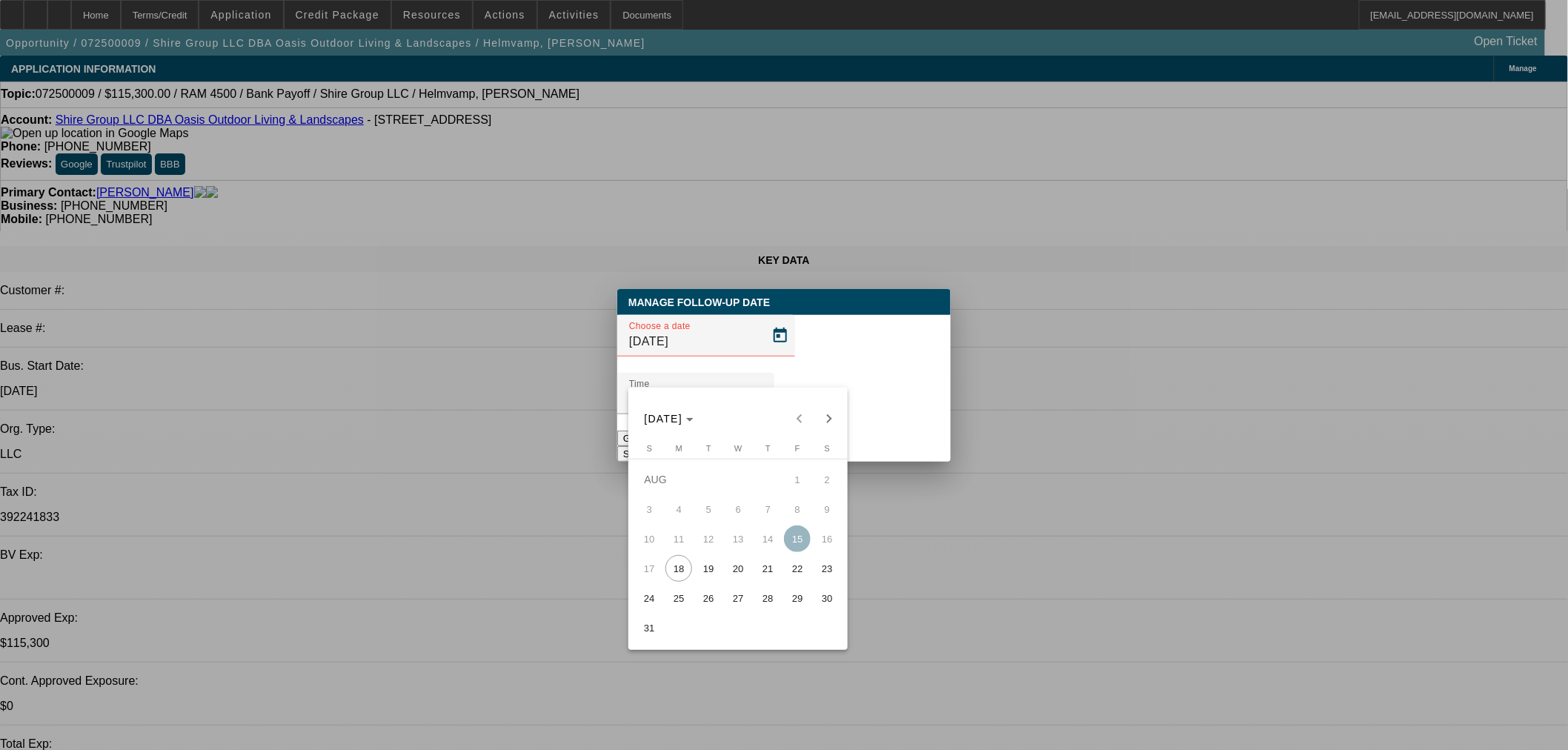
click at [795, 601] on span "29" at bounding box center [797, 598] width 26 height 26
type input "8/29/2025"
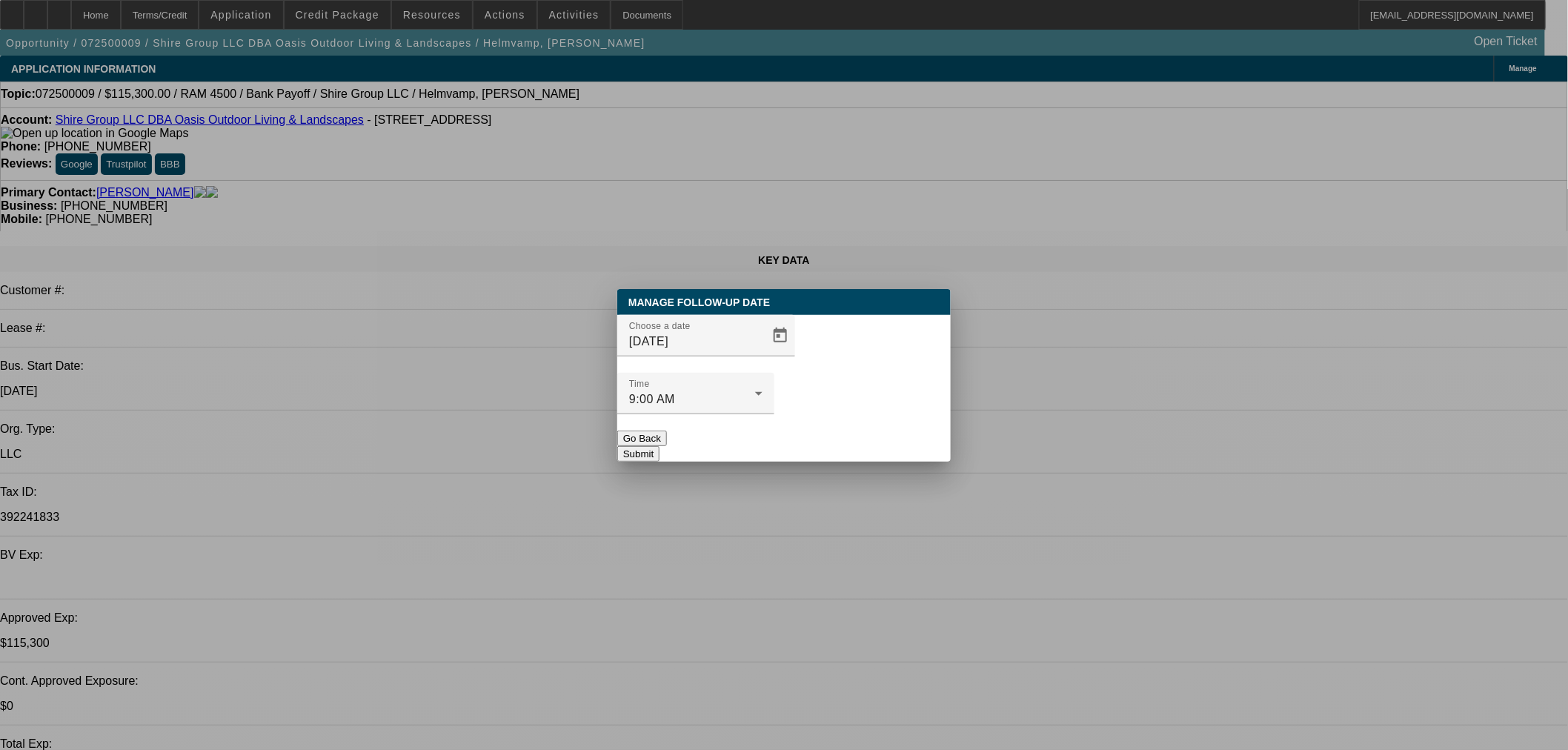
drag, startPoint x: 860, startPoint y: 413, endPoint x: 1173, endPoint y: 412, distance: 313.0
click at [659, 446] on button "Submit" at bounding box center [639, 454] width 42 height 16
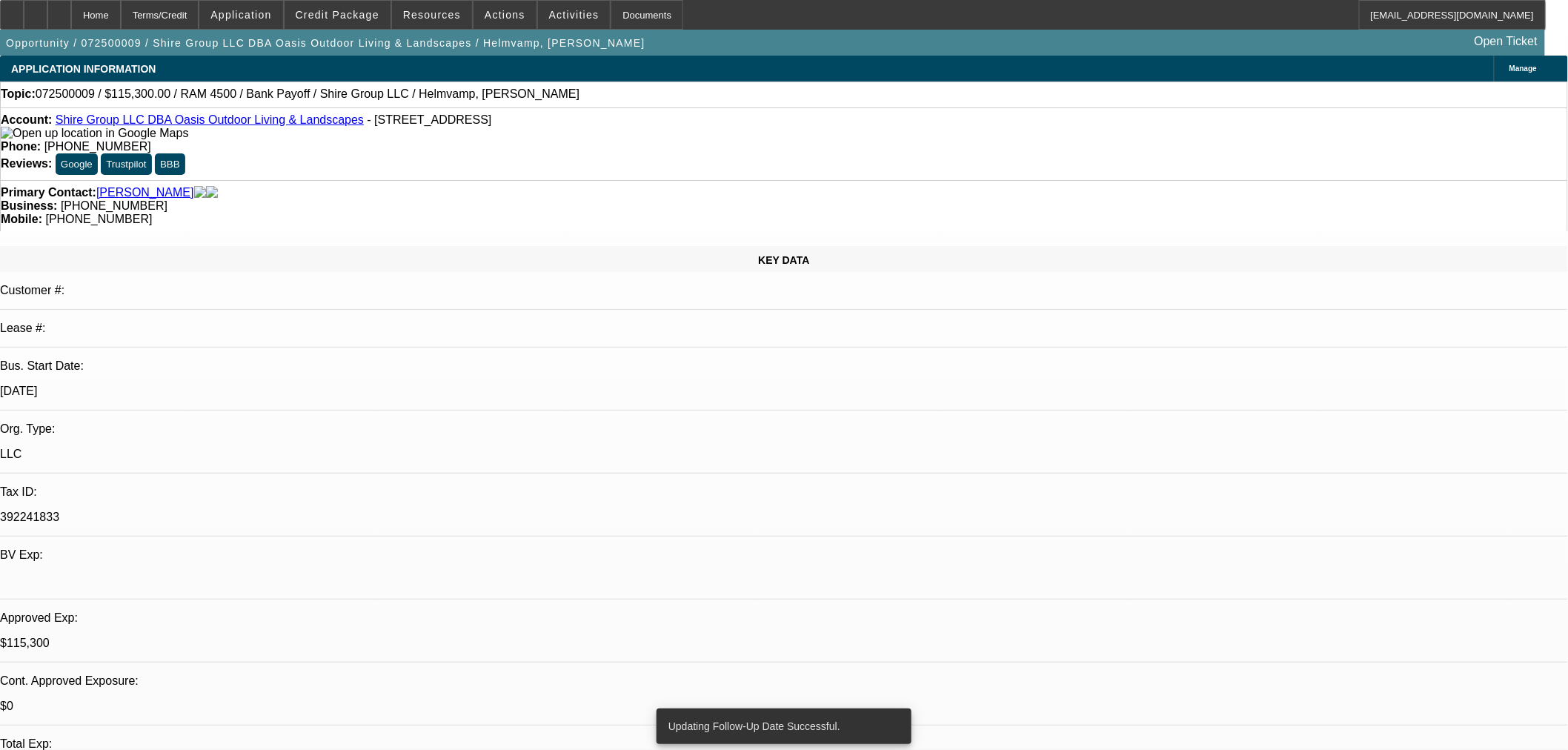
drag, startPoint x: 1293, startPoint y: 237, endPoint x: 1295, endPoint y: 257, distance: 20.1
radio input "true"
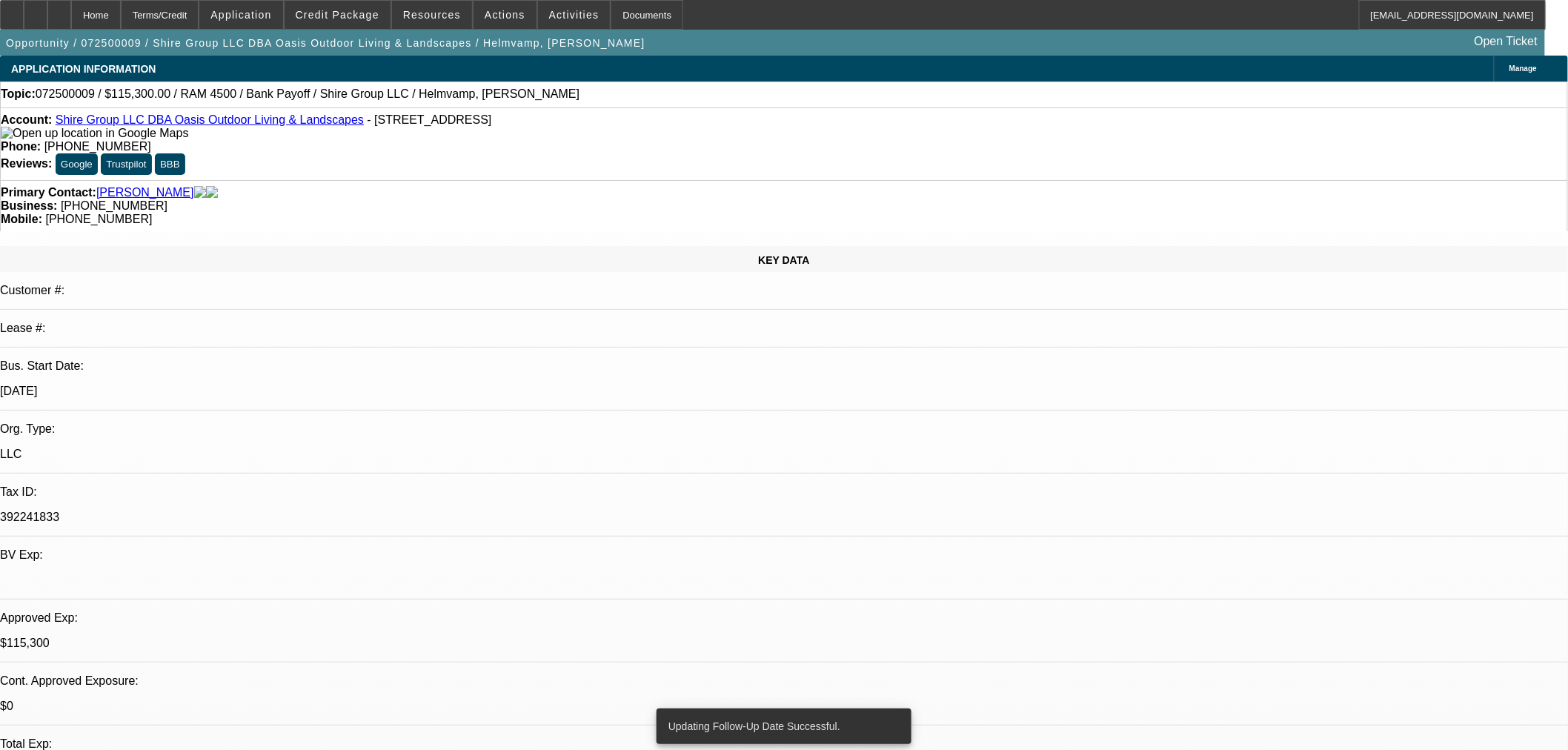
type textarea "Close out [DATE] if no change."
radio input "true"
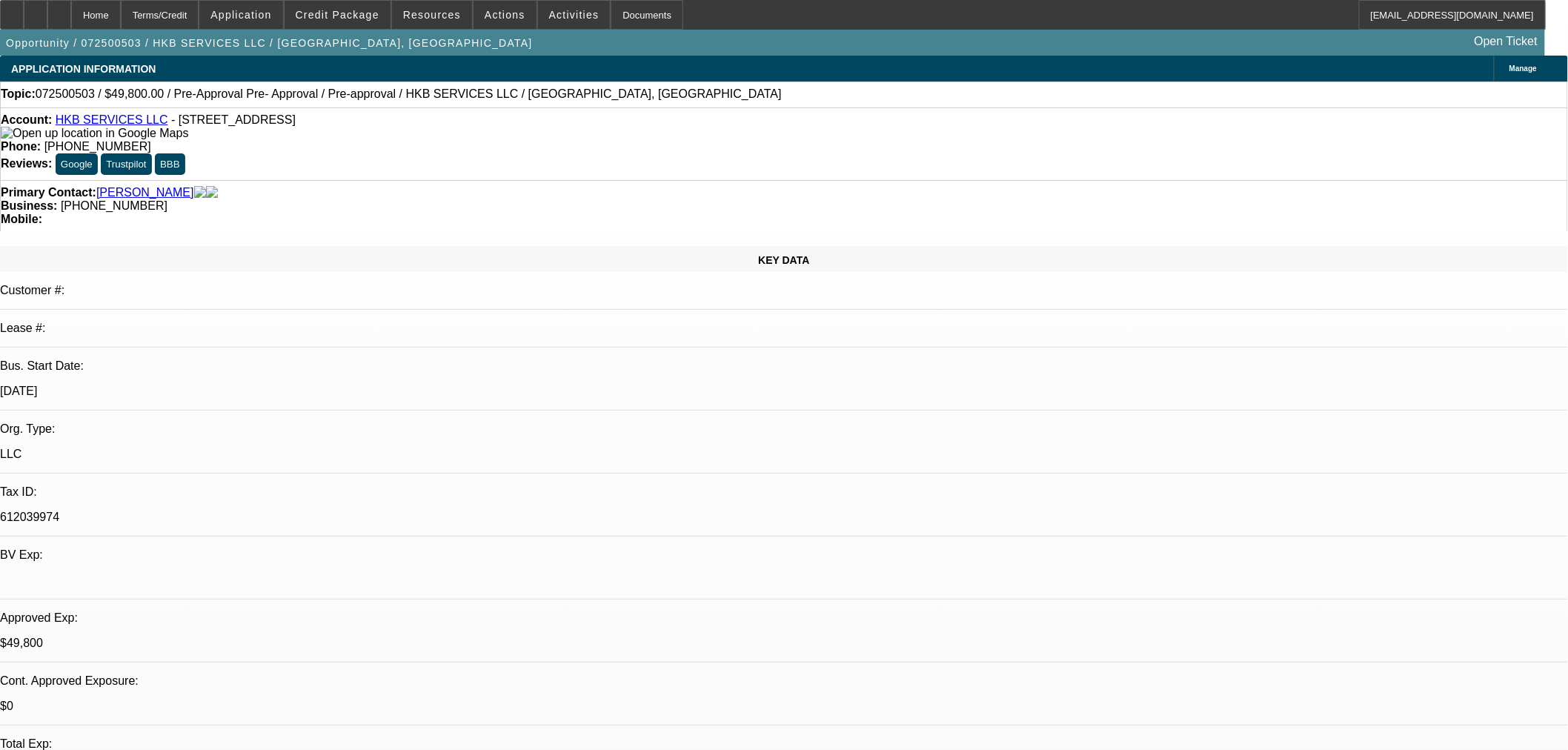
select select "0"
select select "2"
select select "0"
select select "6"
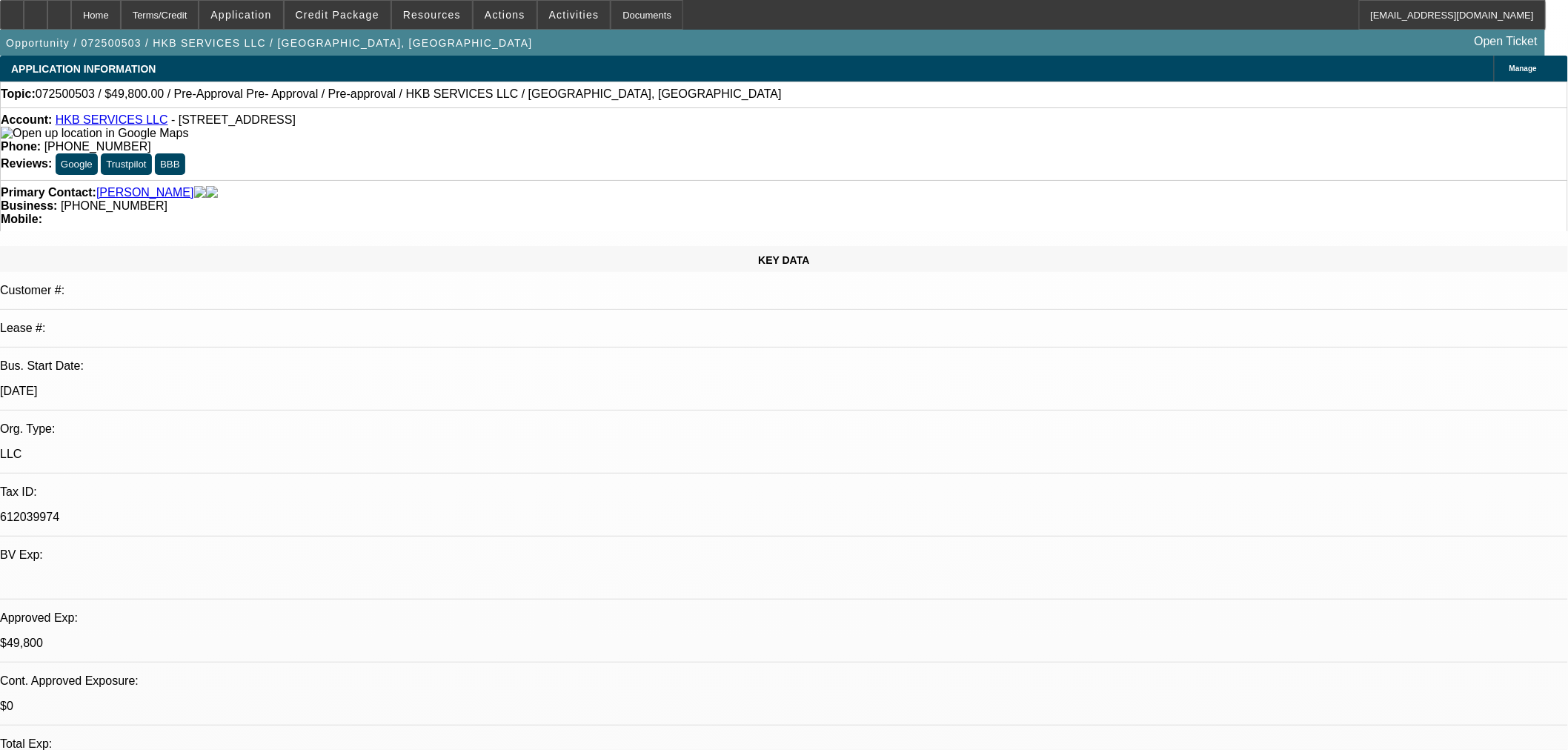
select select "0"
select select "2"
select select "0"
select select "6"
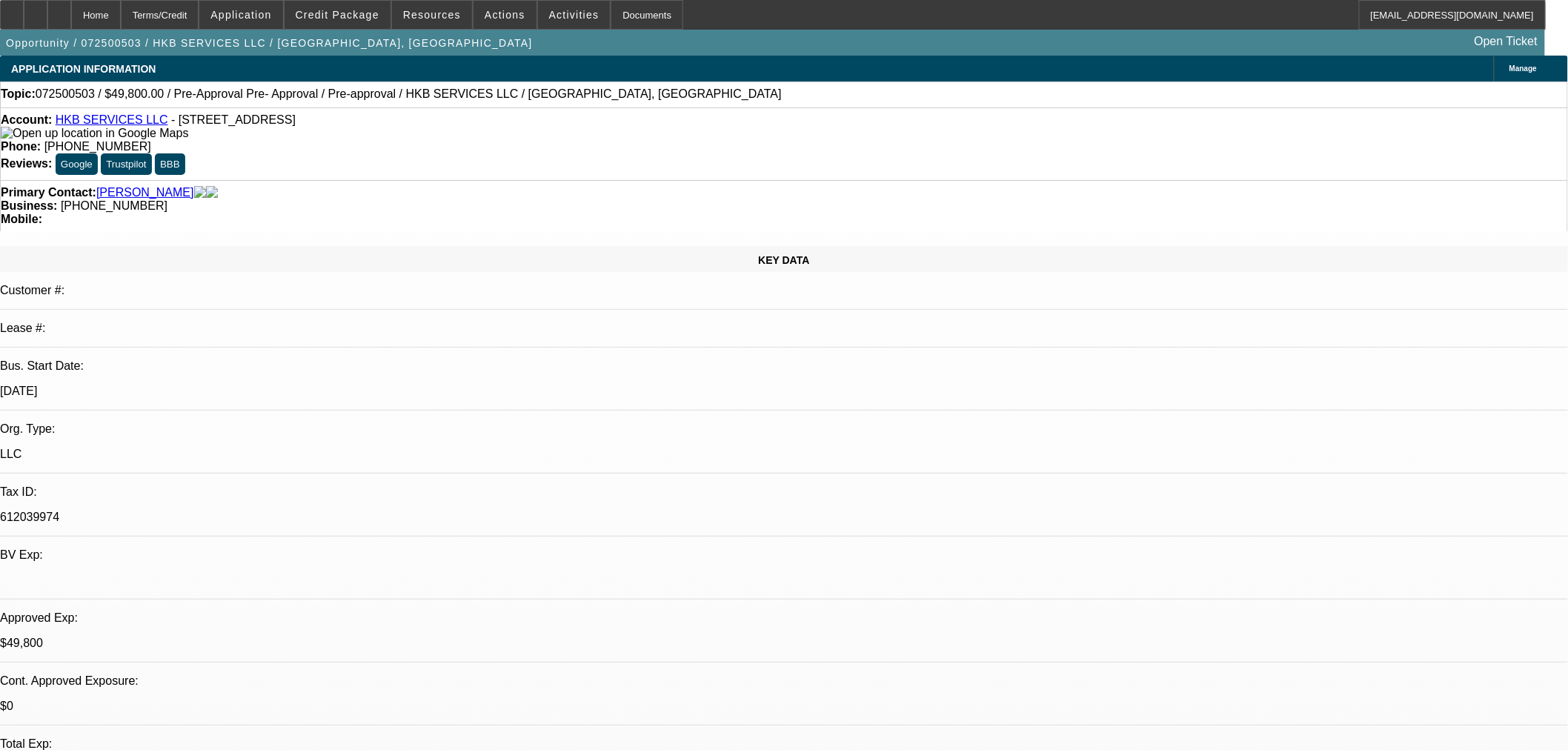
select select "0"
select select "2"
select select "0"
select select "6"
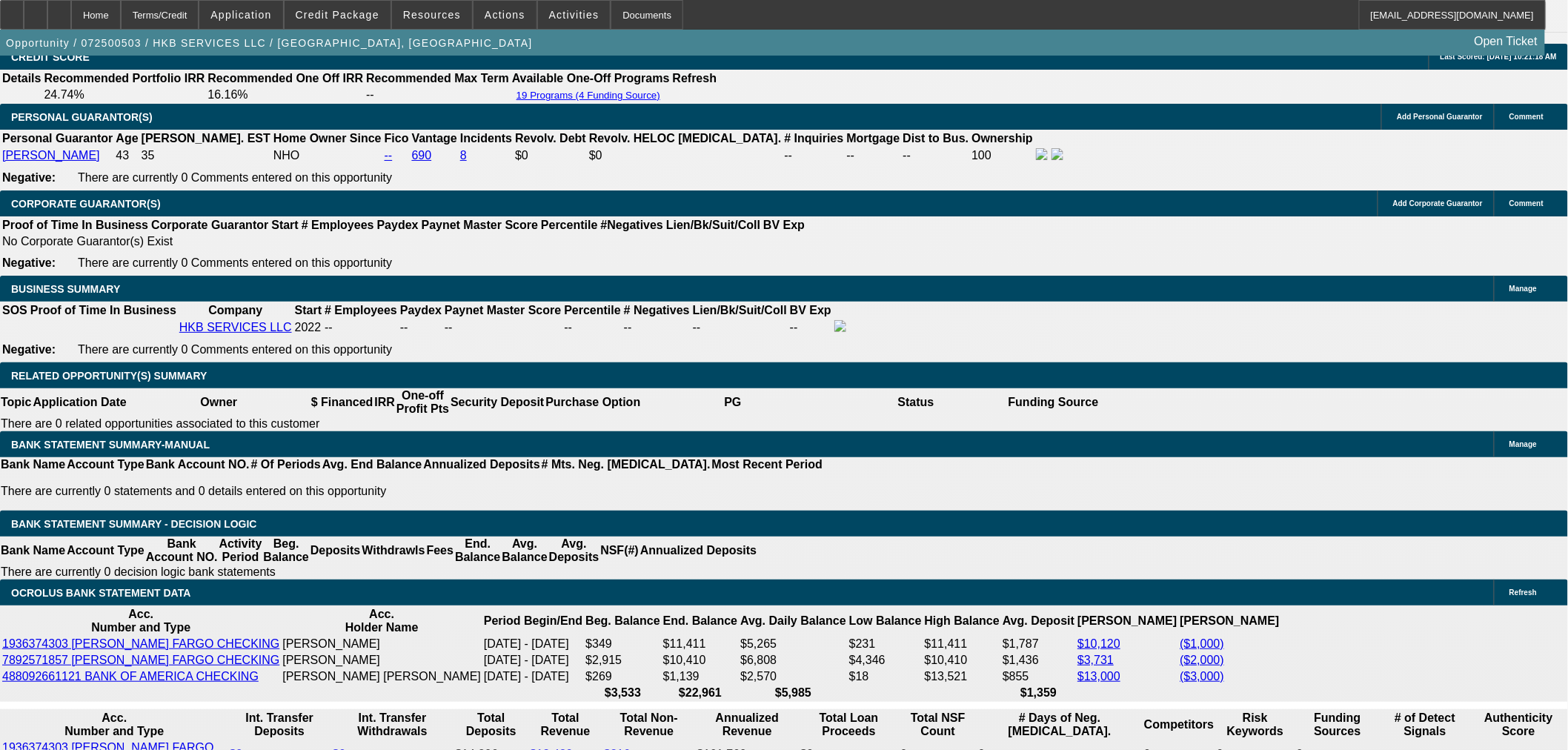
scroll to position [632, 0]
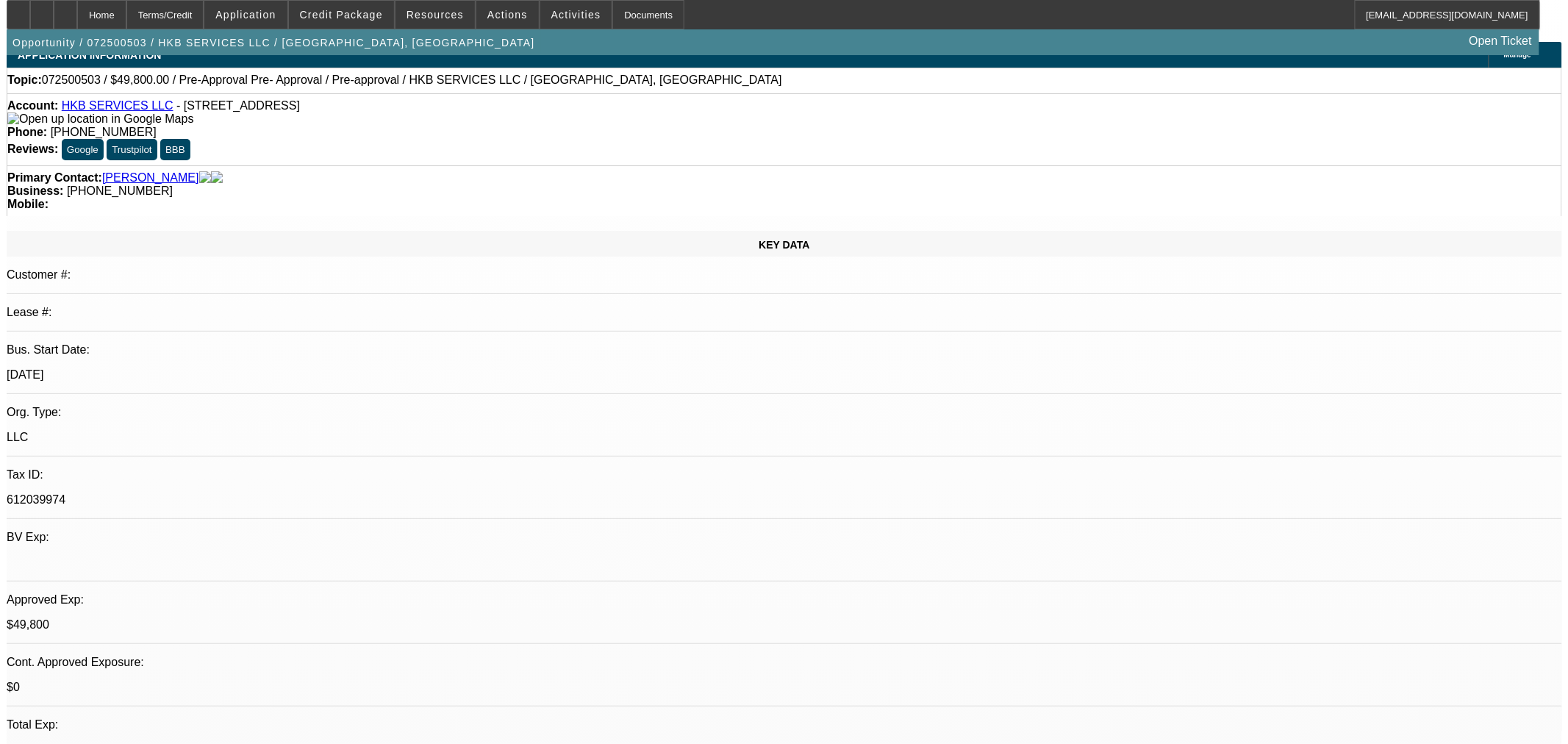
scroll to position [0, 0]
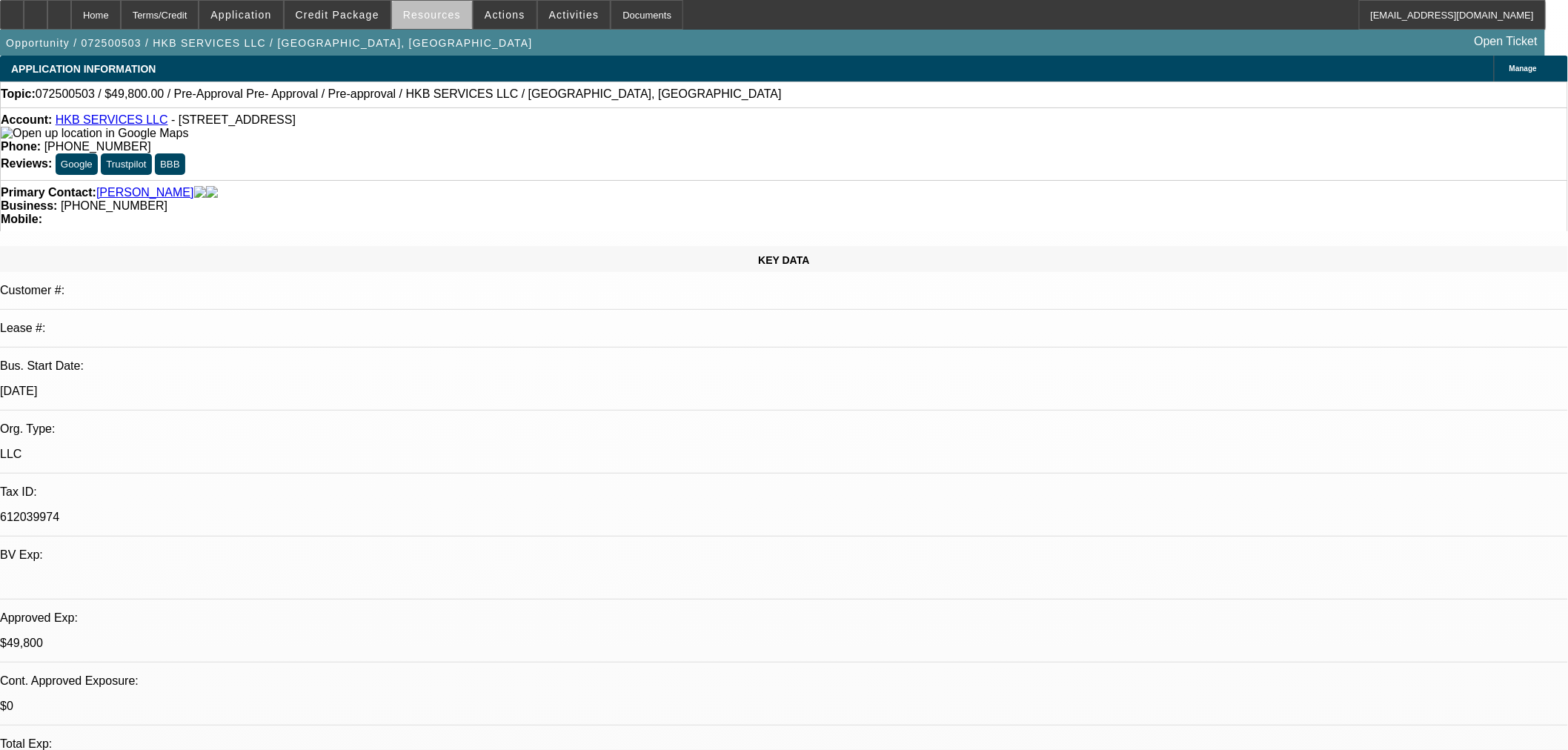
click at [447, 19] on span "Resources" at bounding box center [433, 14] width 58 height 11
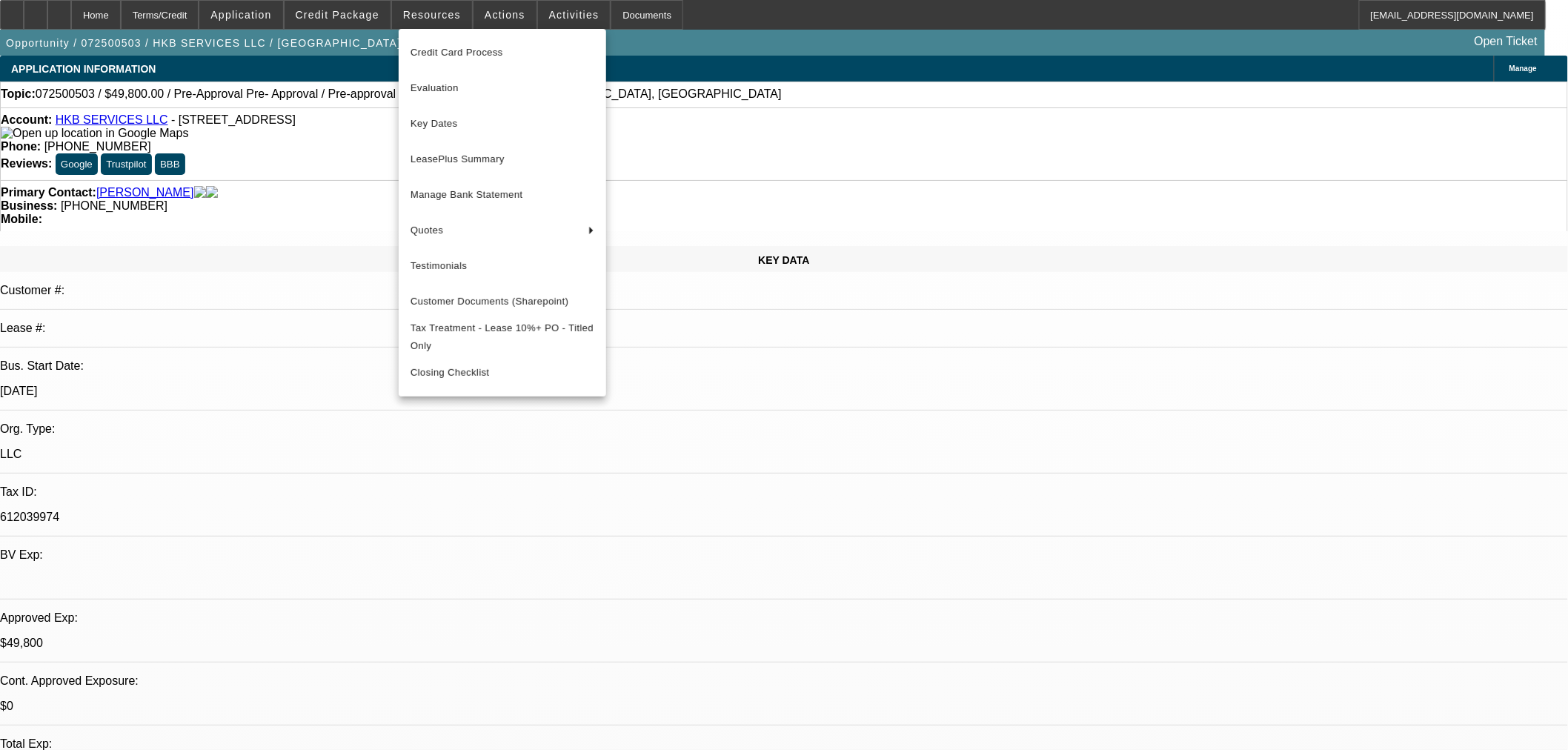
click at [500, 12] on div at bounding box center [784, 375] width 1568 height 750
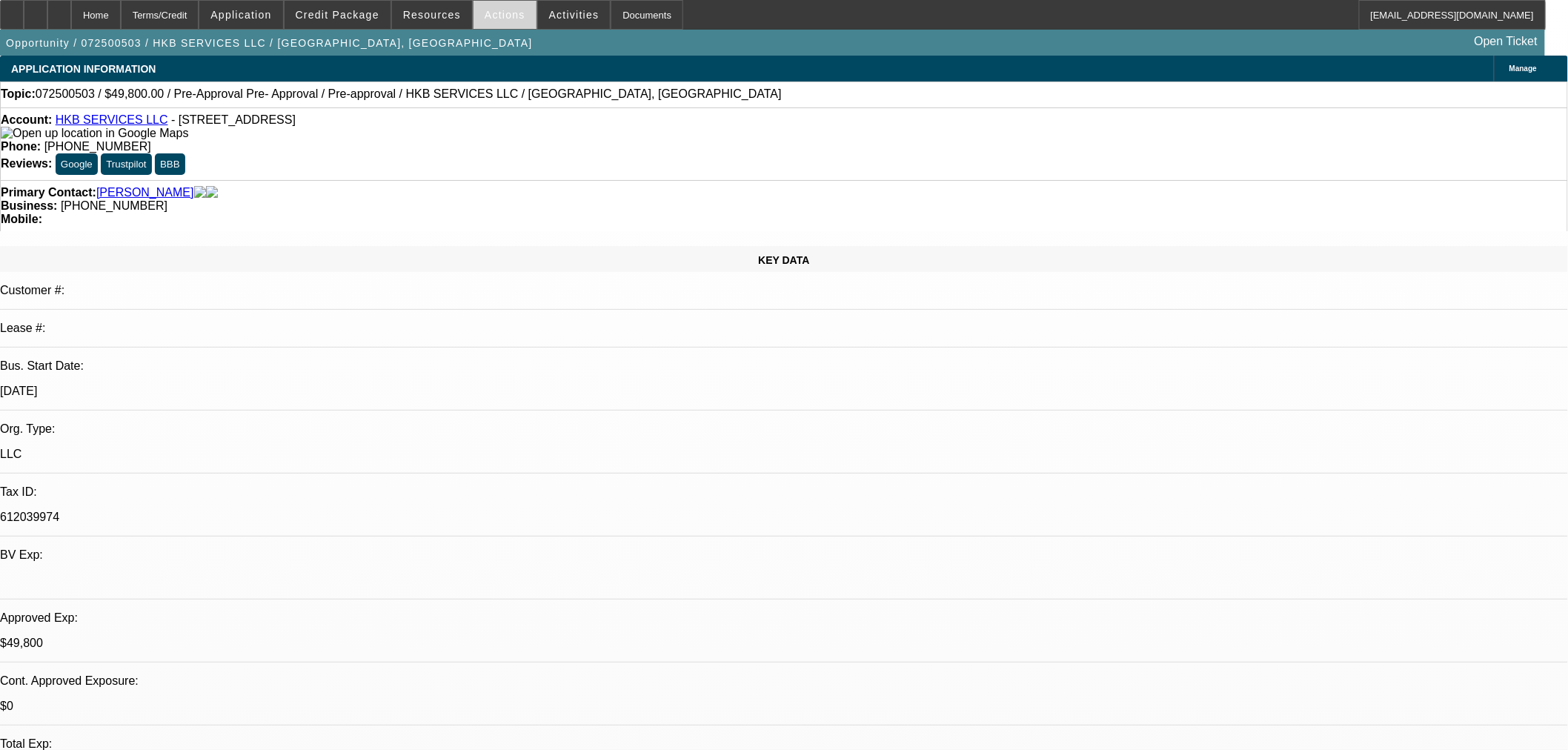
click at [501, 11] on span "Actions" at bounding box center [505, 14] width 41 height 11
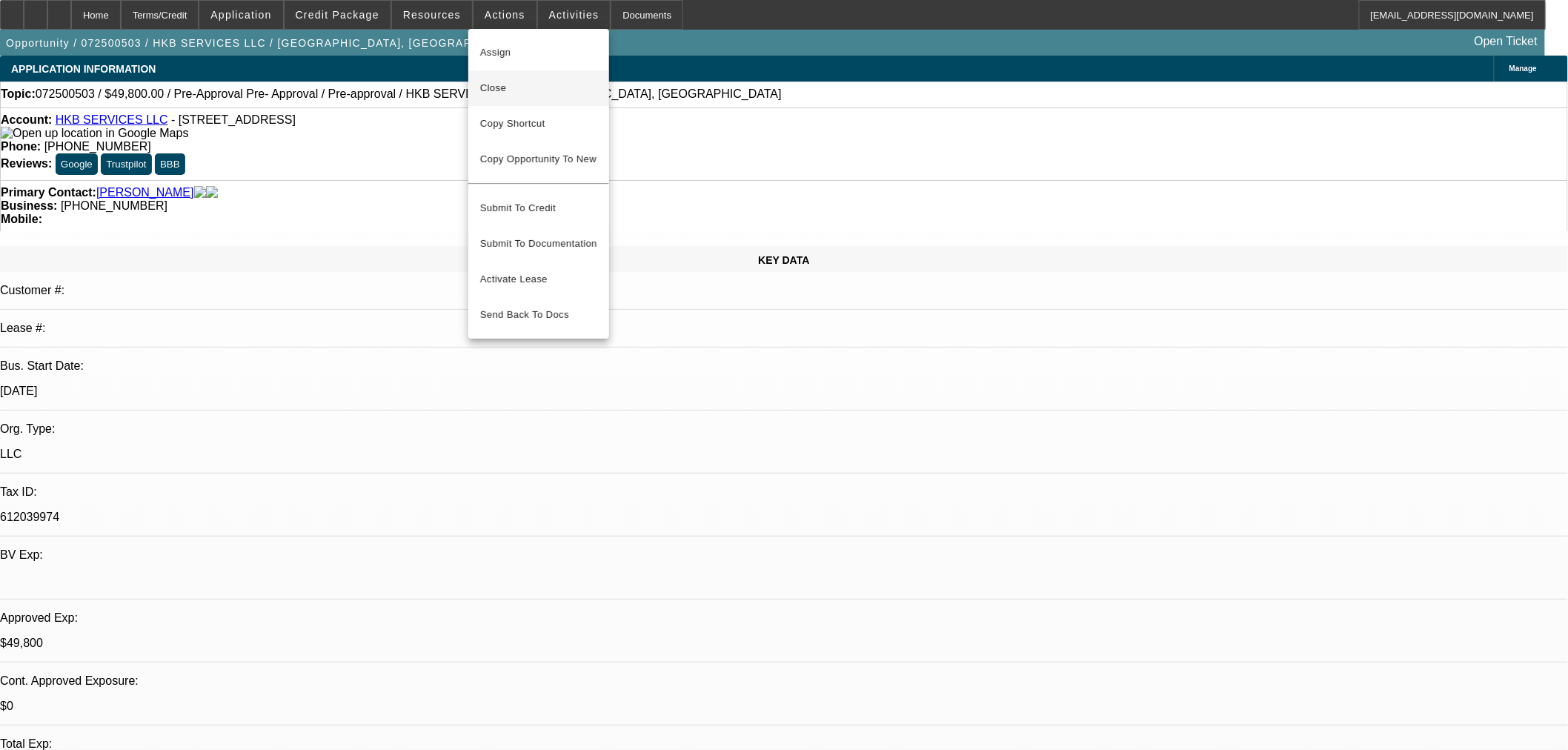
click at [524, 92] on span "Close" at bounding box center [538, 88] width 117 height 18
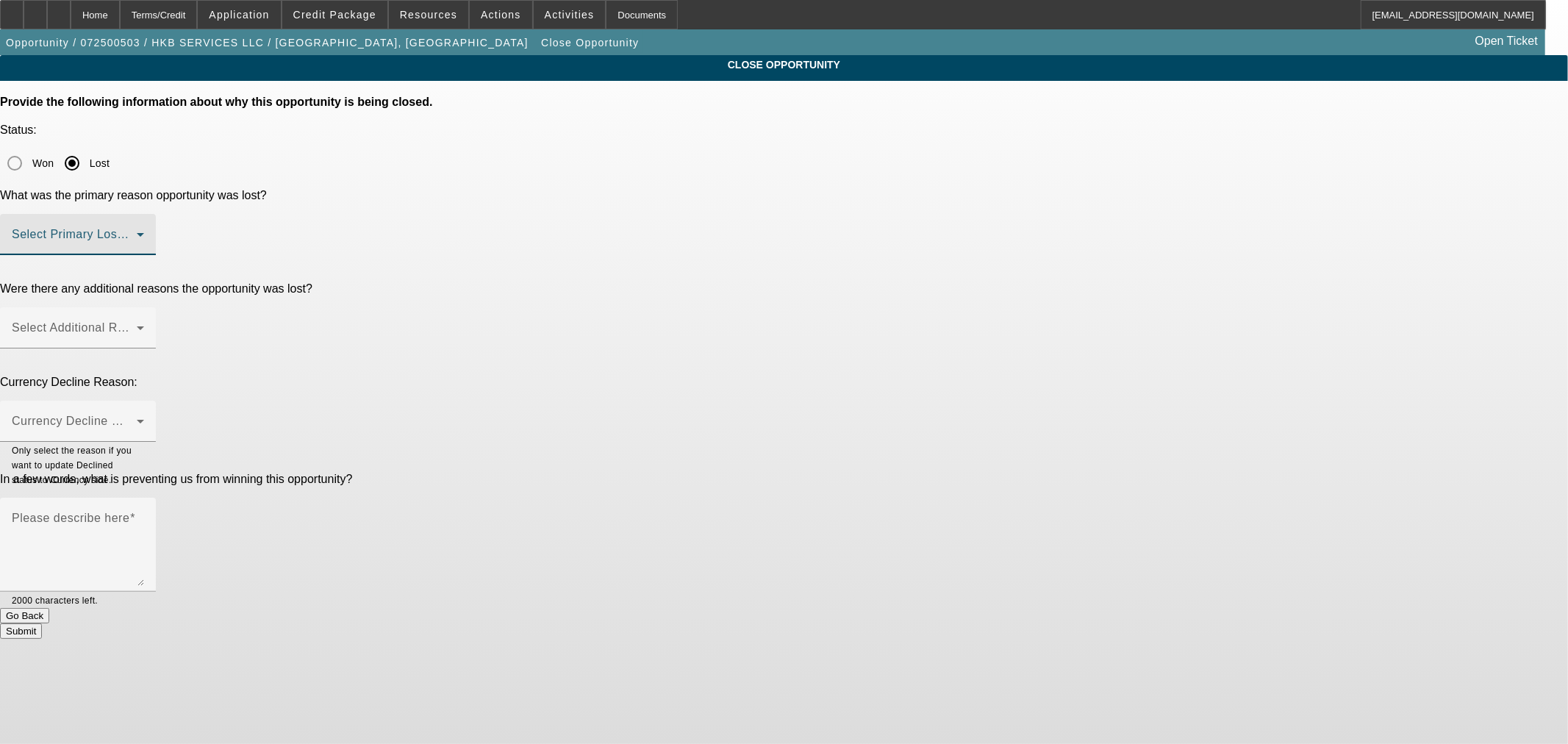
click at [136, 232] on span at bounding box center [73, 240] width 125 height 17
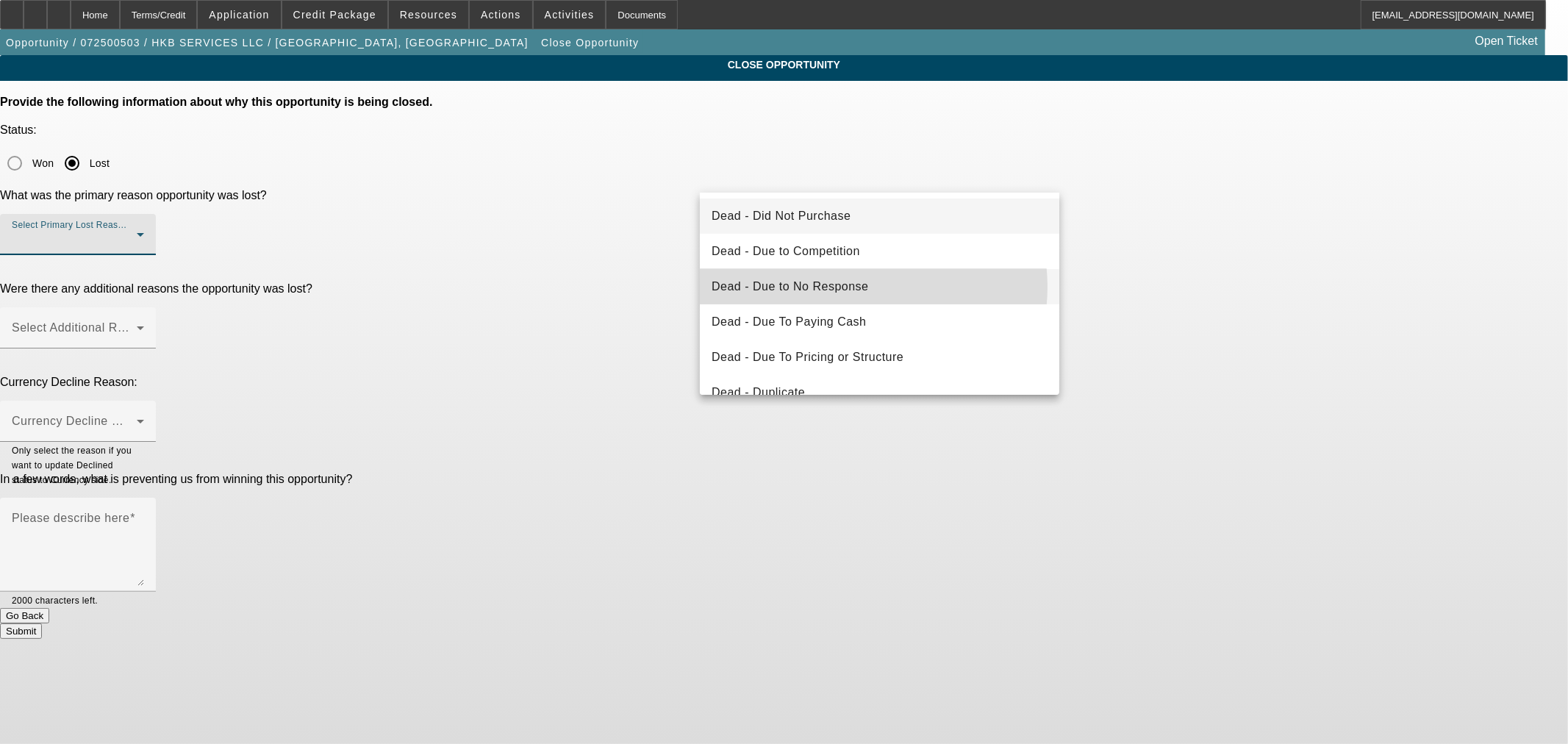
click at [857, 287] on span "Dead - Due to No Response" at bounding box center [790, 287] width 157 height 17
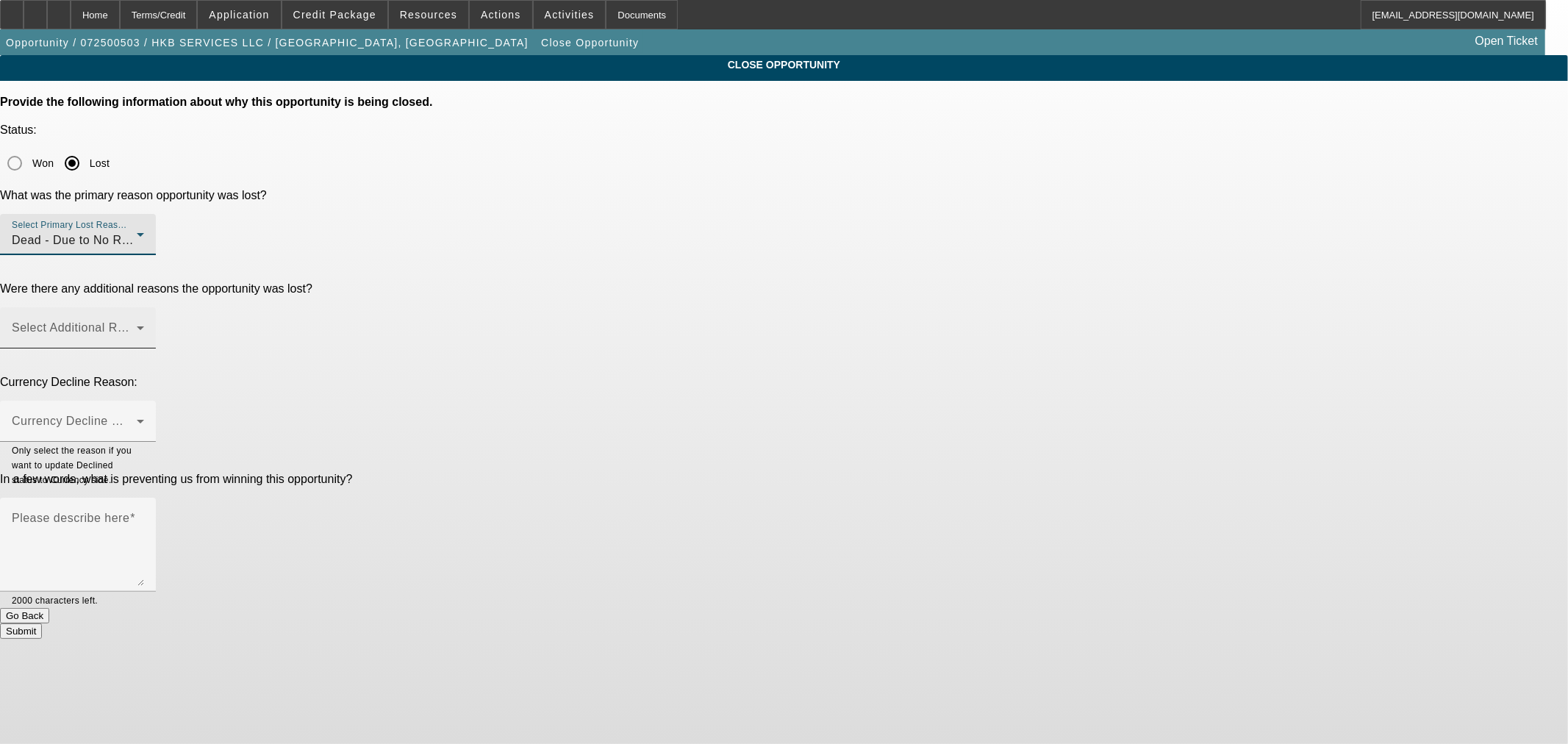
click at [136, 325] on span at bounding box center [73, 334] width 125 height 17
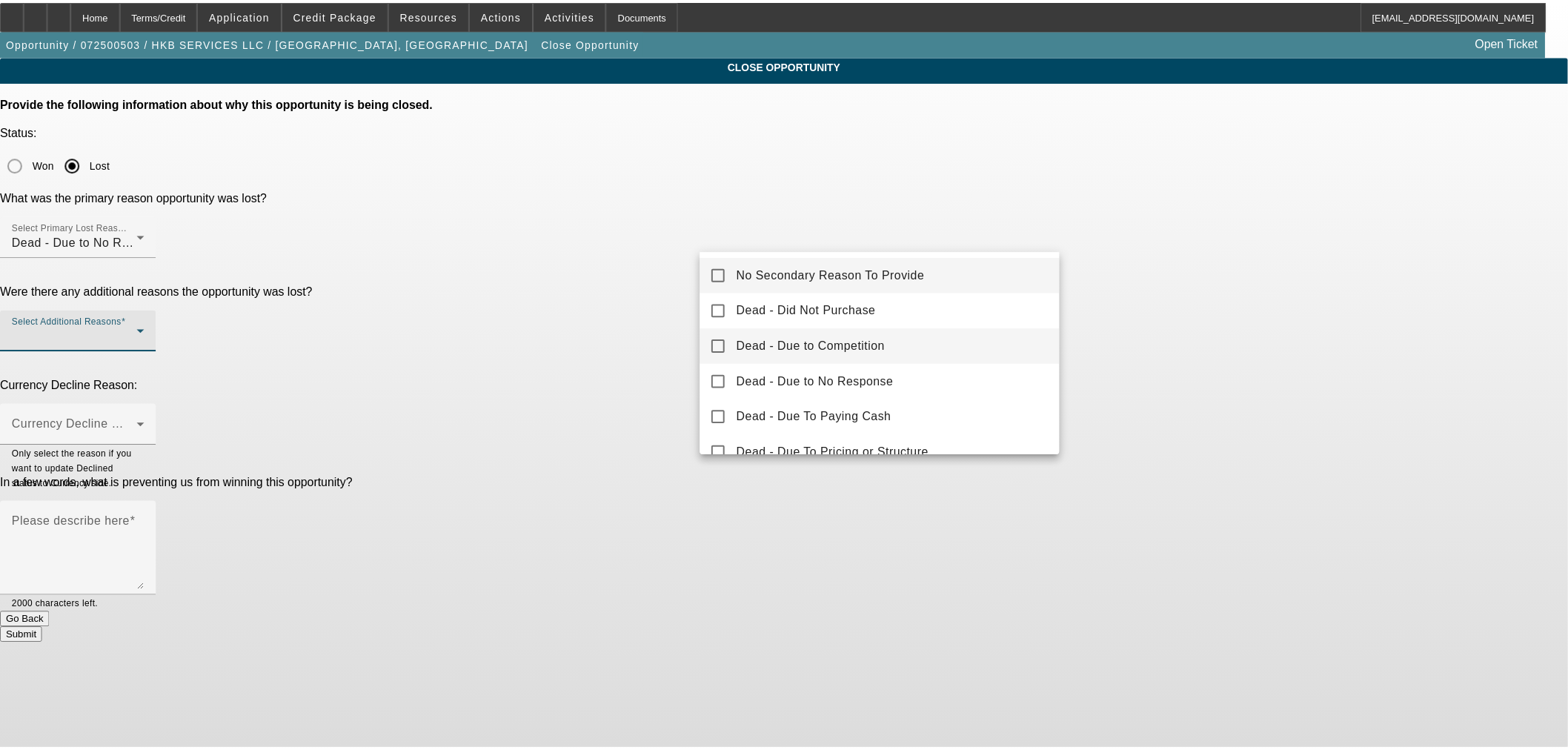
scroll to position [137, 0]
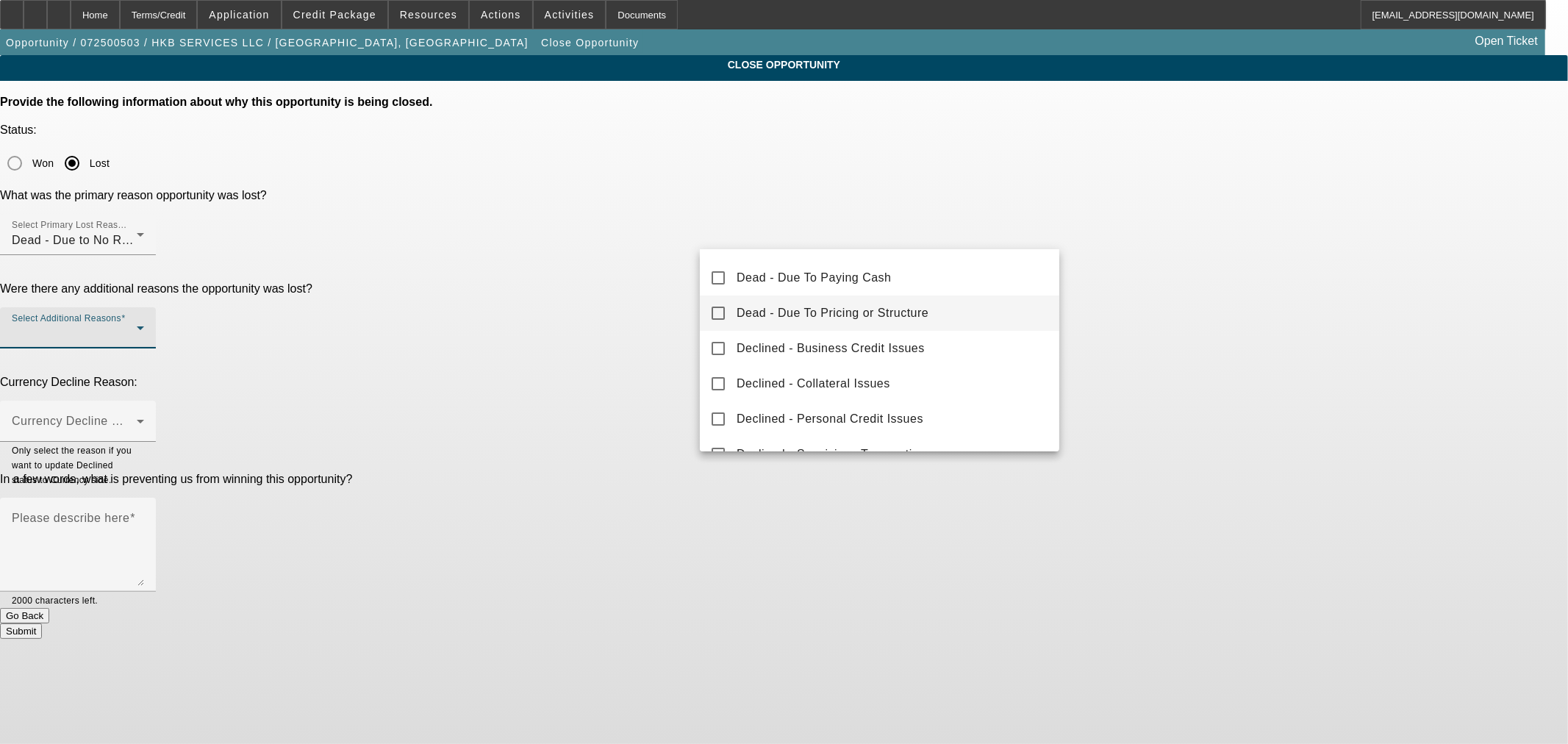
click at [860, 304] on span "Dead - Due To Pricing or Structure" at bounding box center [833, 313] width 192 height 17
click at [561, 280] on div at bounding box center [784, 372] width 1568 height 744
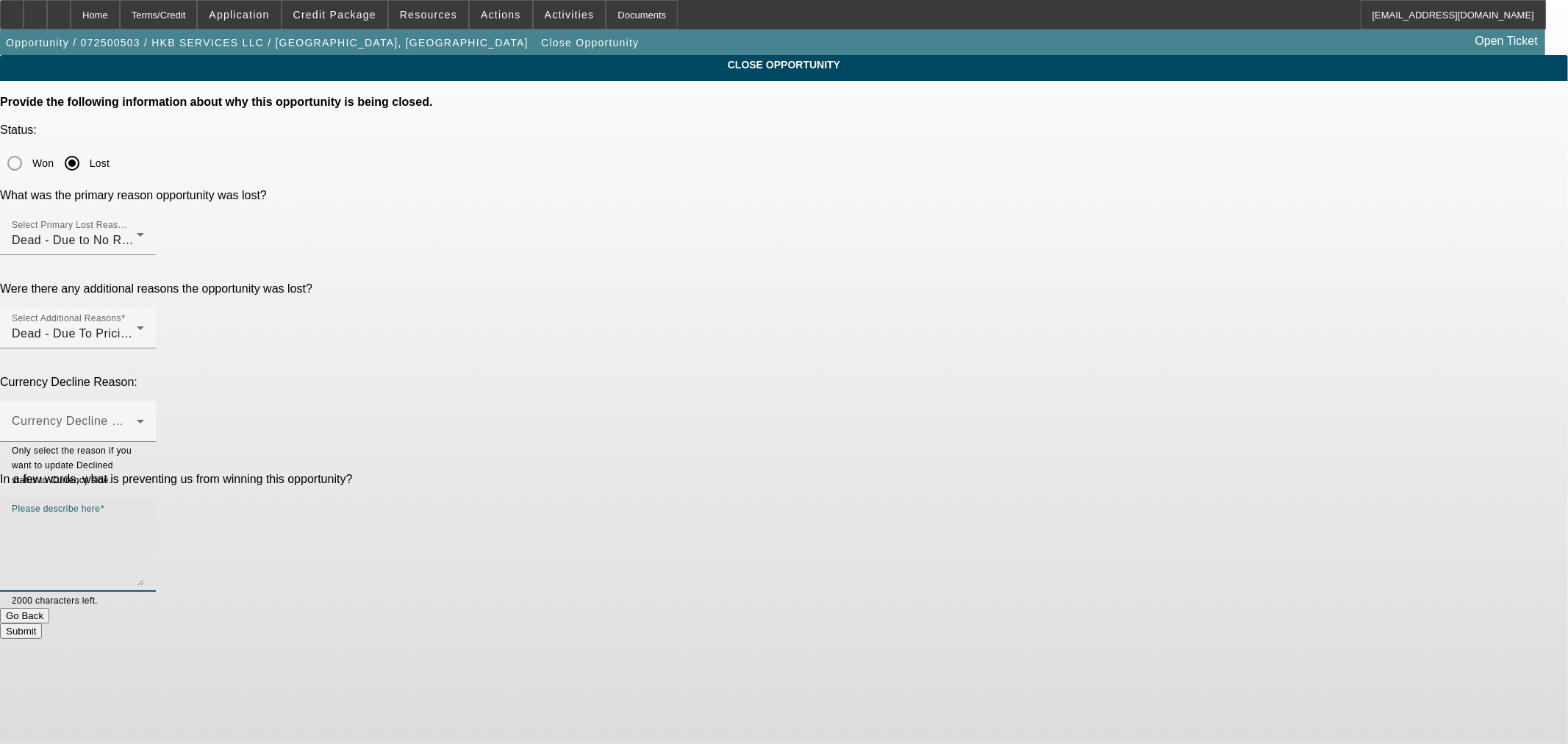
click at [144, 516] on textarea "Please describe here" at bounding box center [77, 551] width 132 height 71
type textarea "Strong down payment due to the thin credit profile. Customer stopped responding…"
click at [42, 623] on button "Submit" at bounding box center [21, 631] width 42 height 16
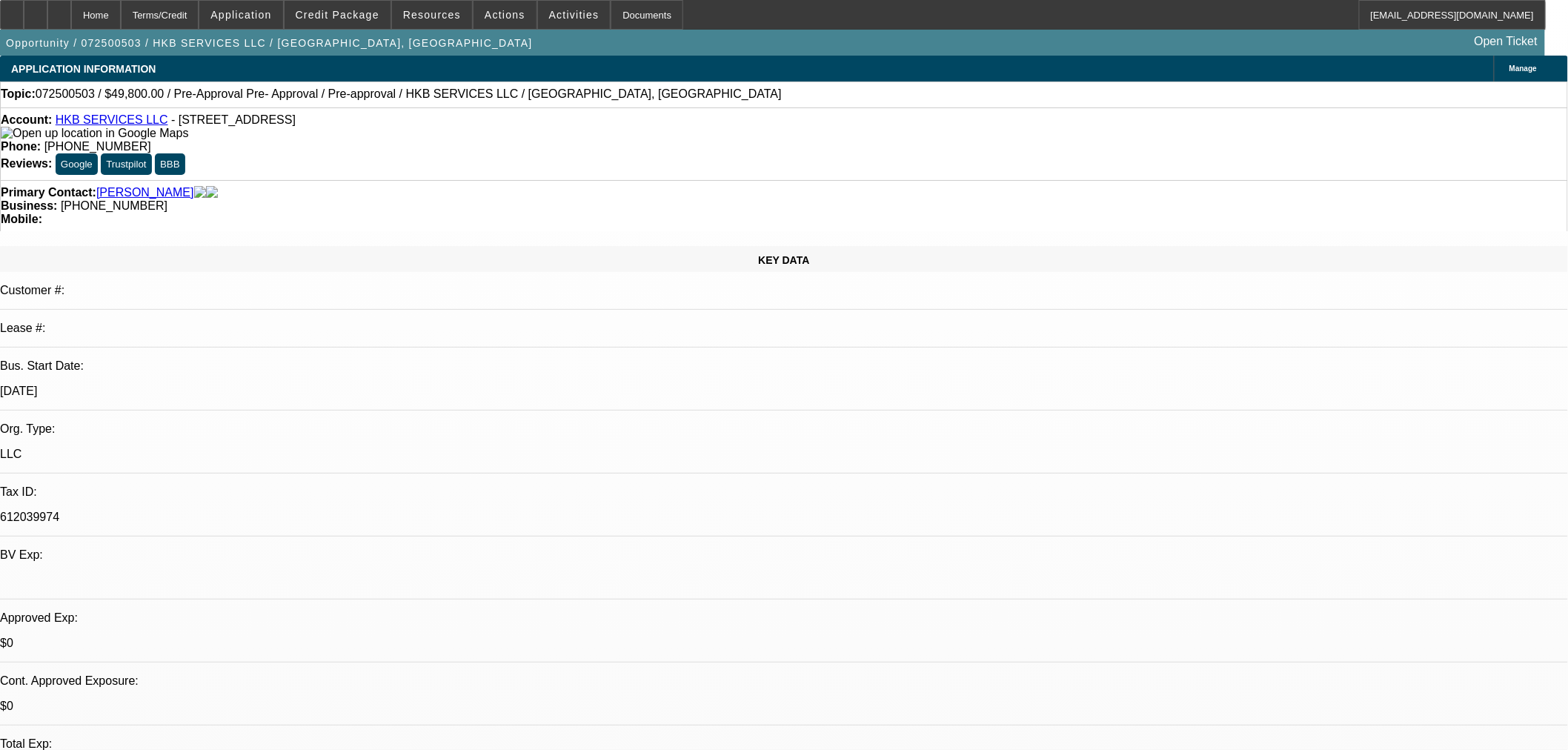
select select "0"
select select "2"
select select "0"
select select "6"
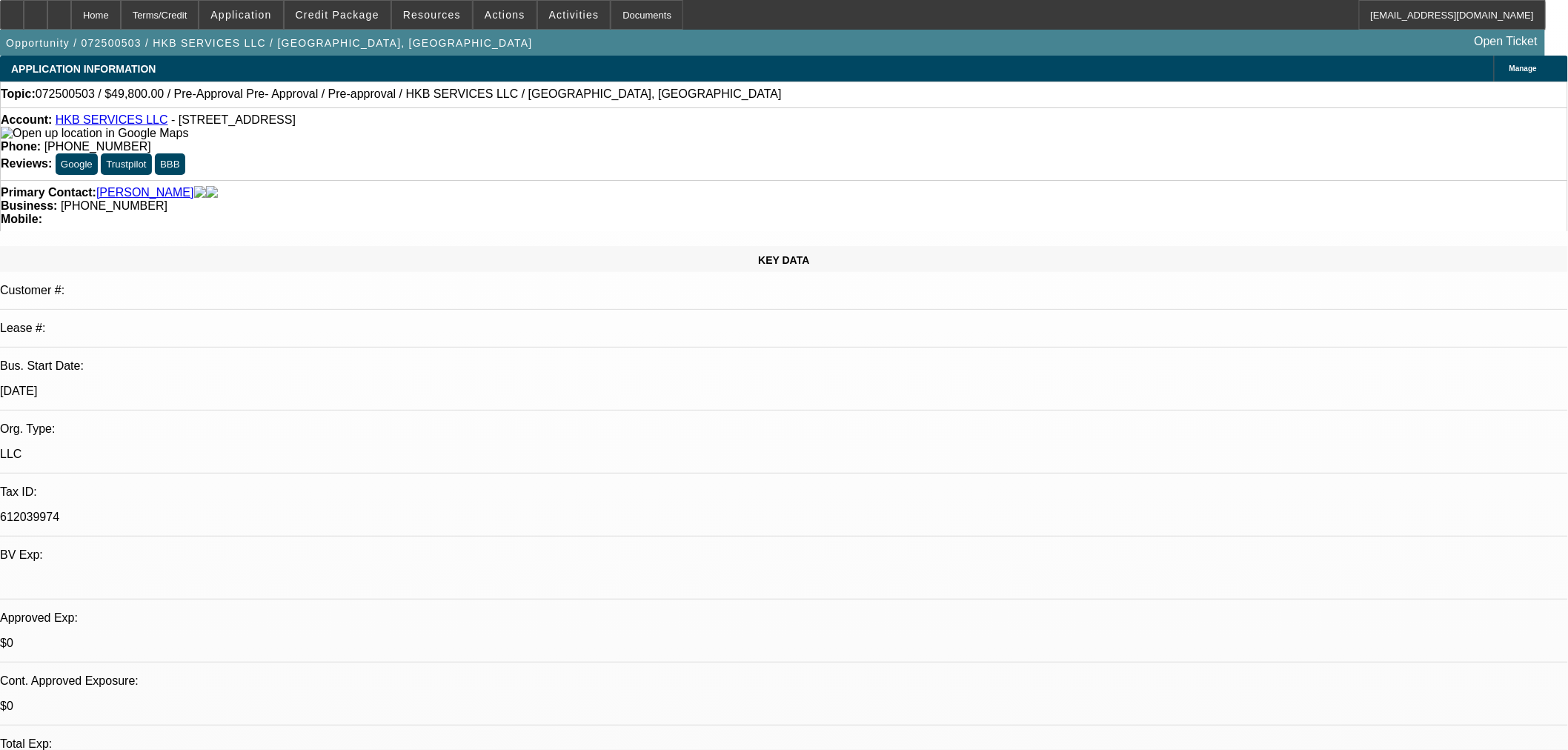
select select "0"
select select "2"
select select "0"
select select "6"
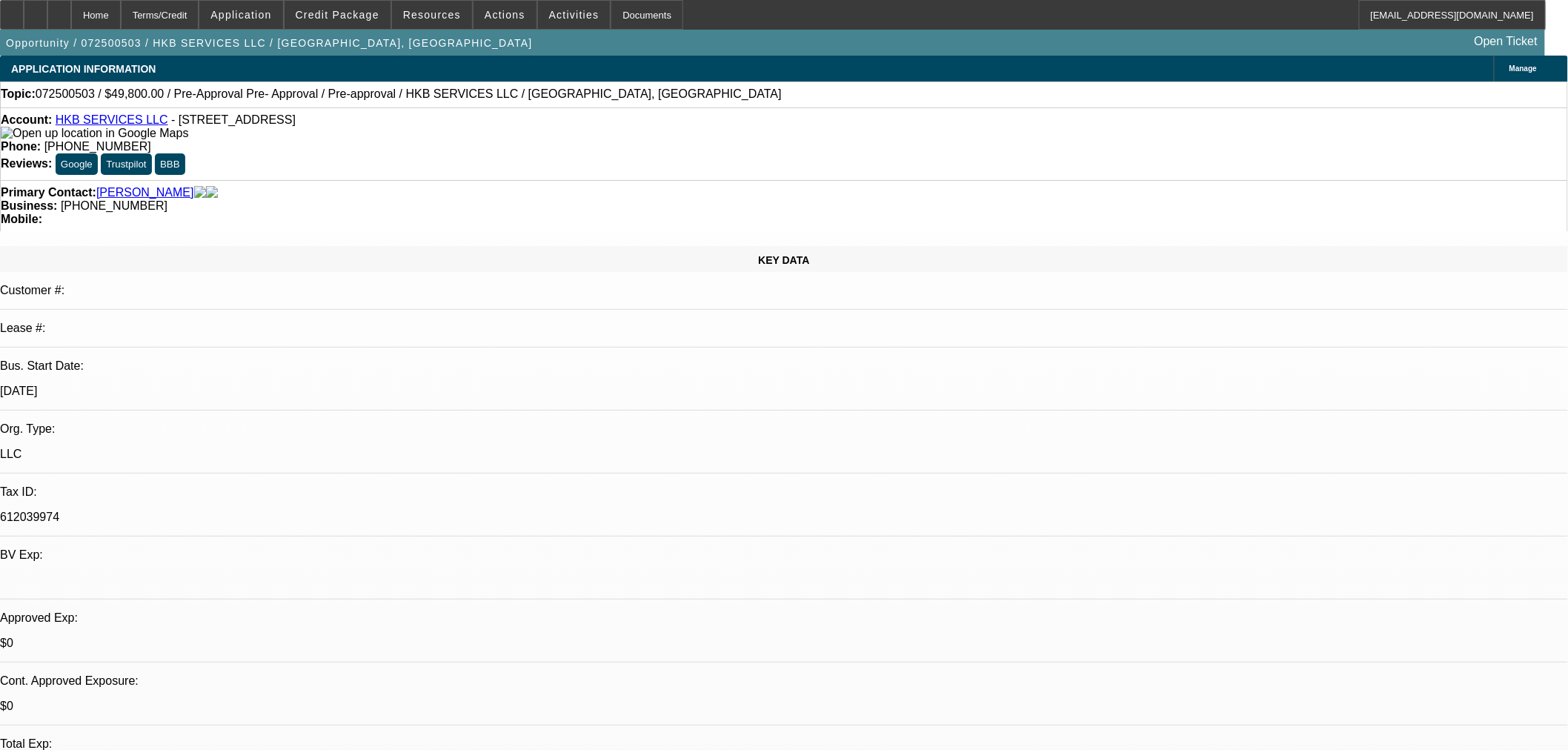
select select "0"
select select "2"
select select "0"
select select "6"
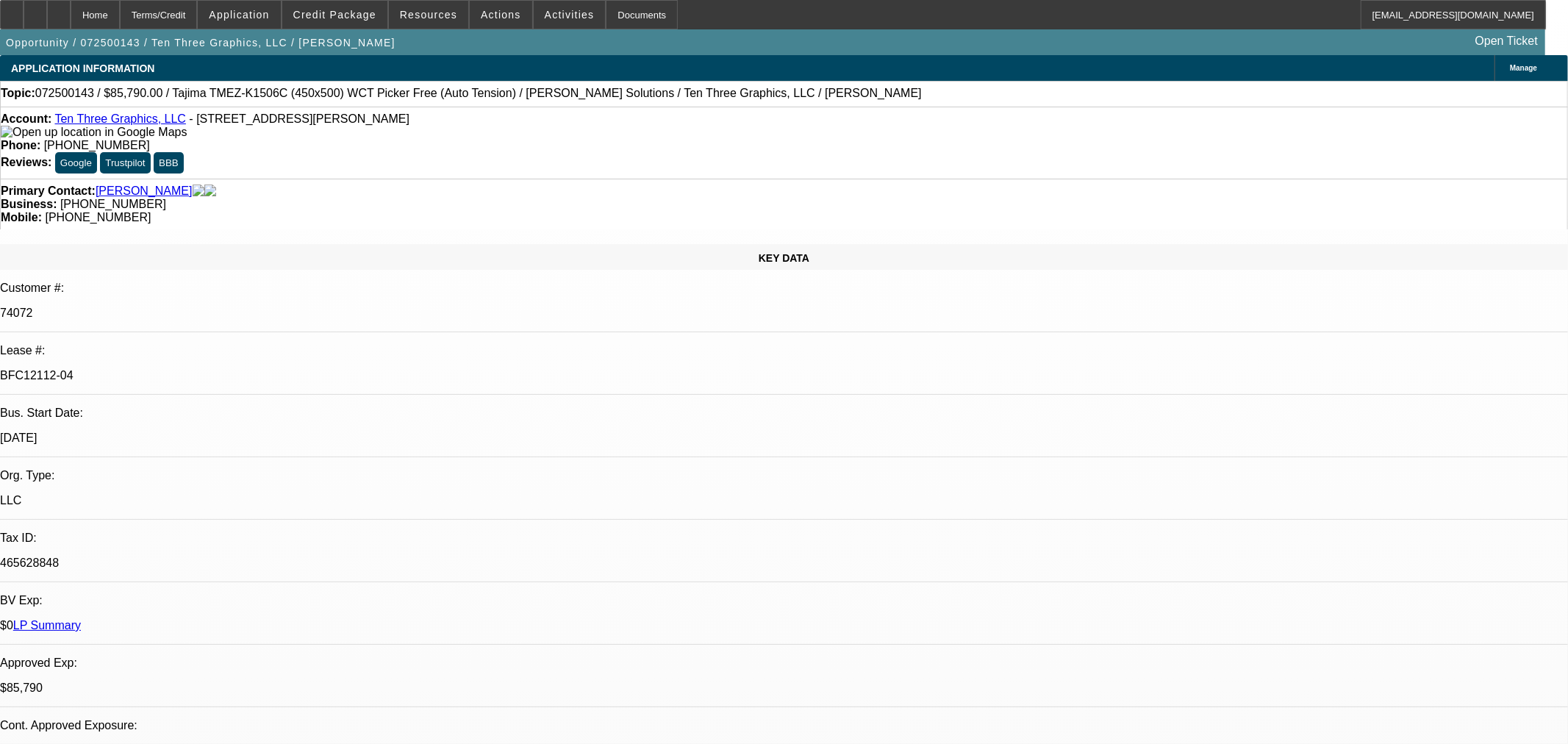
select select "0"
select select "2"
select select "0"
select select "1"
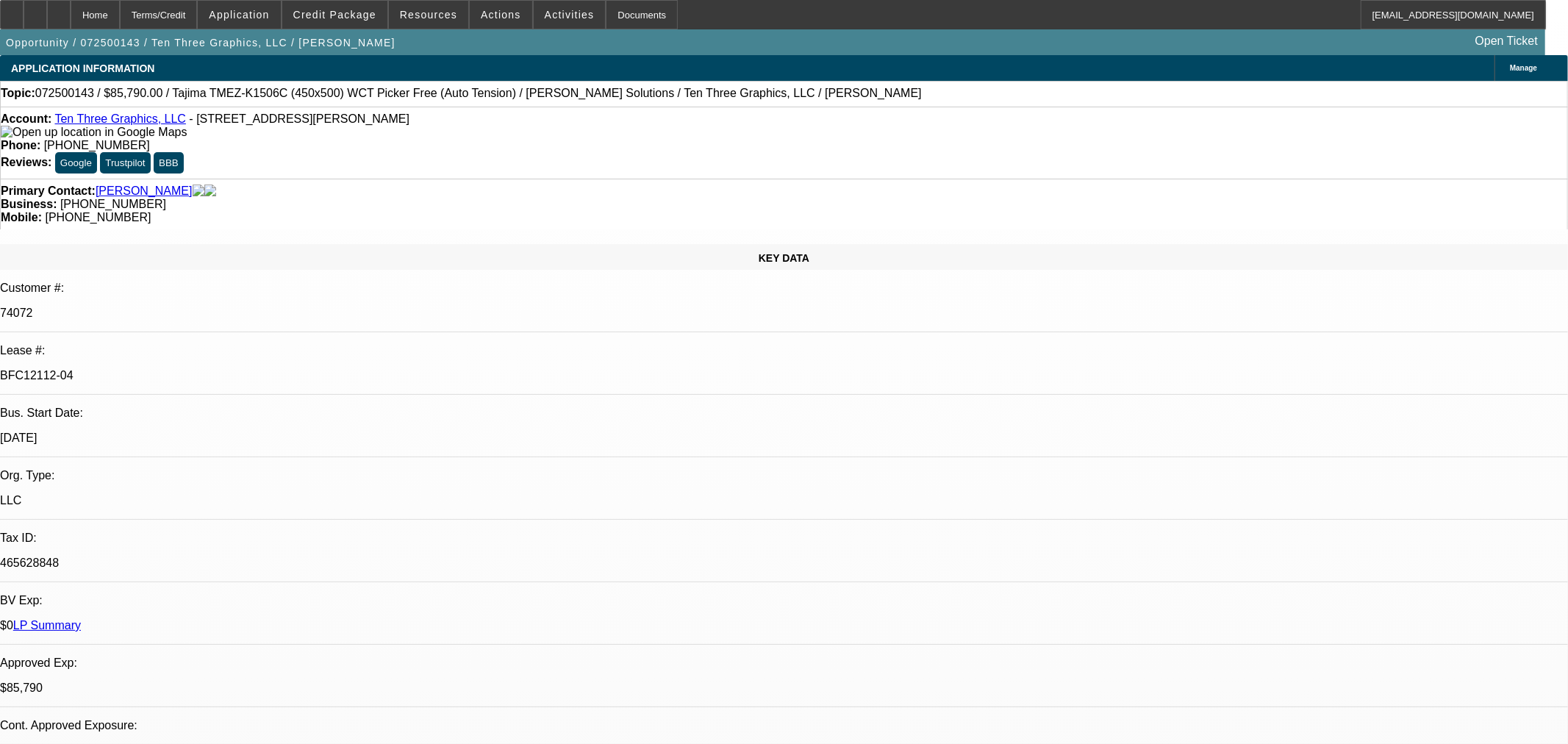
select select "0"
select select "2"
select select "0.1"
select select "4"
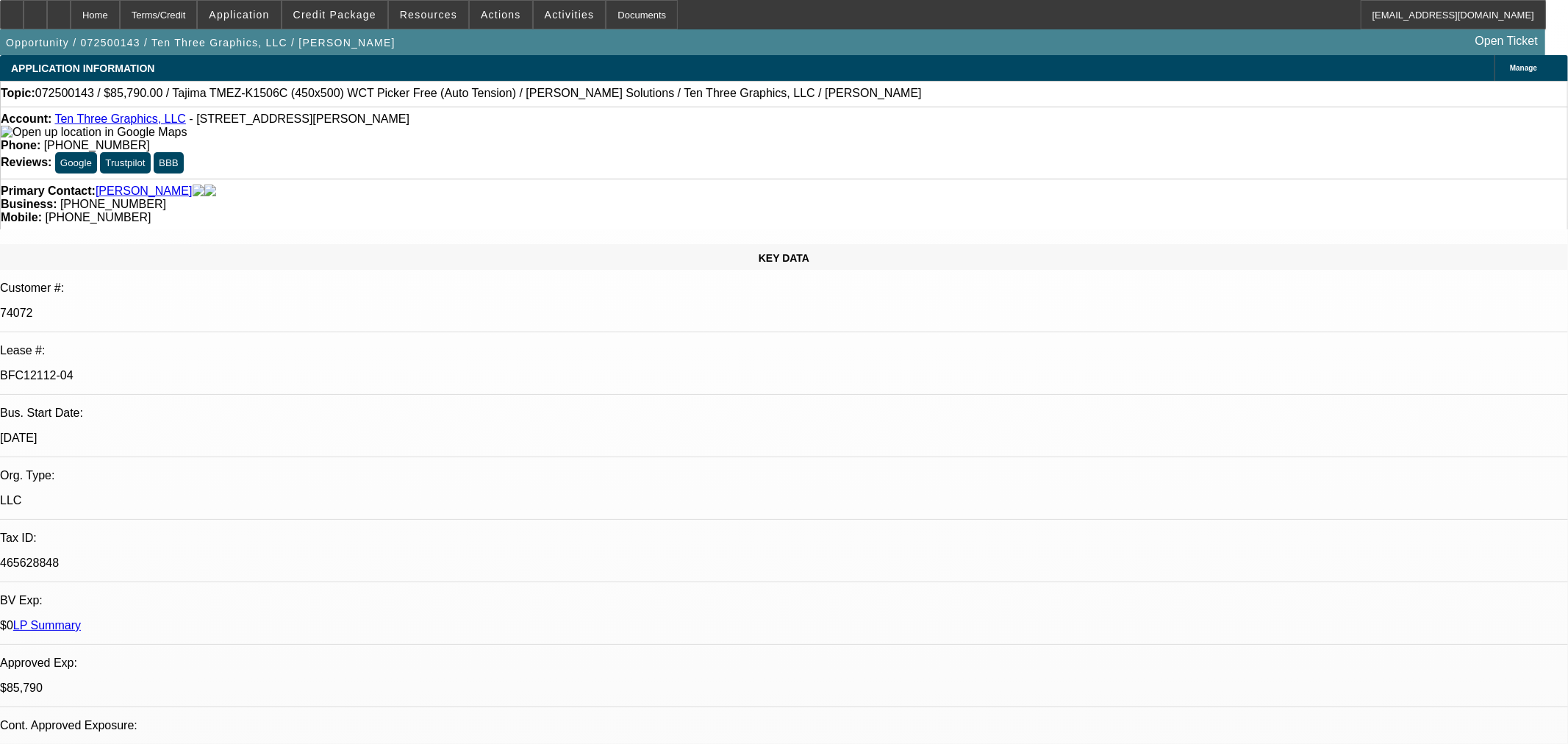
select select "0"
select select "2"
select select "0"
select select "1"
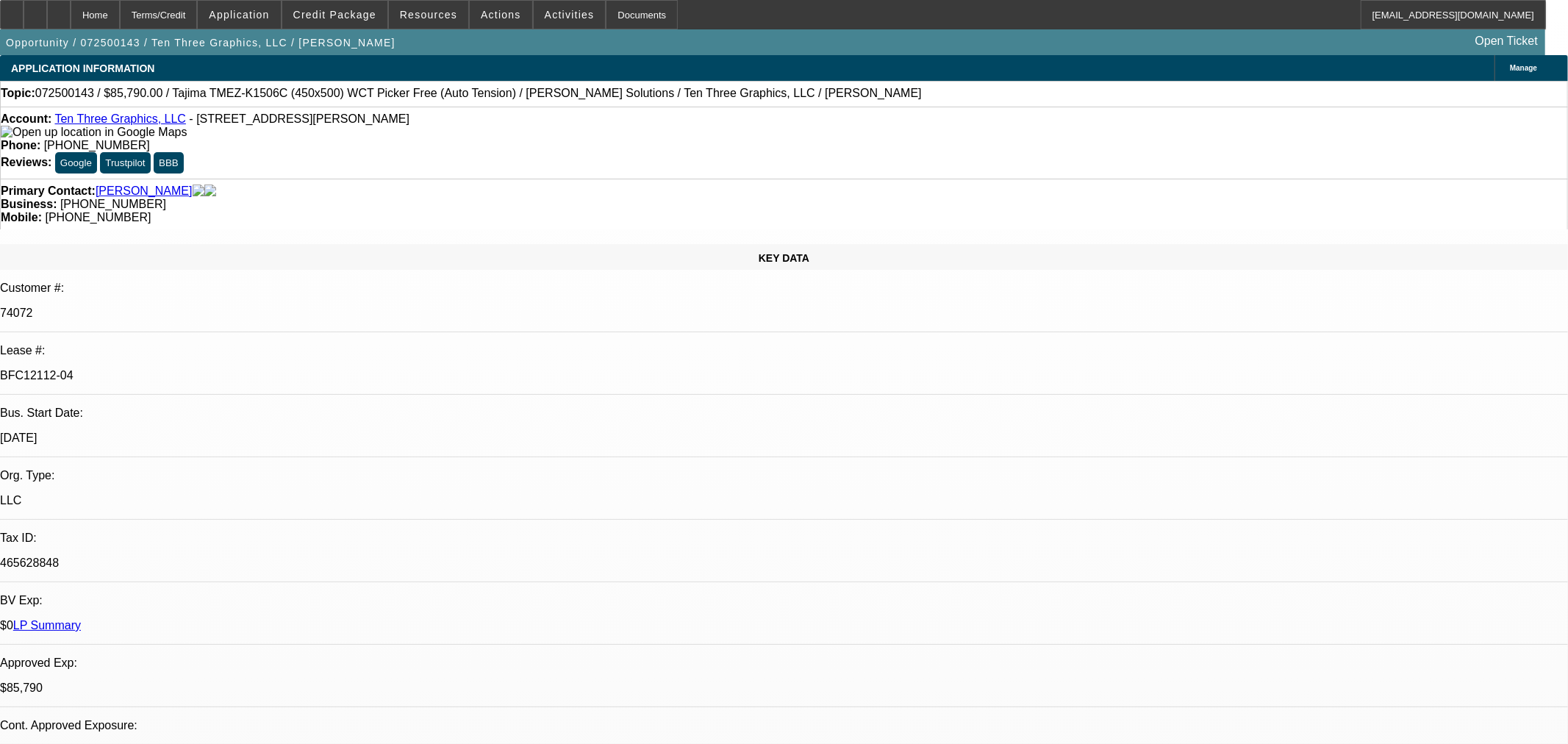
select select "0"
select select "2"
select select "0.1"
select select "4"
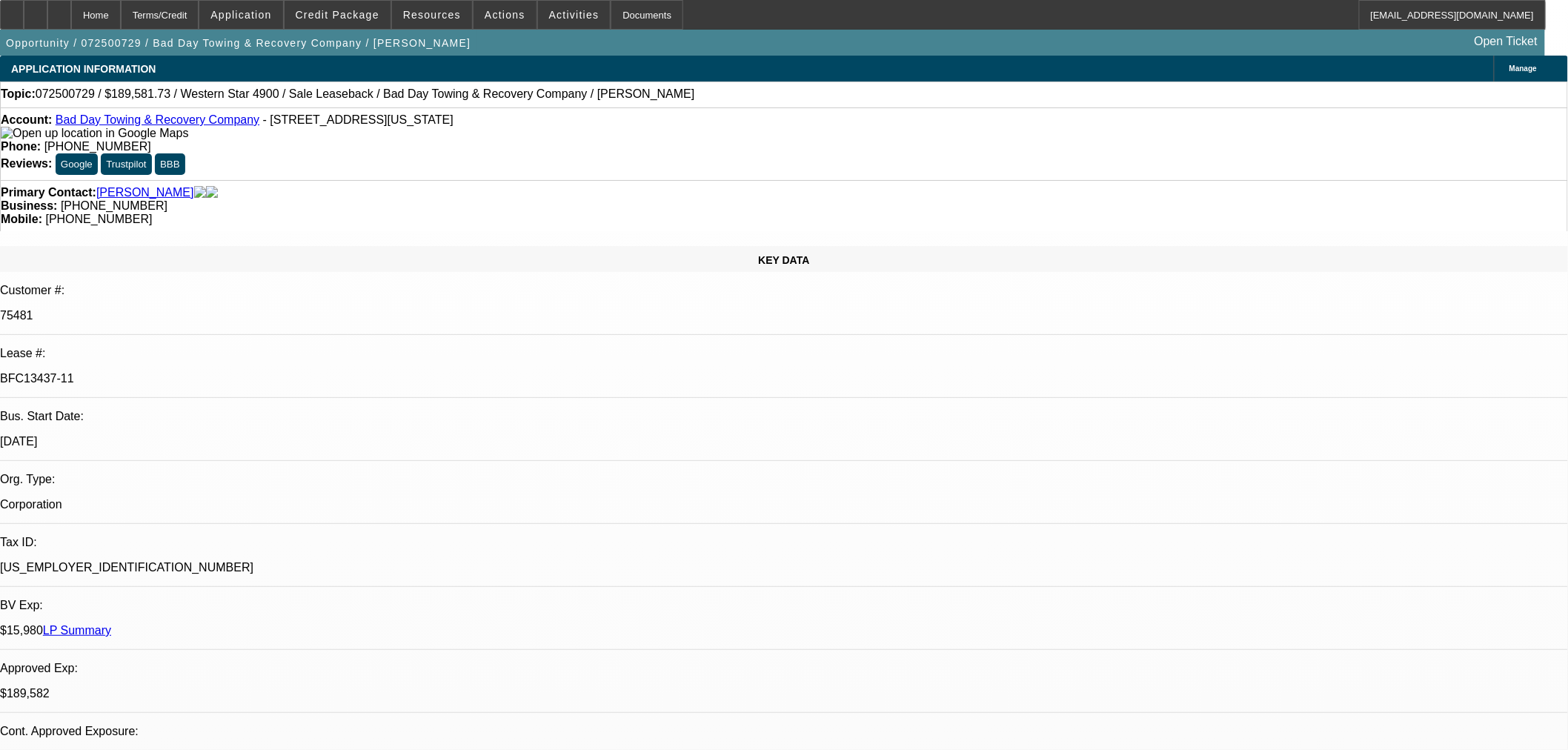
select select "0"
select select "2"
select select "0"
select select "1"
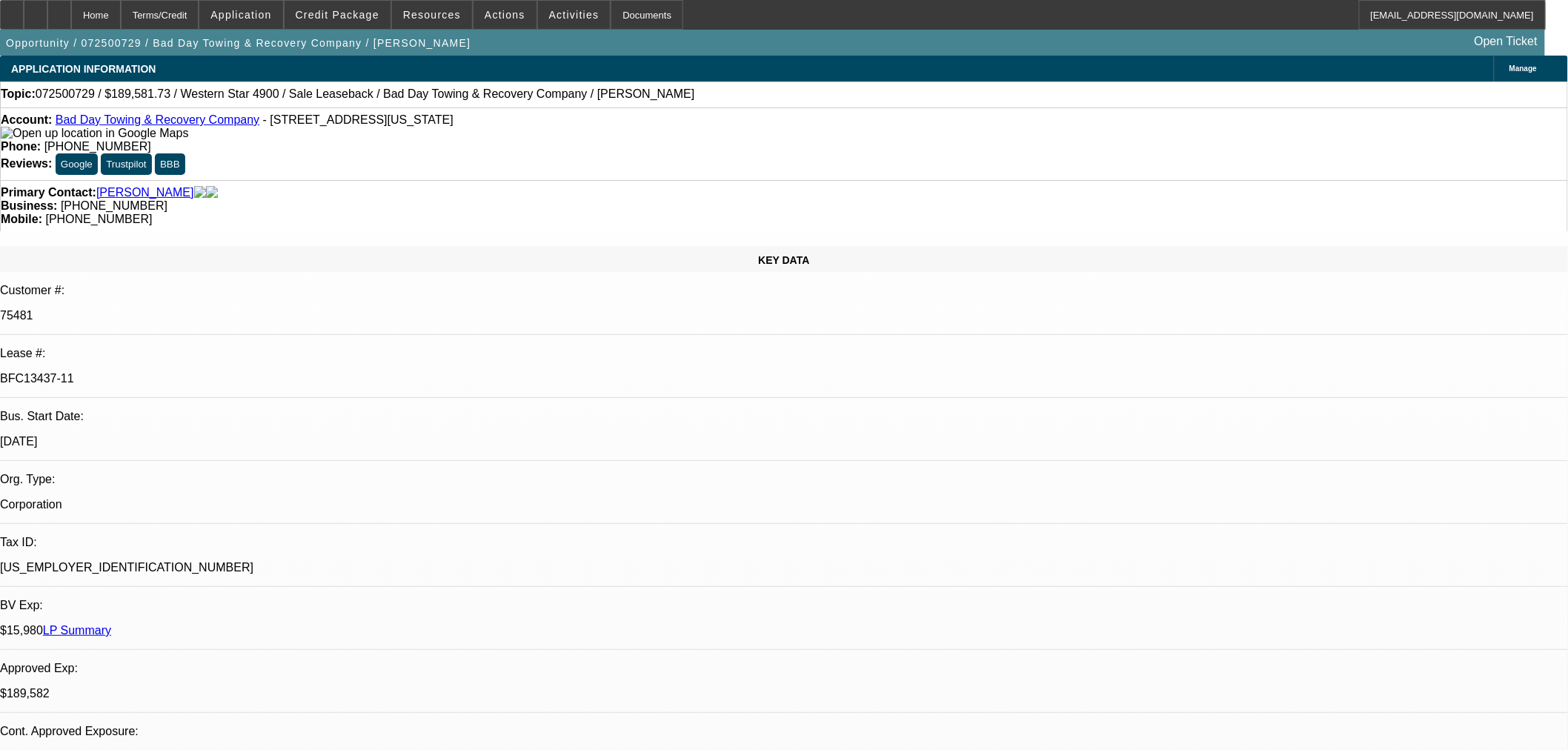
select select "0"
select select "2"
select select "0"
select select "6"
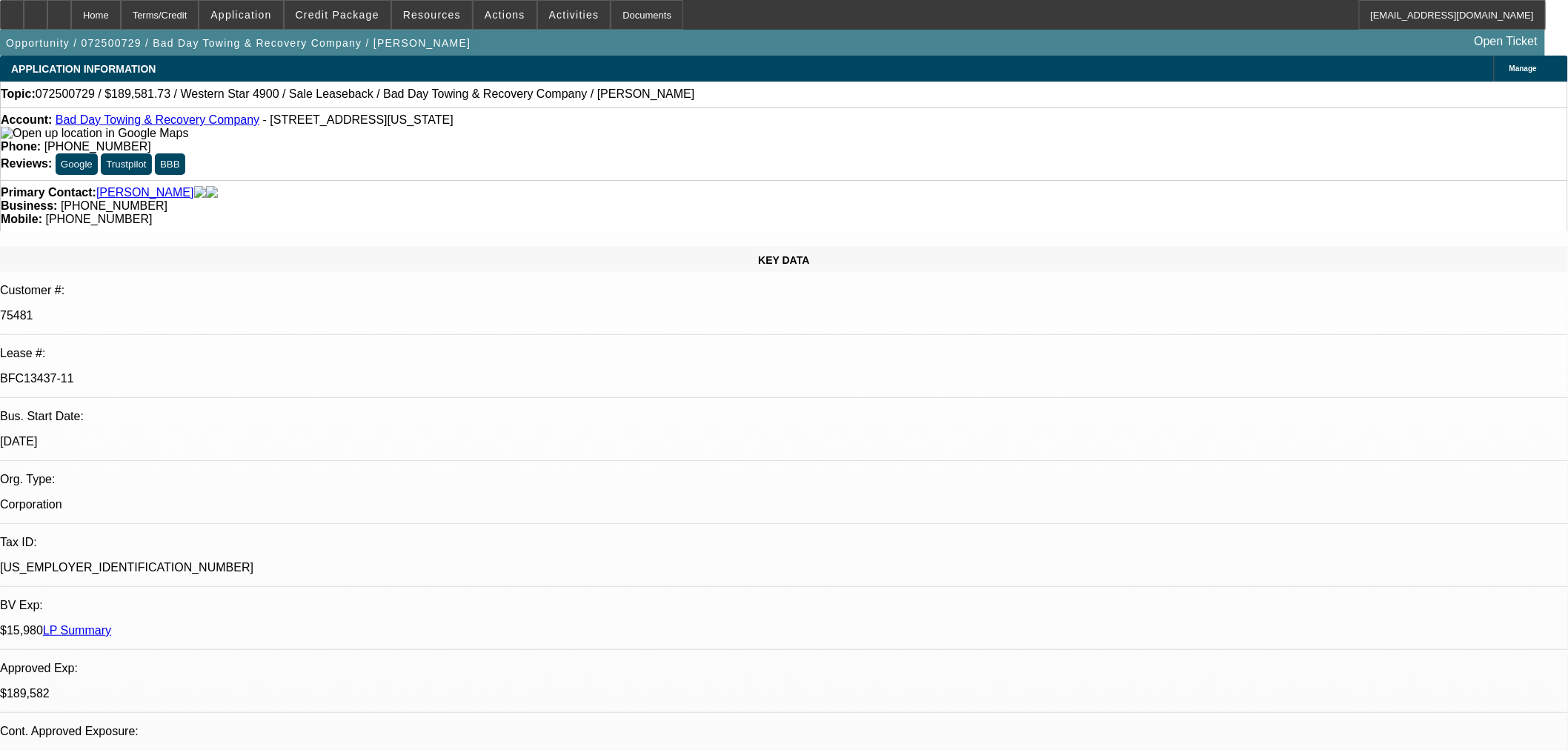
select select "0"
select select "2"
select select "0"
select select "6"
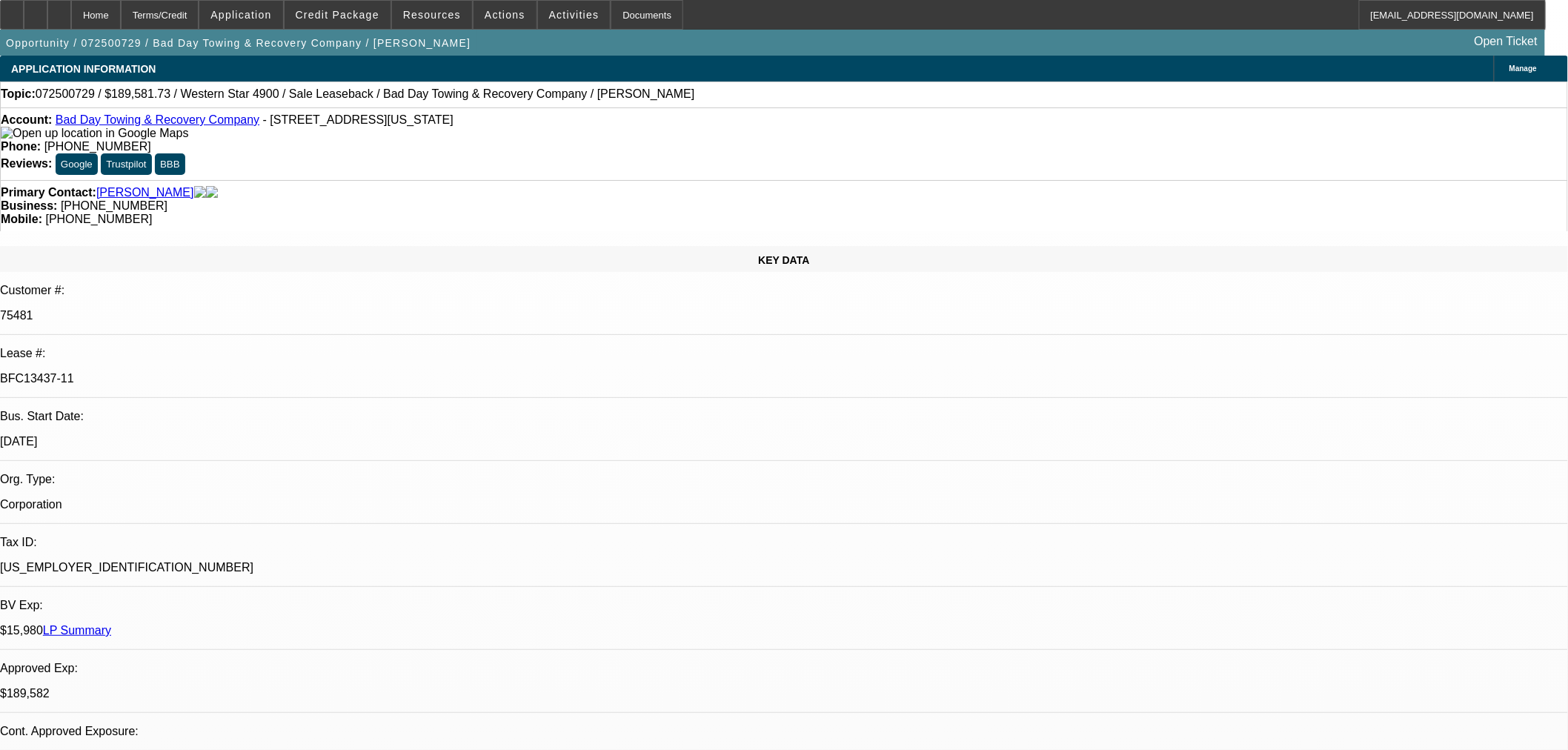
select select "0"
select select "2"
select select "0"
select select "6"
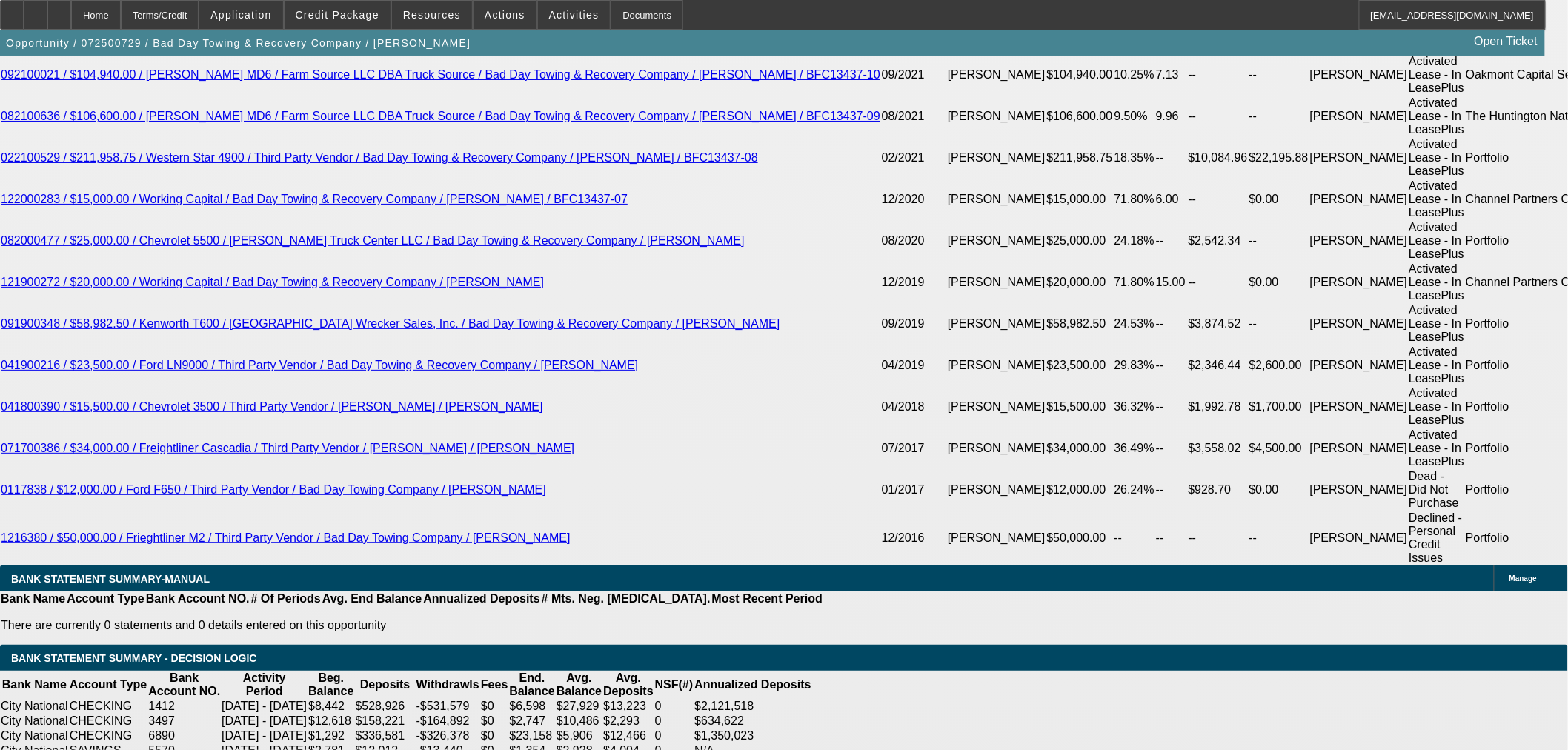
scroll to position [2744, 0]
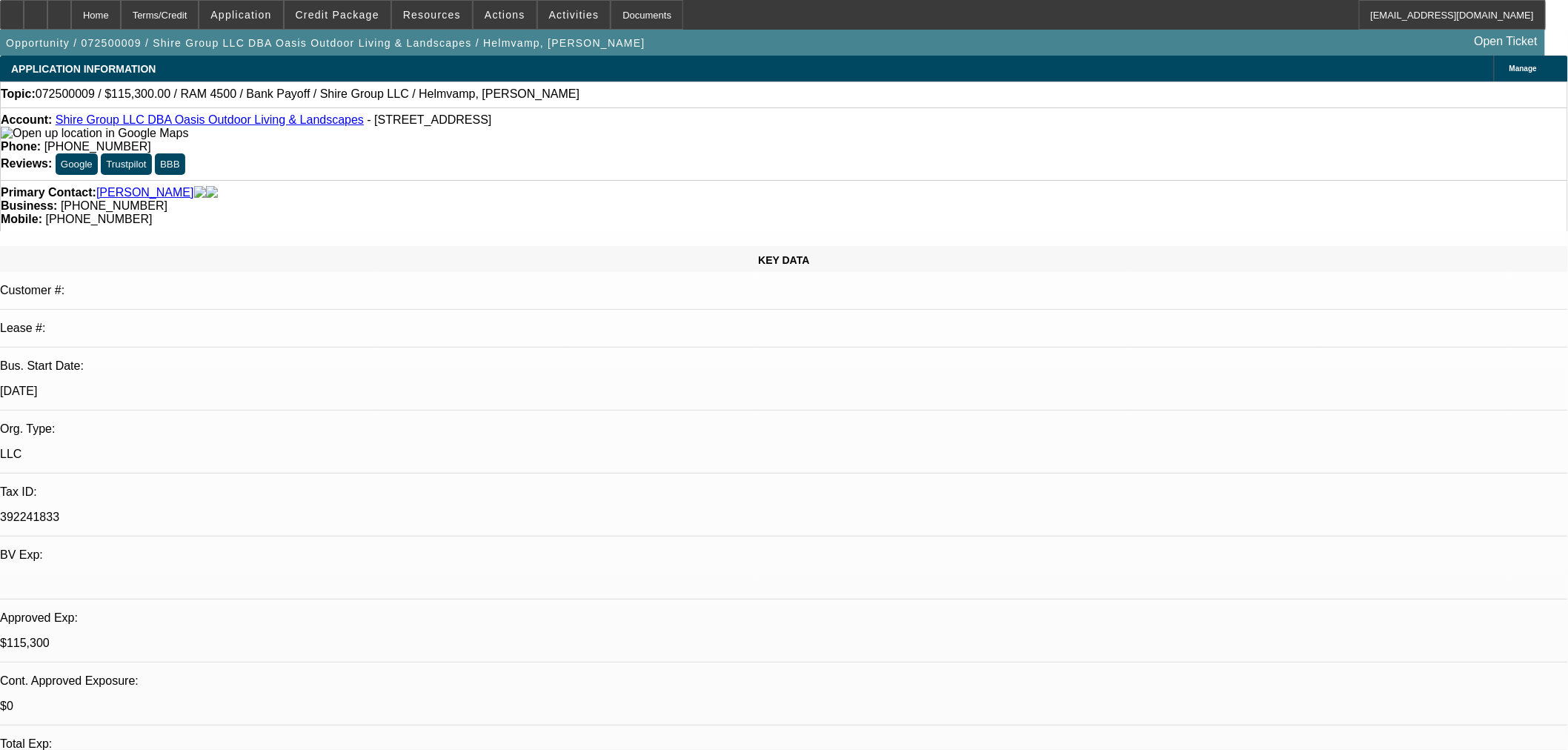
select select "0"
select select "2"
select select "0"
select select "6"
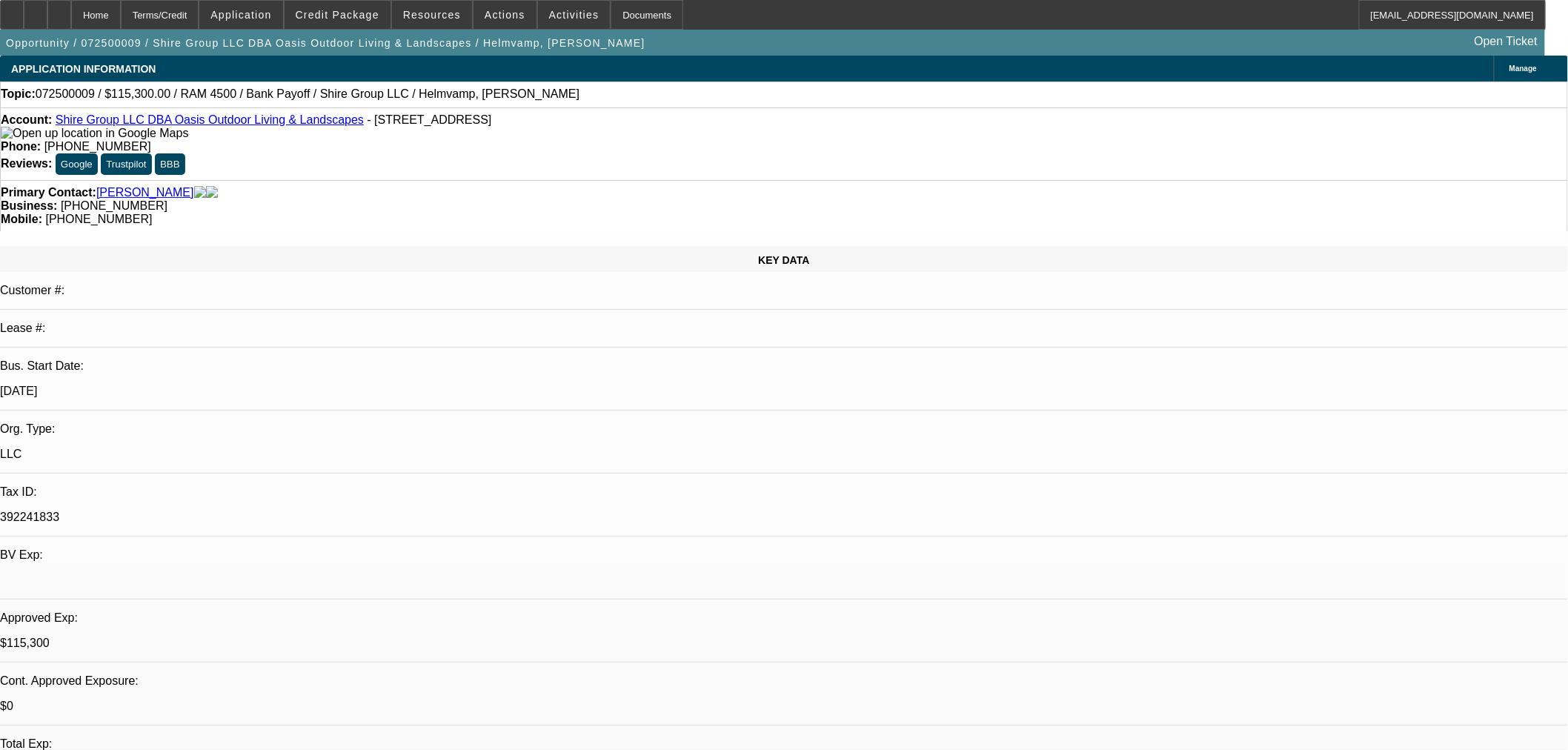
select select "0"
select select "2"
select select "0"
select select "6"
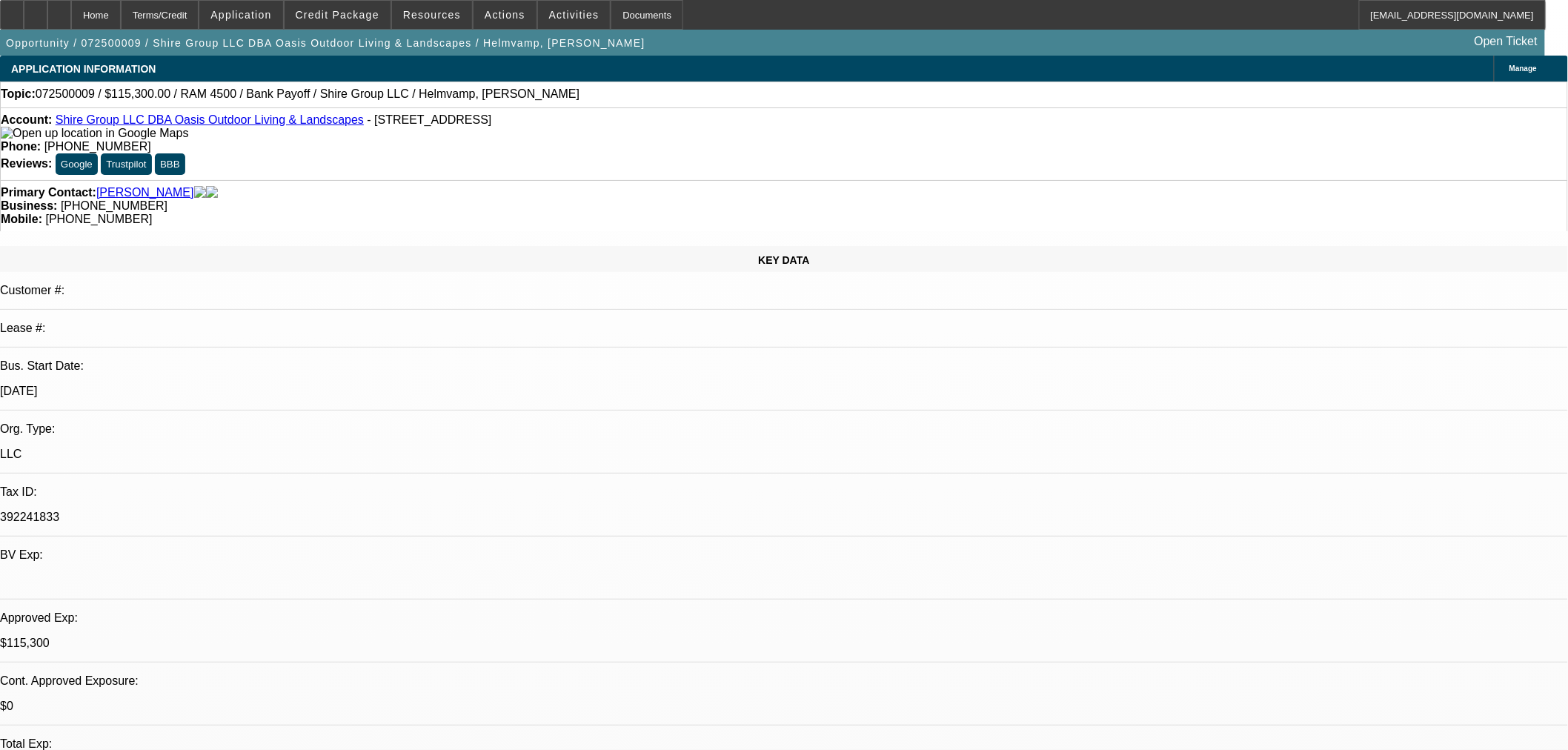
select select "0"
select select "2"
select select "0"
select select "6"
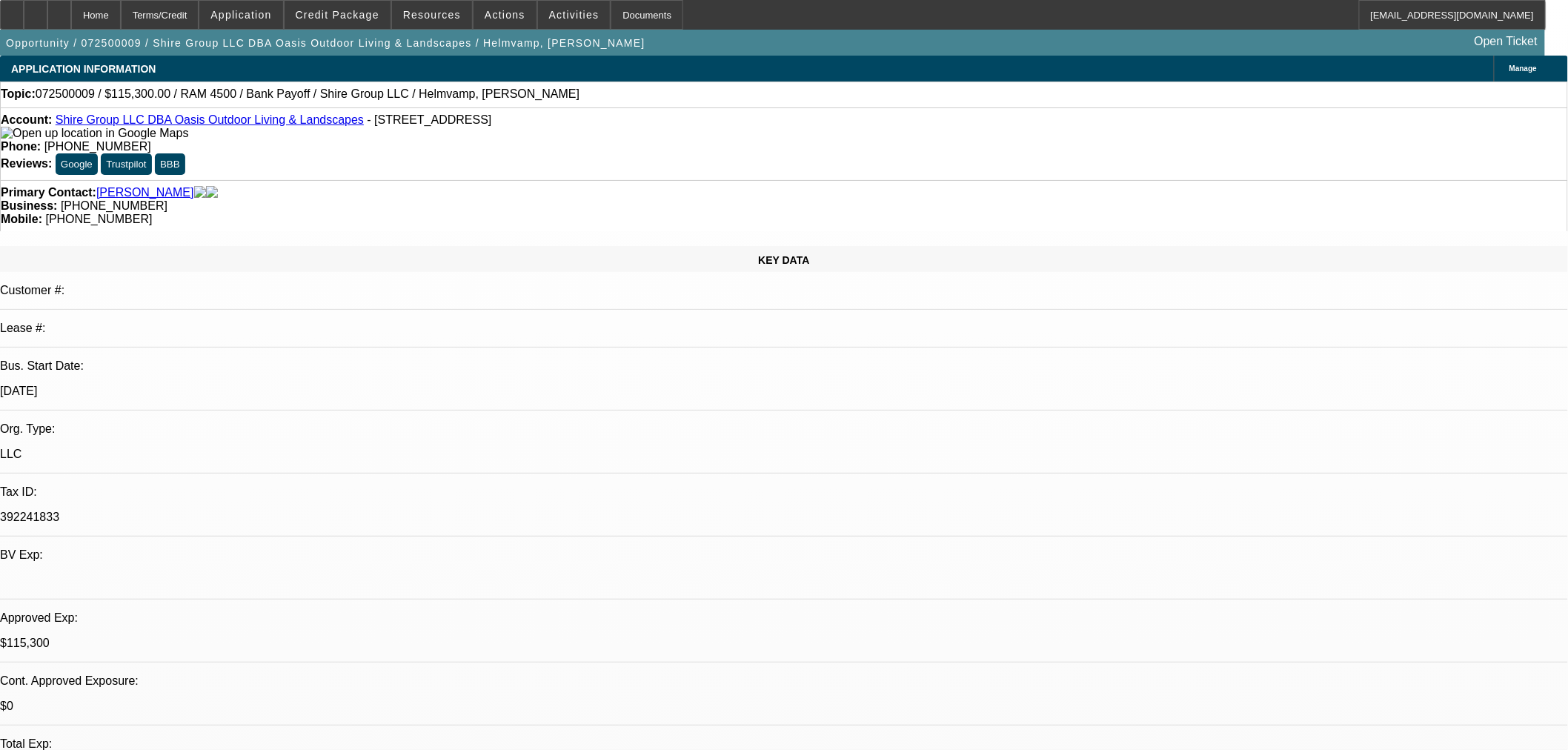
select select "0"
select select "2"
select select "0"
select select "6"
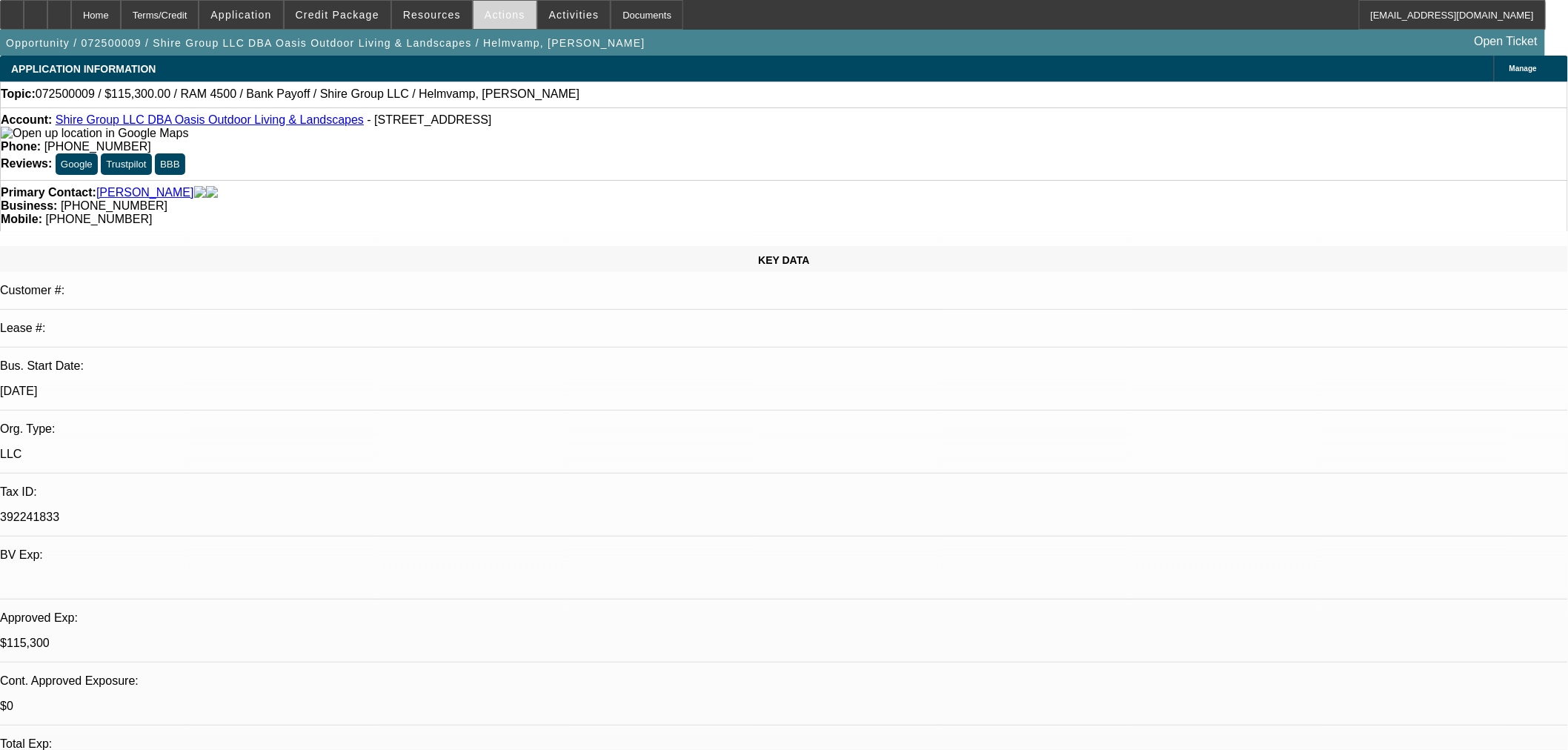
click at [500, 13] on span "Actions" at bounding box center [505, 14] width 41 height 11
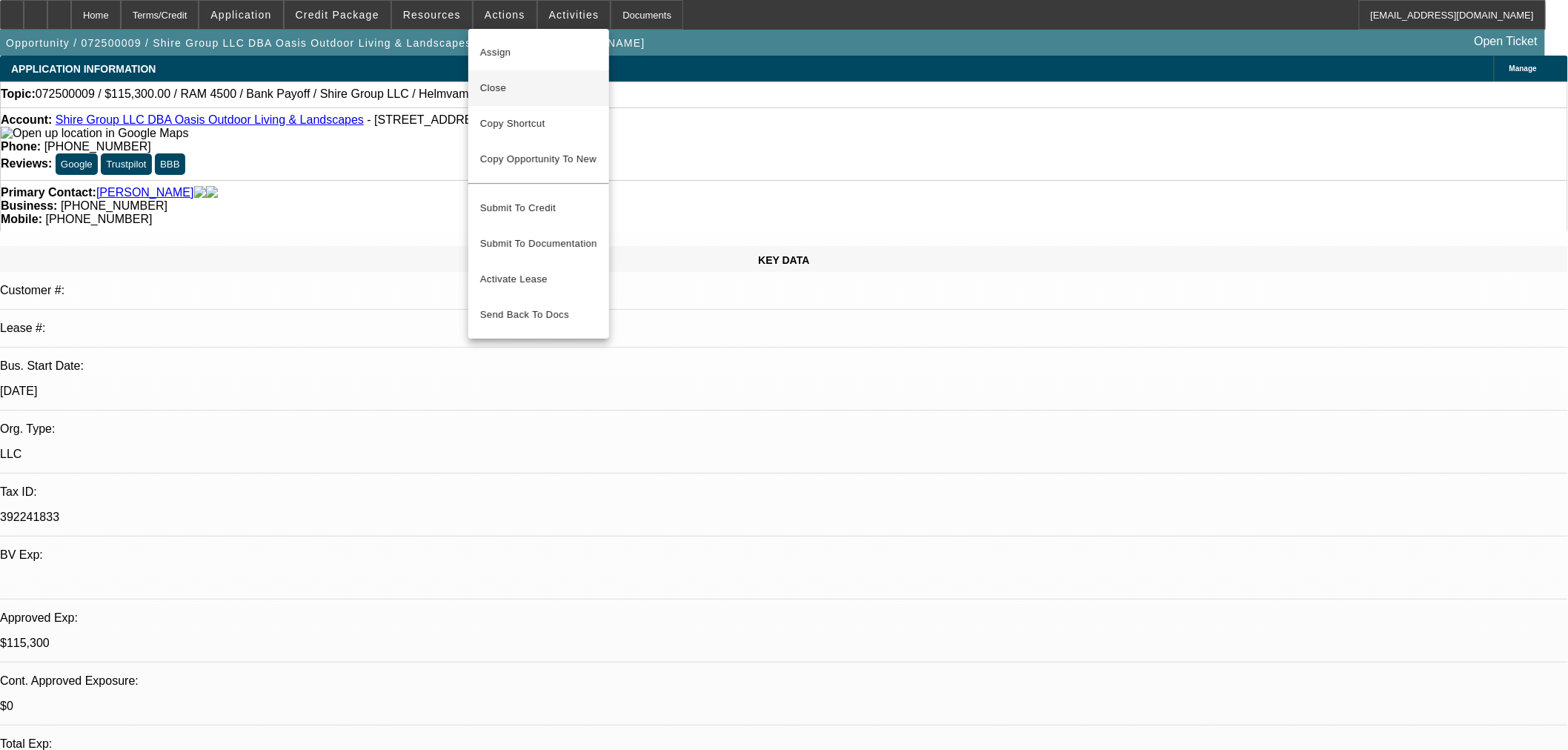
click at [552, 93] on span "Close" at bounding box center [538, 88] width 117 height 18
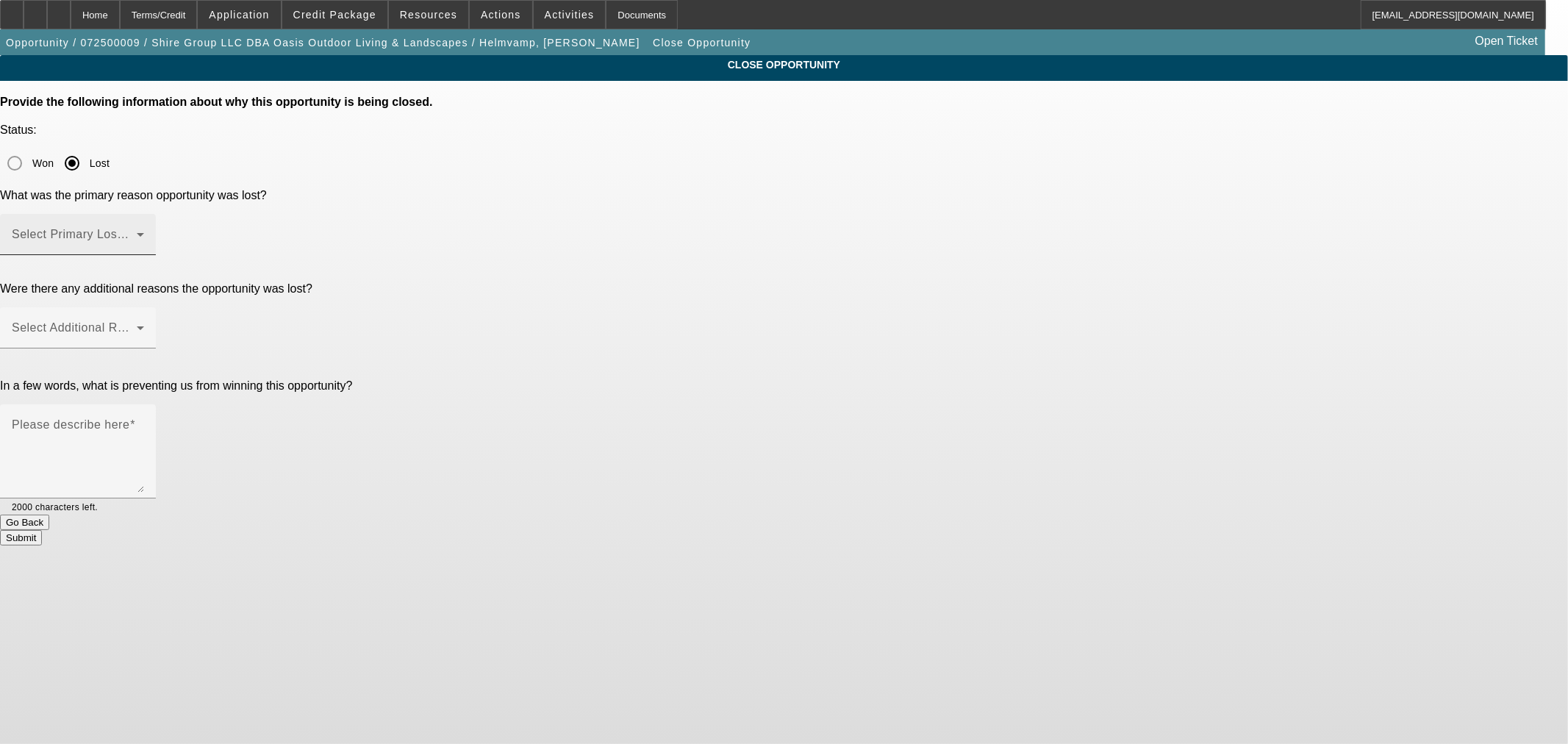
click at [136, 232] on span at bounding box center [73, 240] width 125 height 17
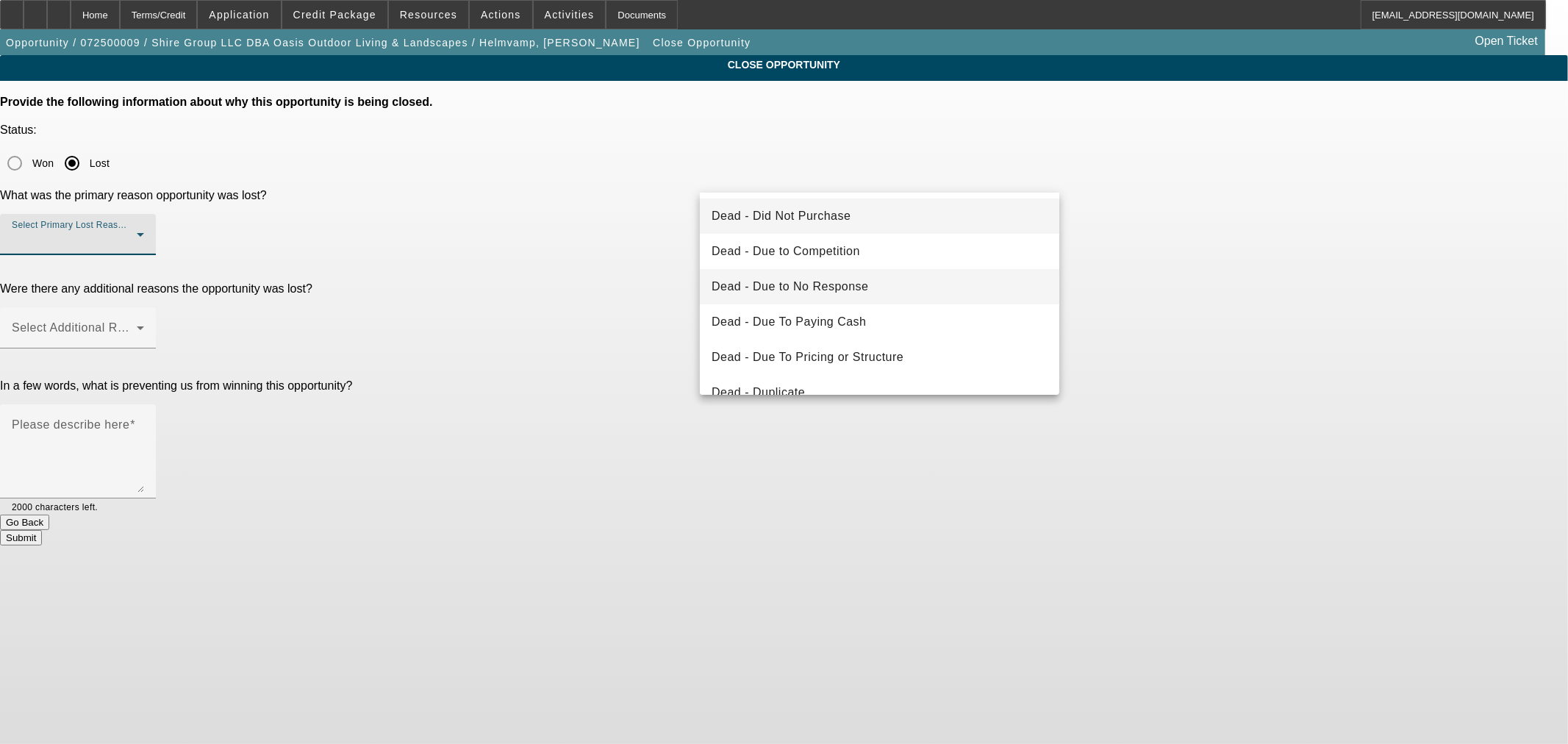
click at [885, 293] on mat-option "Dead - Due to No Response" at bounding box center [879, 287] width 359 height 35
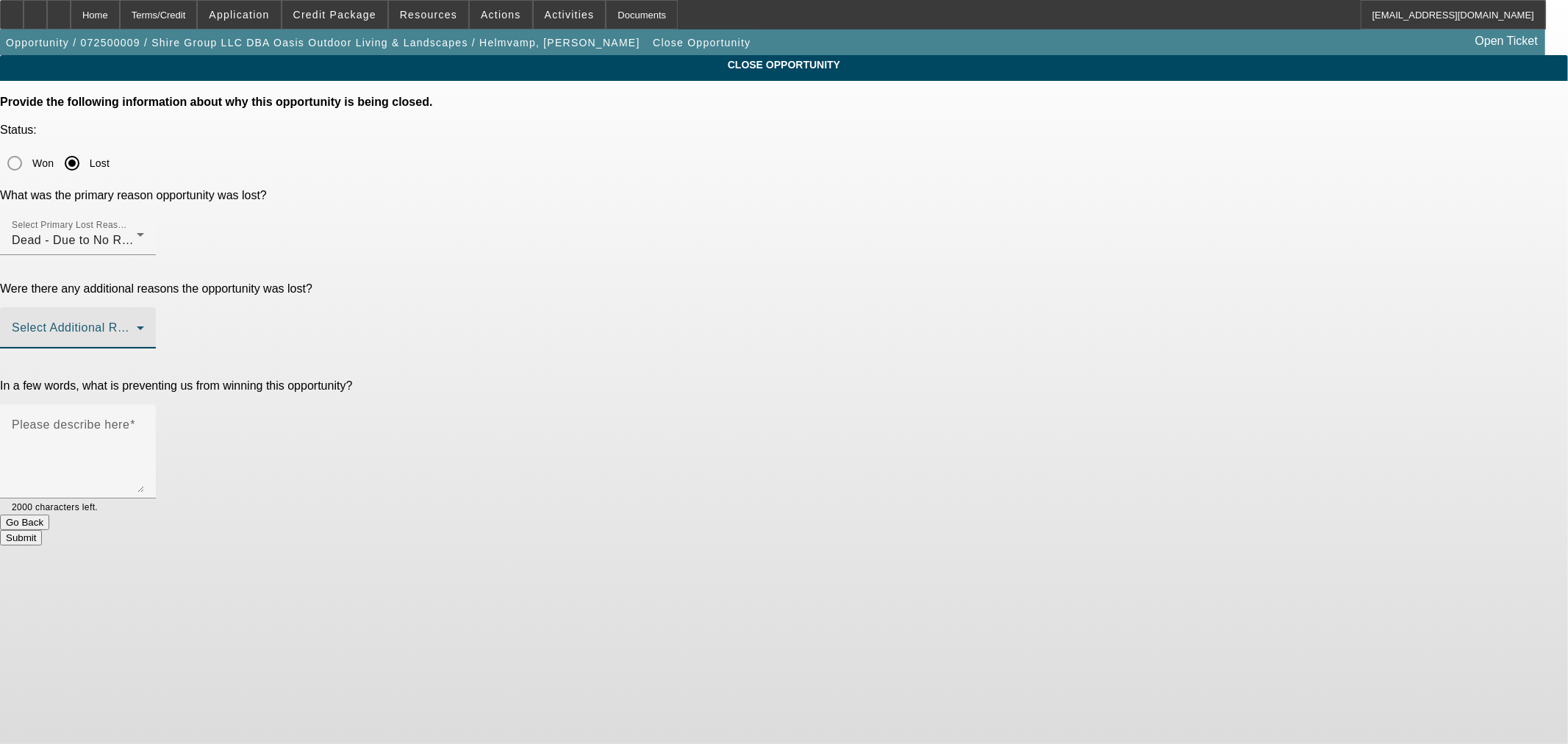
click at [136, 325] on span at bounding box center [73, 334] width 125 height 17
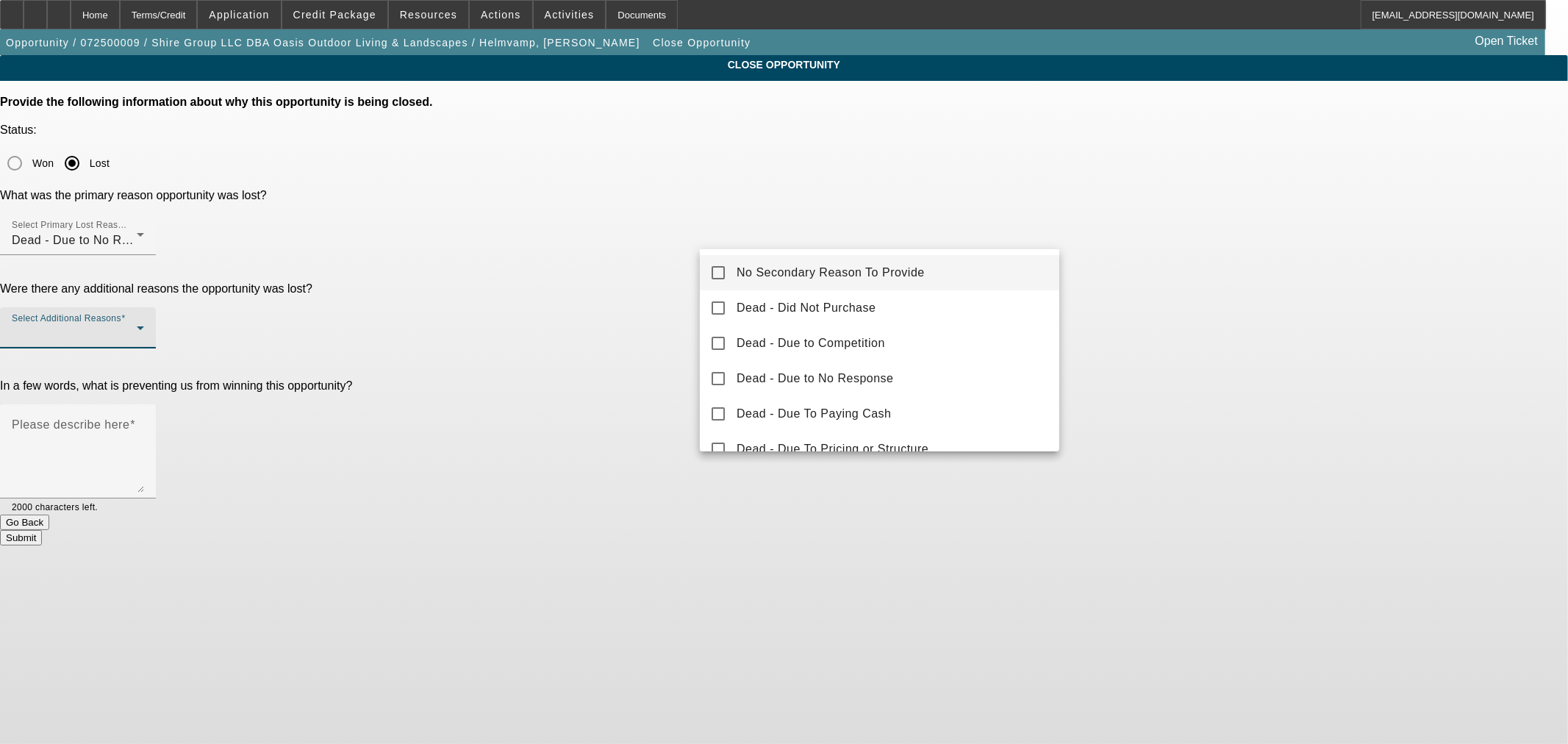
click at [593, 268] on div at bounding box center [784, 372] width 1568 height 744
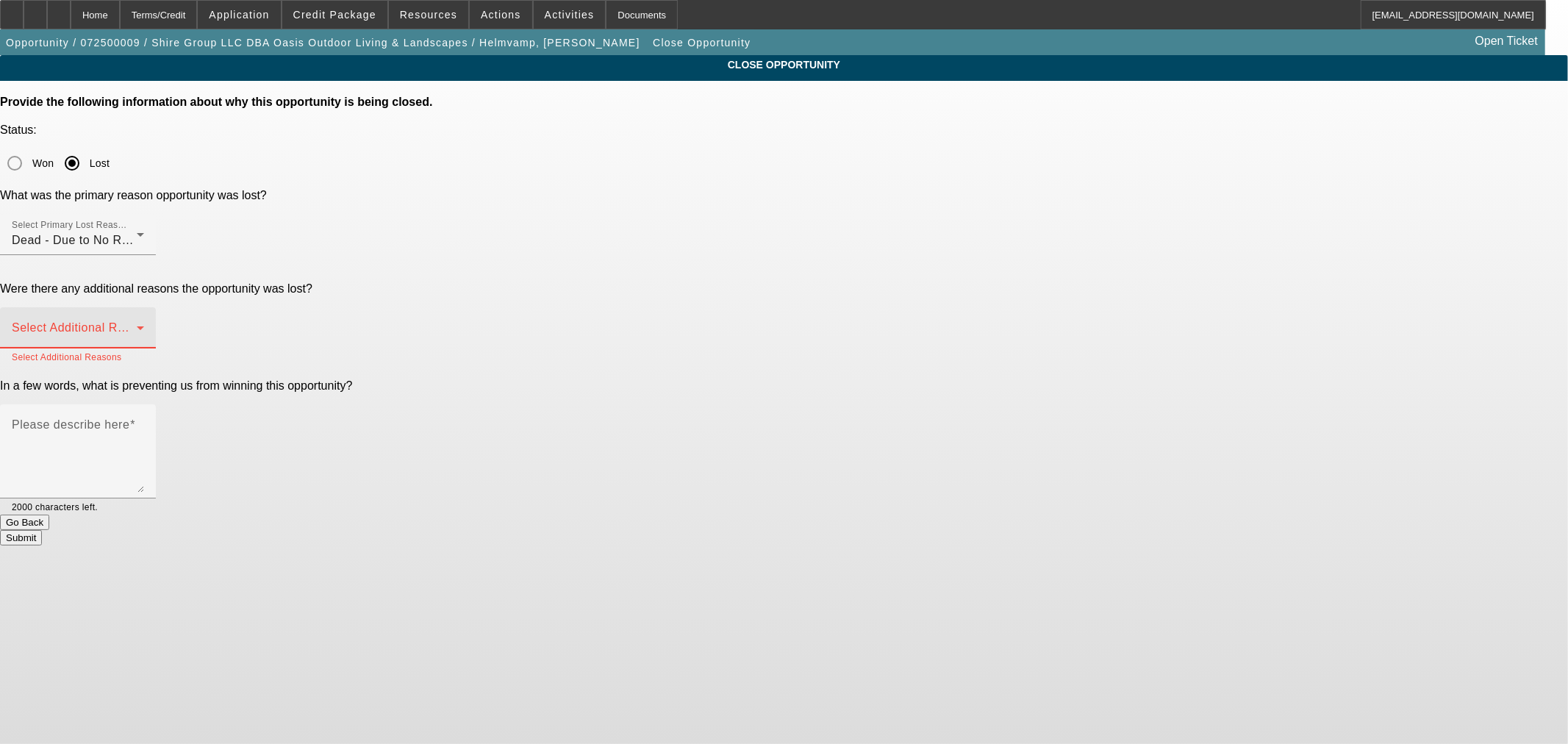
click at [136, 325] on span at bounding box center [73, 334] width 125 height 17
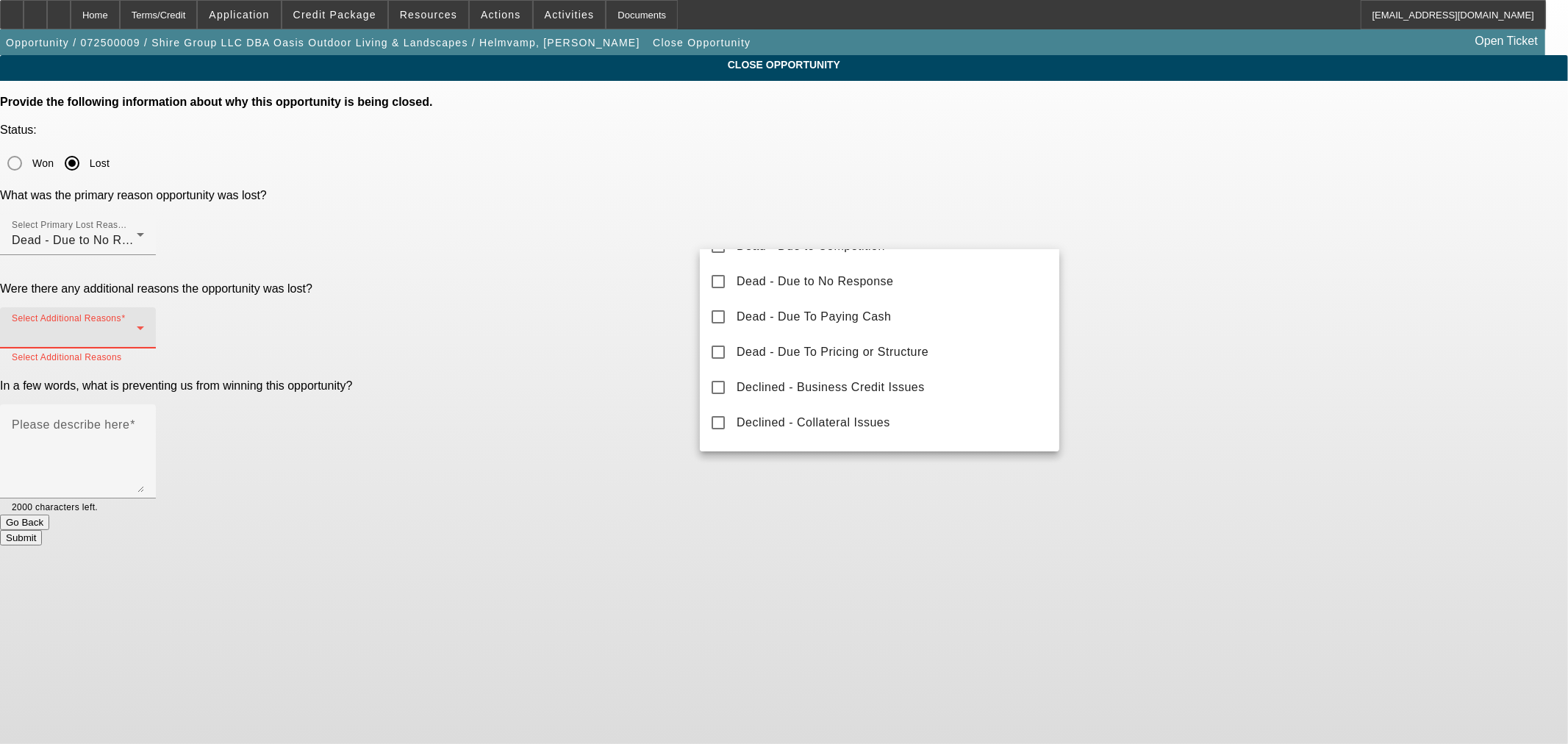
scroll to position [136, 0]
click at [885, 316] on span "Dead - Due To Pricing or Structure" at bounding box center [833, 313] width 192 height 17
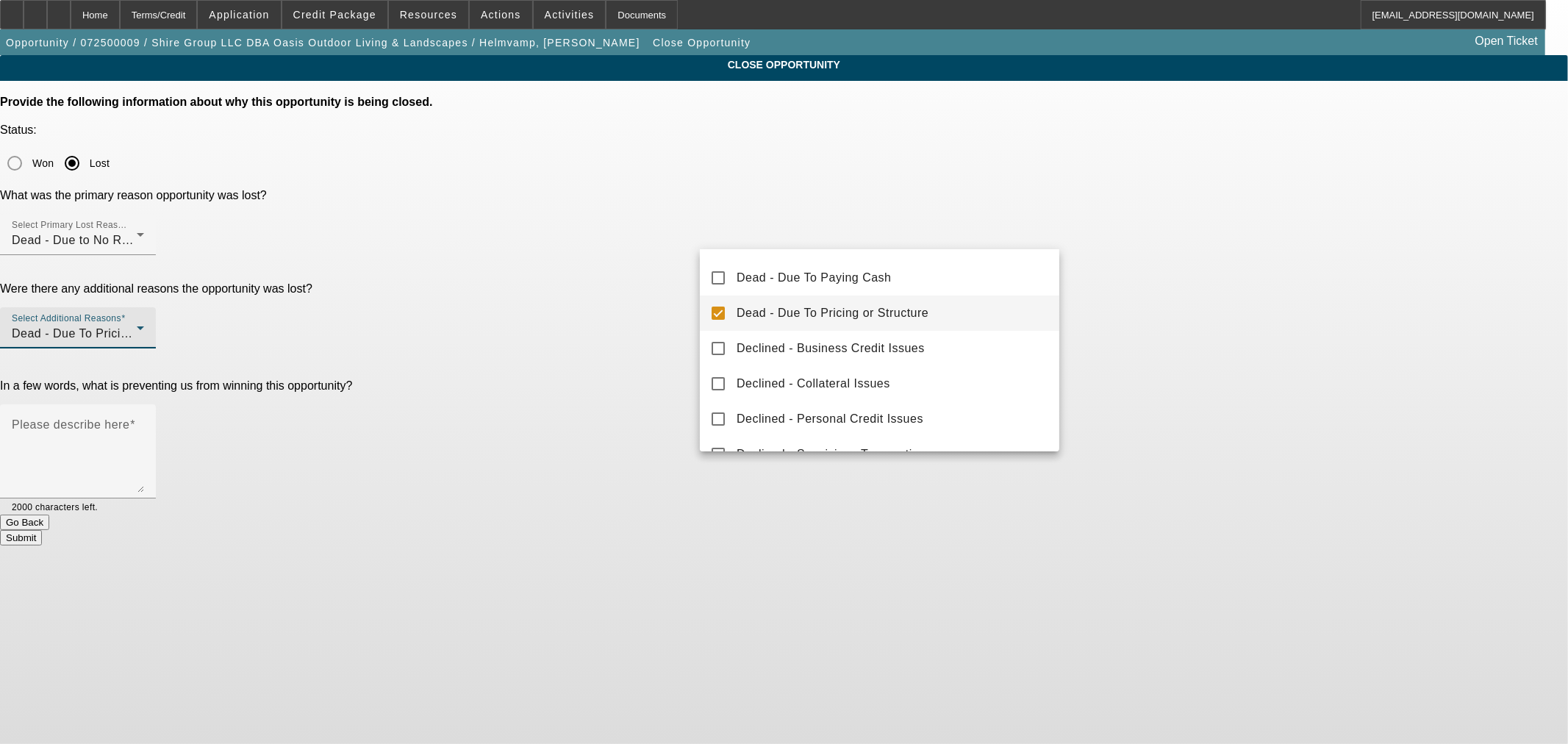
drag, startPoint x: 605, startPoint y: 280, endPoint x: 649, endPoint y: 281, distance: 44.0
click at [604, 280] on div at bounding box center [784, 372] width 1568 height 744
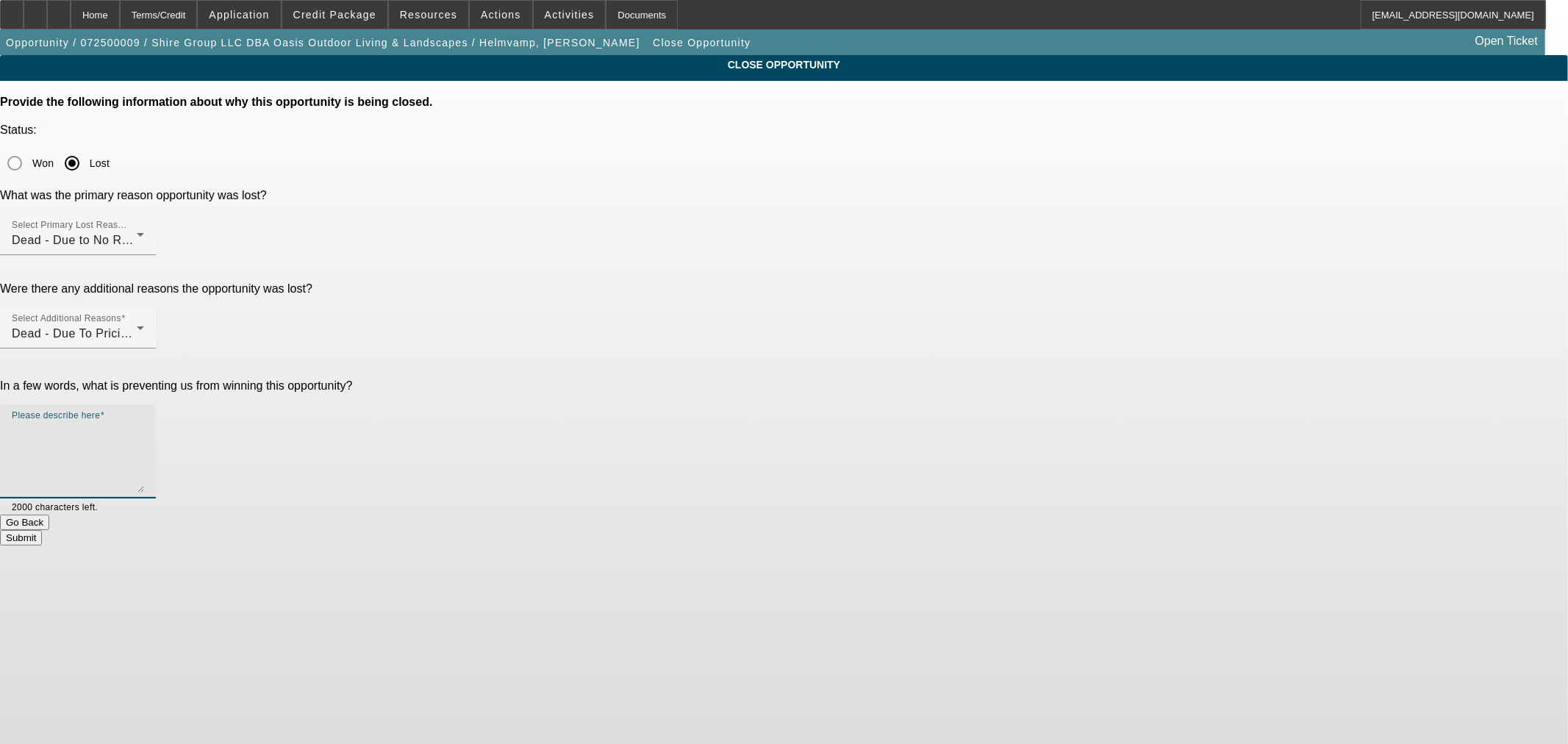
click at [144, 422] on textarea "Please describe here" at bounding box center [77, 457] width 132 height 71
type textarea "Bent over backwards for this approval. Nothing."
click at [42, 530] on button "Submit" at bounding box center [21, 538] width 42 height 16
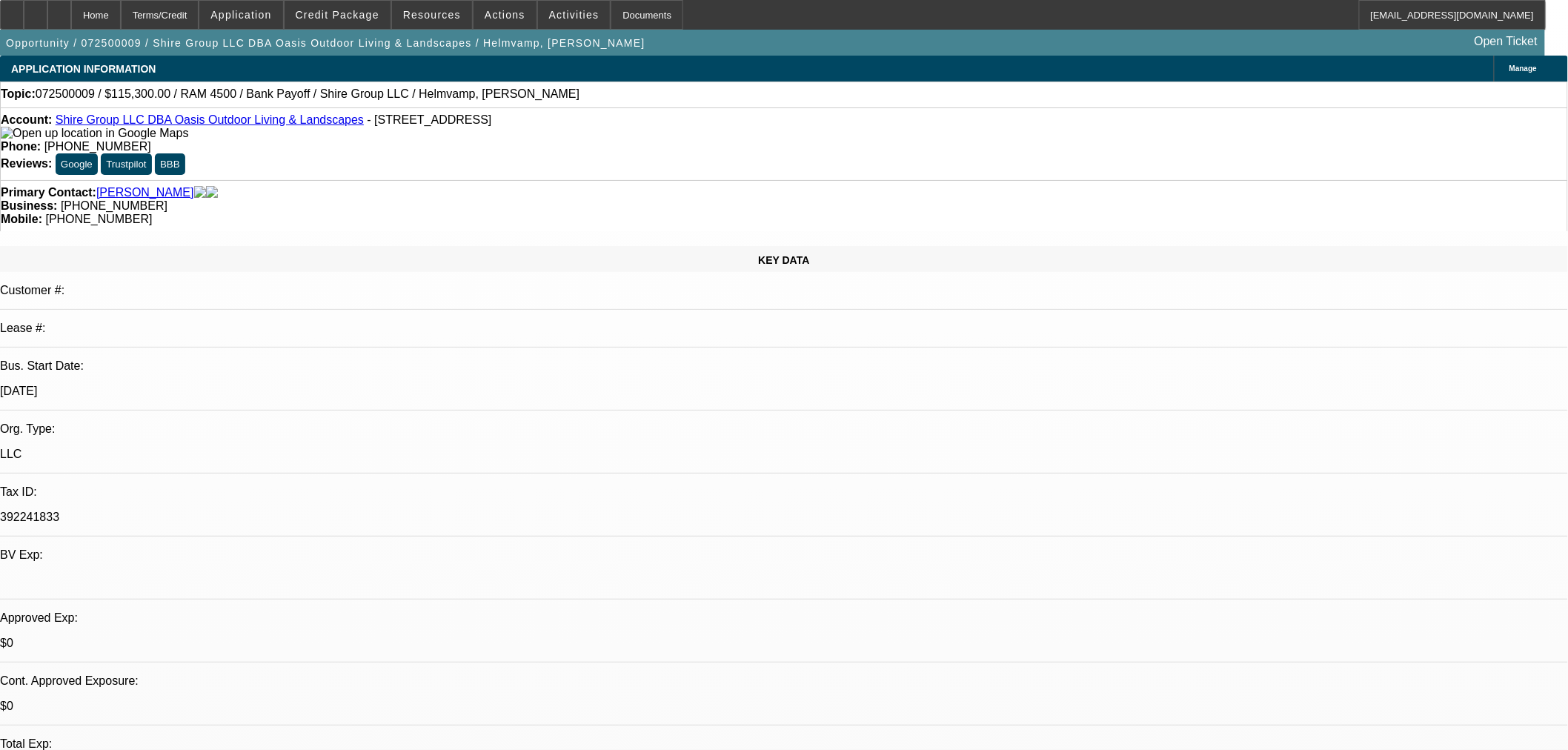
select select "0"
select select "2"
select select "0"
select select "6"
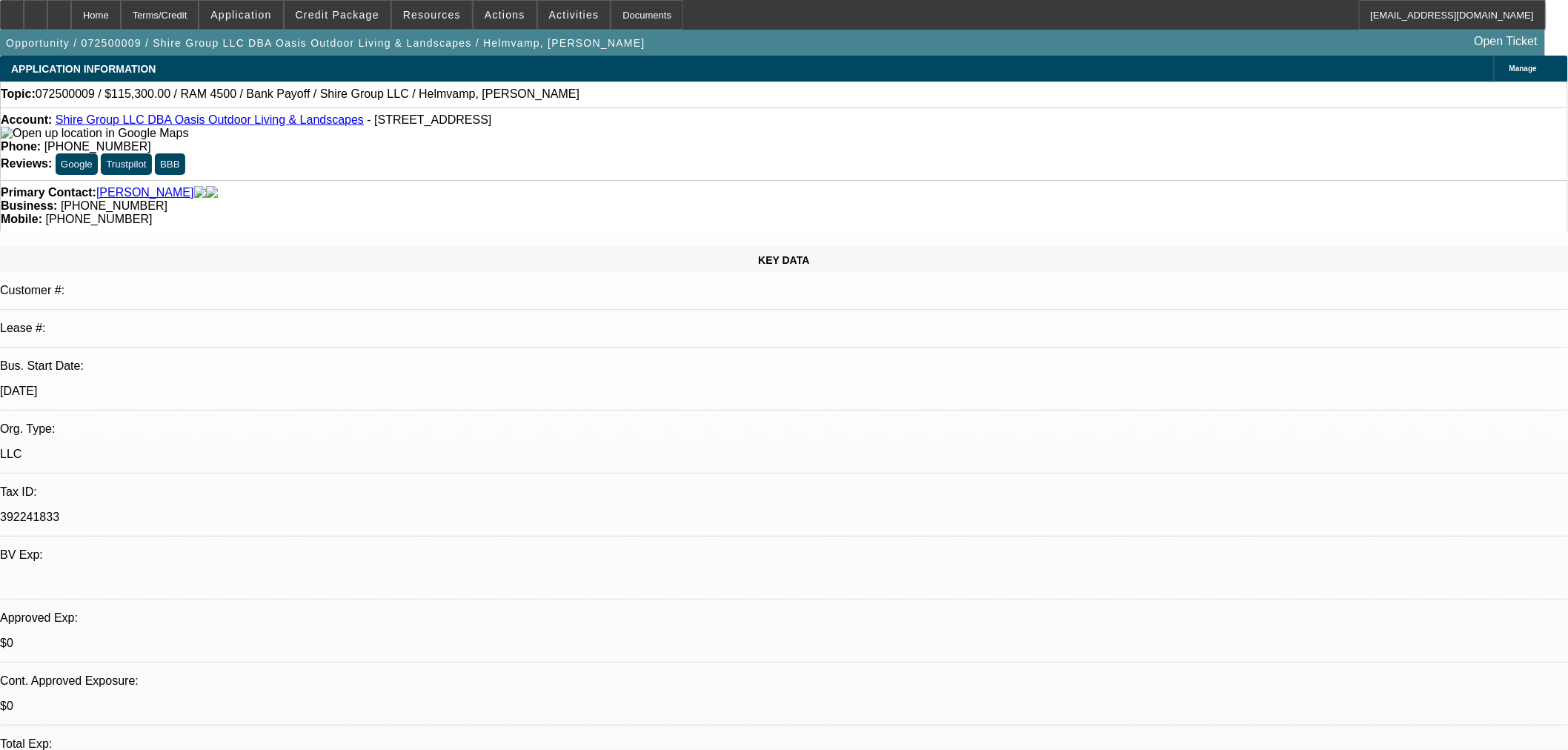
select select "0"
select select "2"
select select "0"
select select "6"
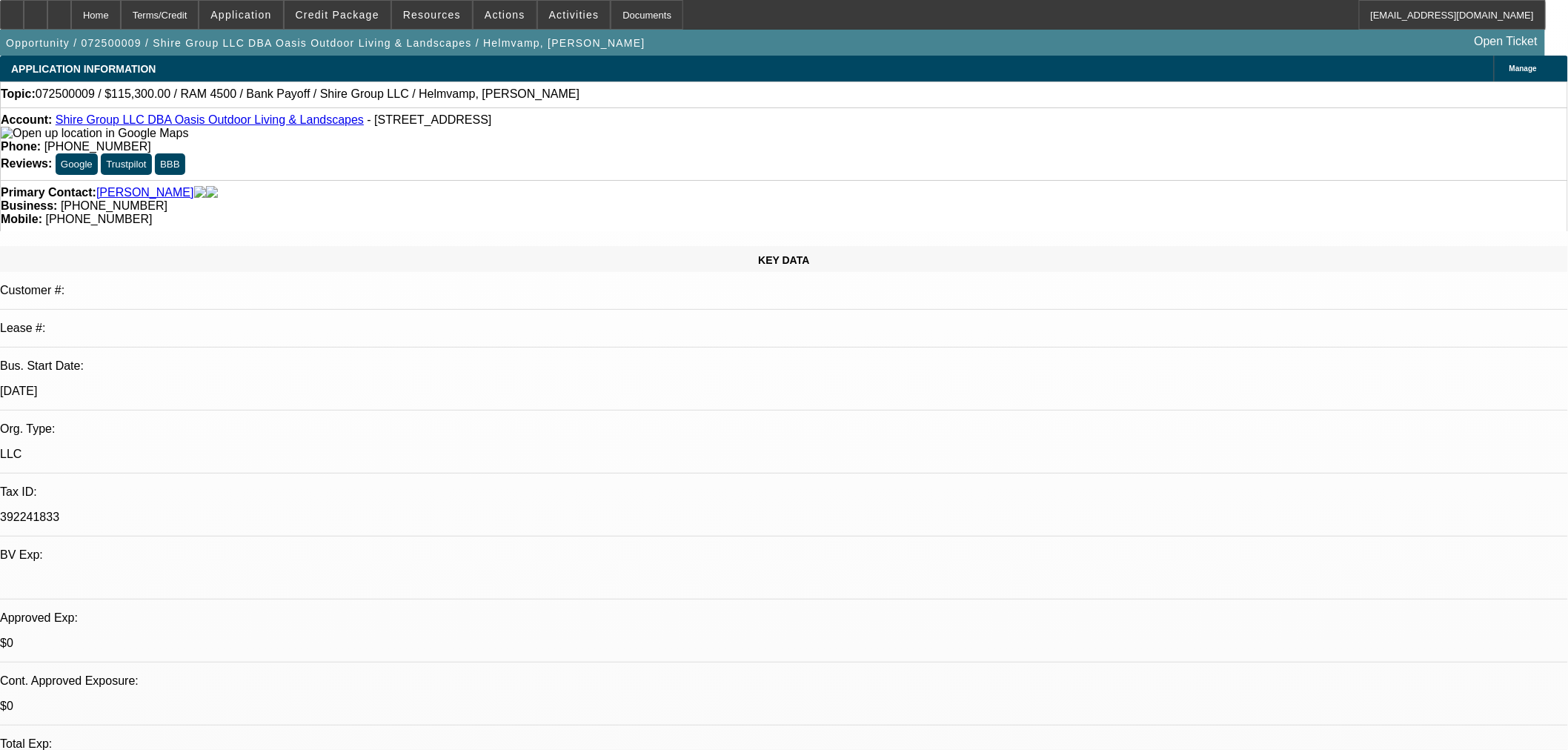
select select "0"
select select "2"
select select "0"
select select "6"
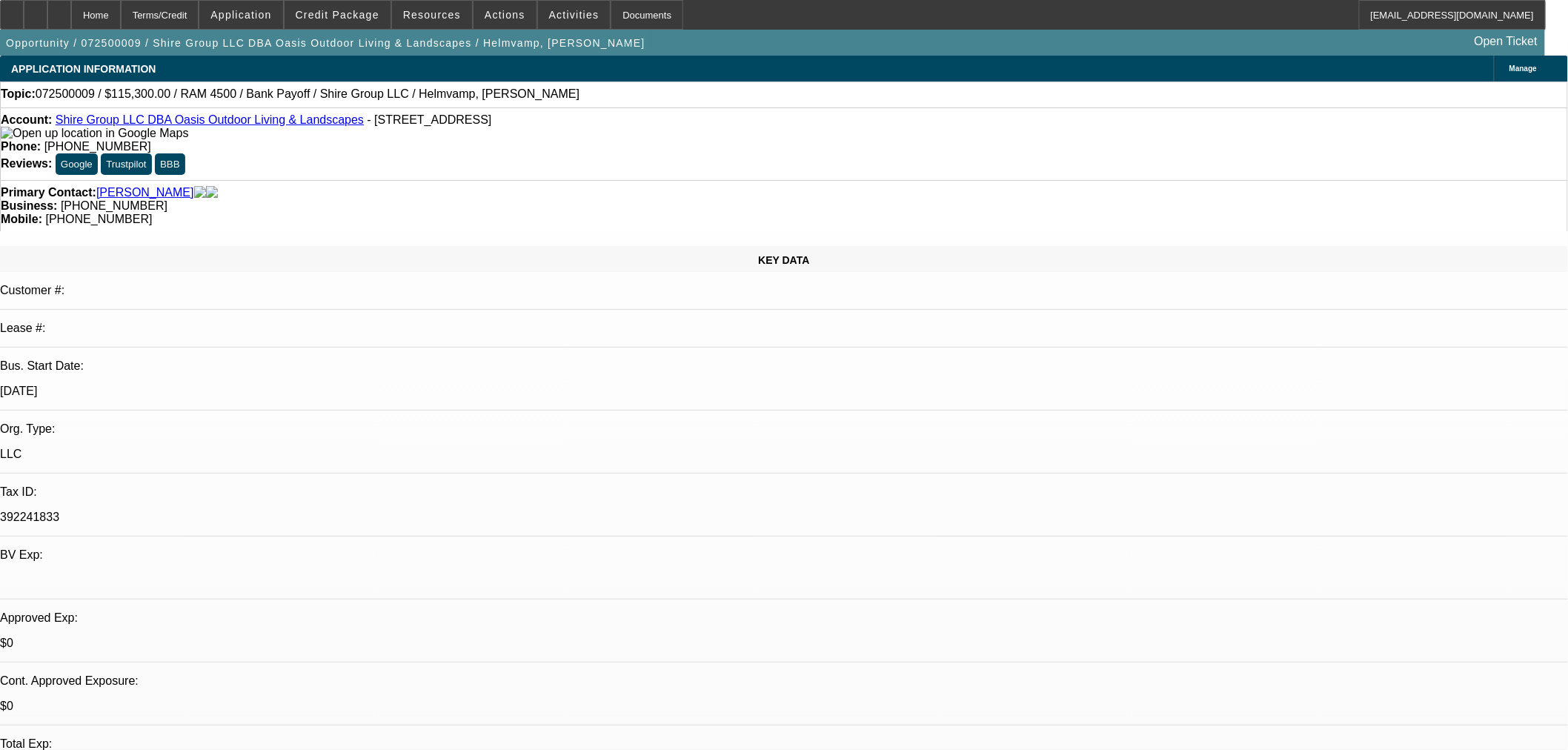
select select "0"
select select "2"
select select "0"
select select "6"
